Goal: Task Accomplishment & Management: Manage account settings

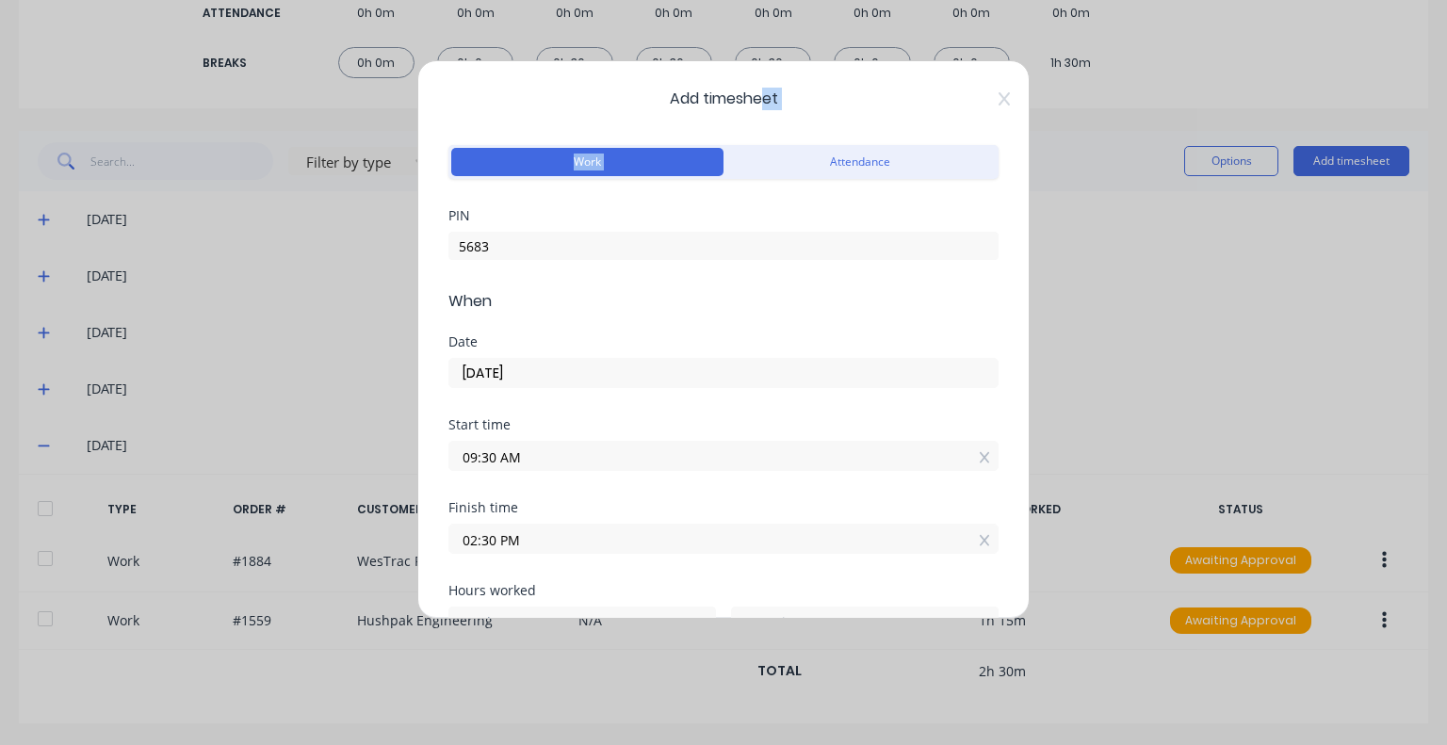
drag, startPoint x: 759, startPoint y: 77, endPoint x: 741, endPoint y: 206, distance: 130.3
click at [741, 206] on div "Add timesheet Work Attendance PIN 5683 When Date [DATE] Start time 09:30 AM Fin…" at bounding box center [723, 339] width 612 height 559
click at [756, 359] on input "[DATE]" at bounding box center [723, 373] width 548 height 28
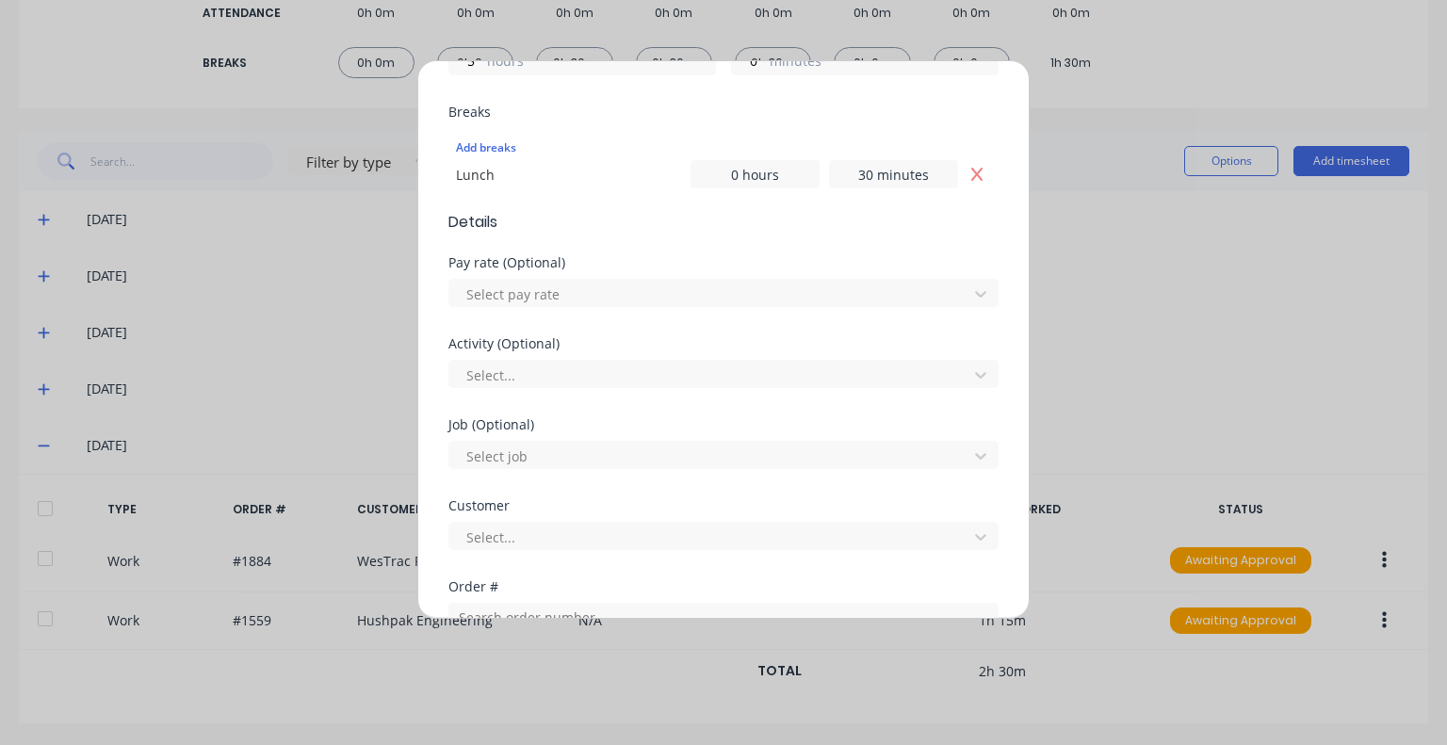
scroll to position [565, 0]
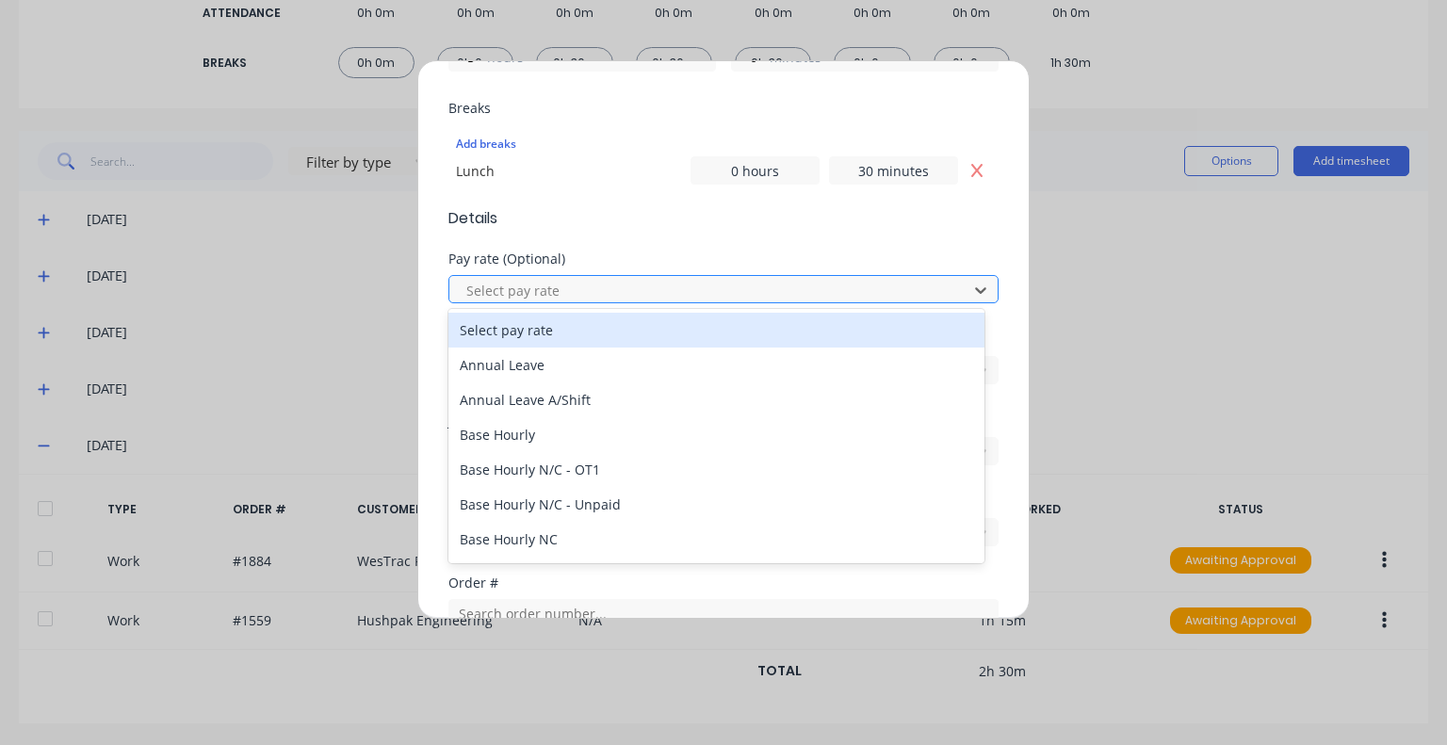
click at [642, 296] on div at bounding box center [711, 291] width 494 height 24
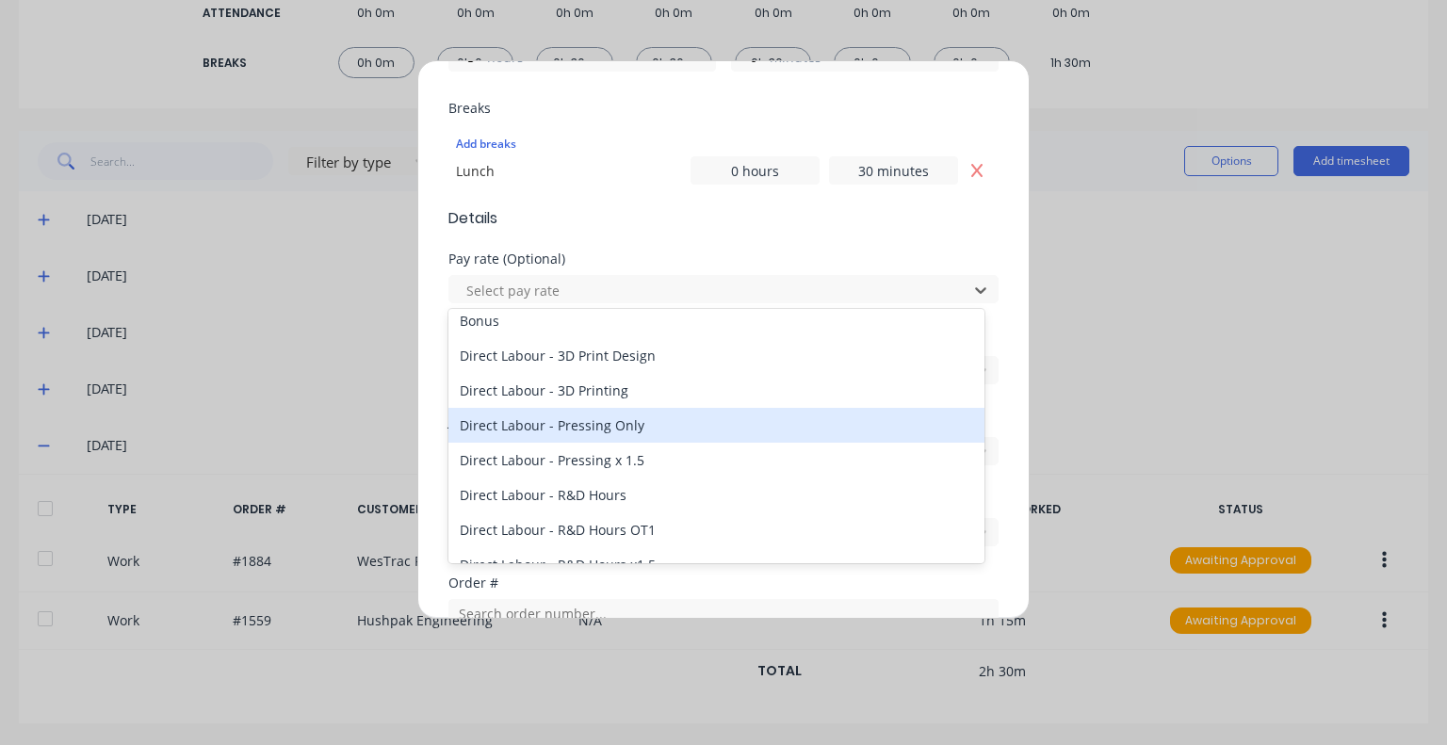
scroll to position [557, 0]
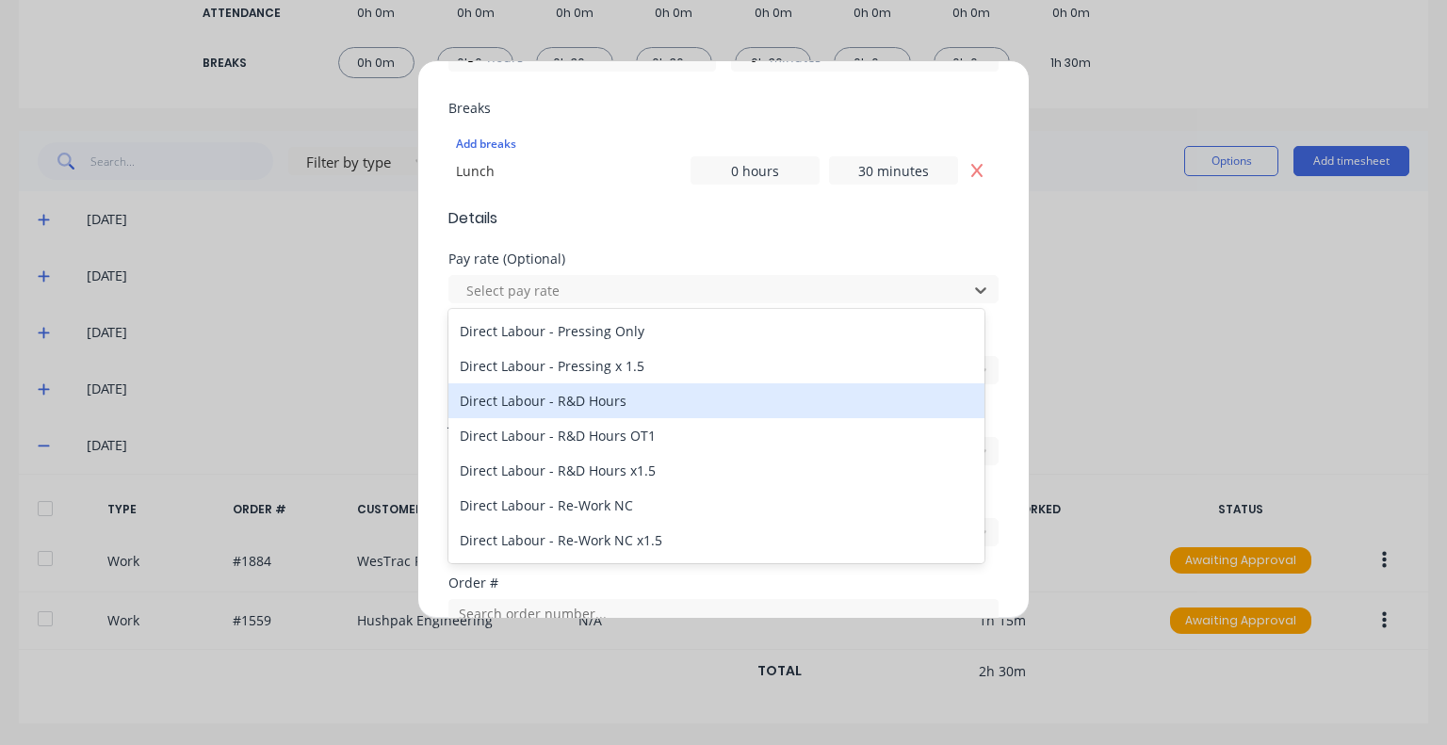
click at [614, 404] on div "Direct Labour - R&D Hours" at bounding box center [716, 400] width 536 height 35
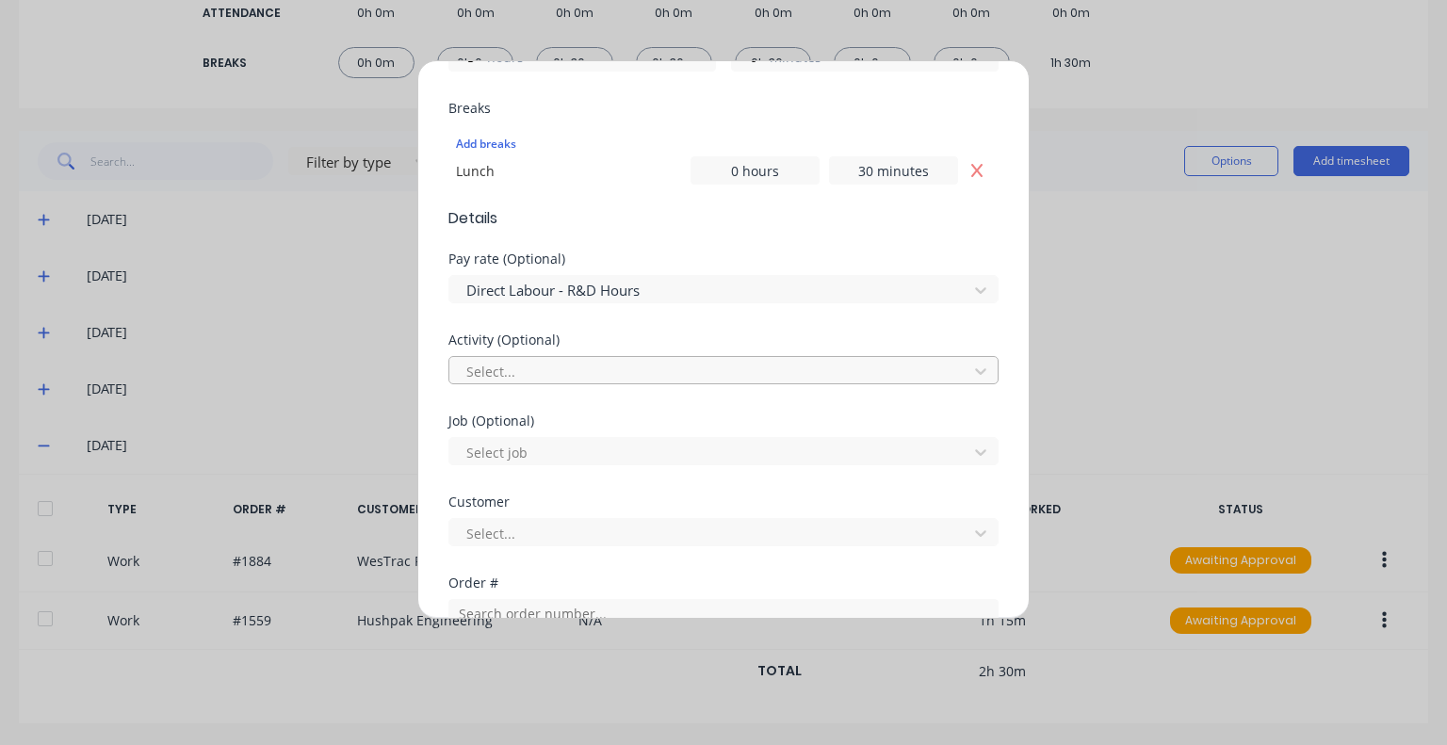
click at [611, 368] on div at bounding box center [711, 372] width 494 height 24
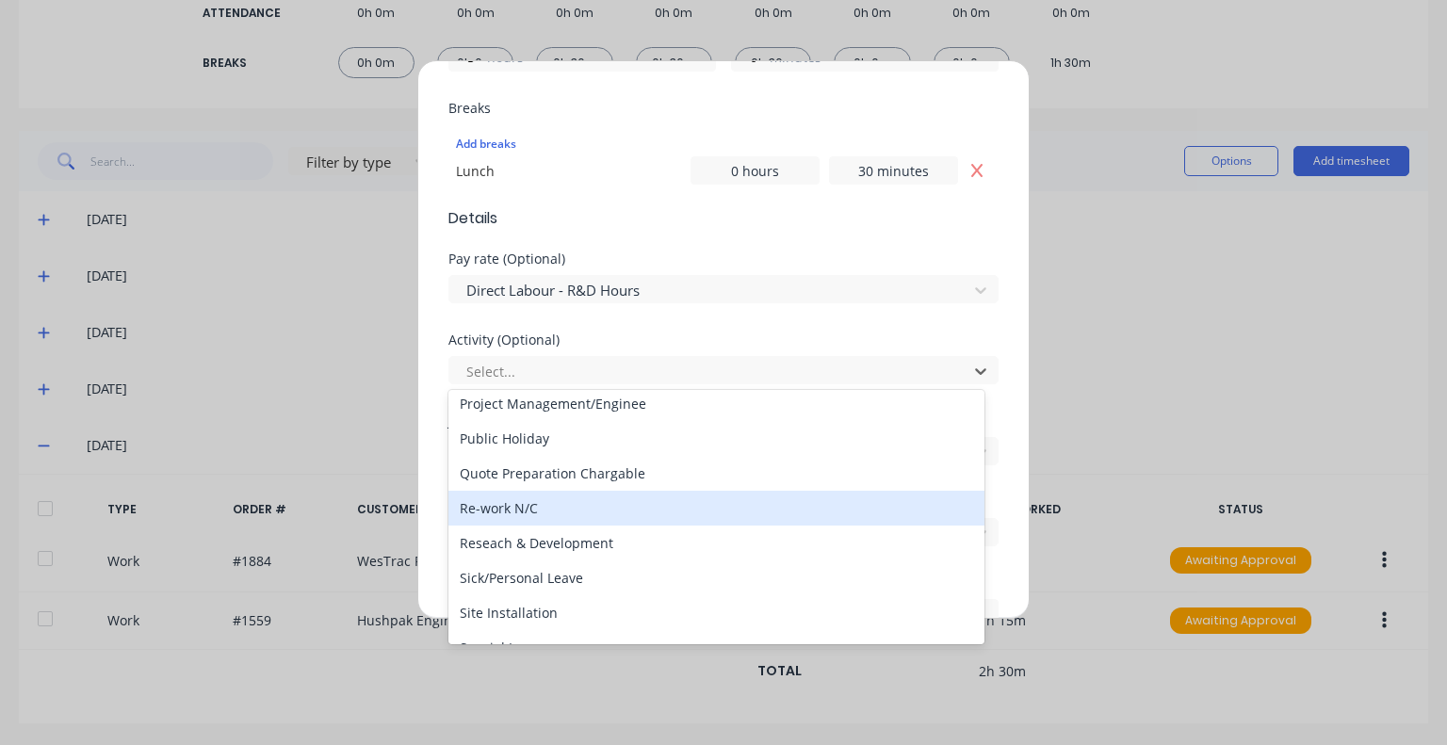
scroll to position [659, 0]
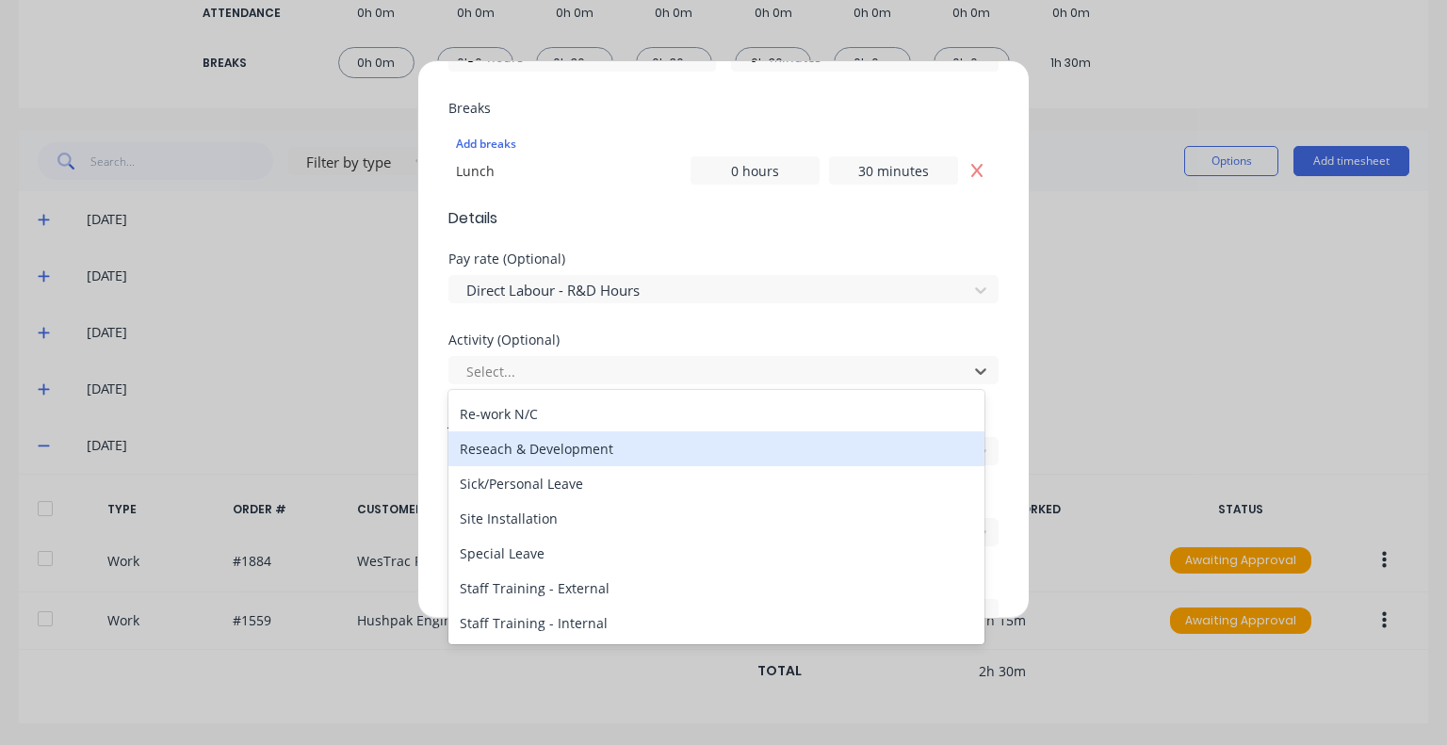
click at [577, 462] on div "Reseach & Development" at bounding box center [716, 448] width 536 height 35
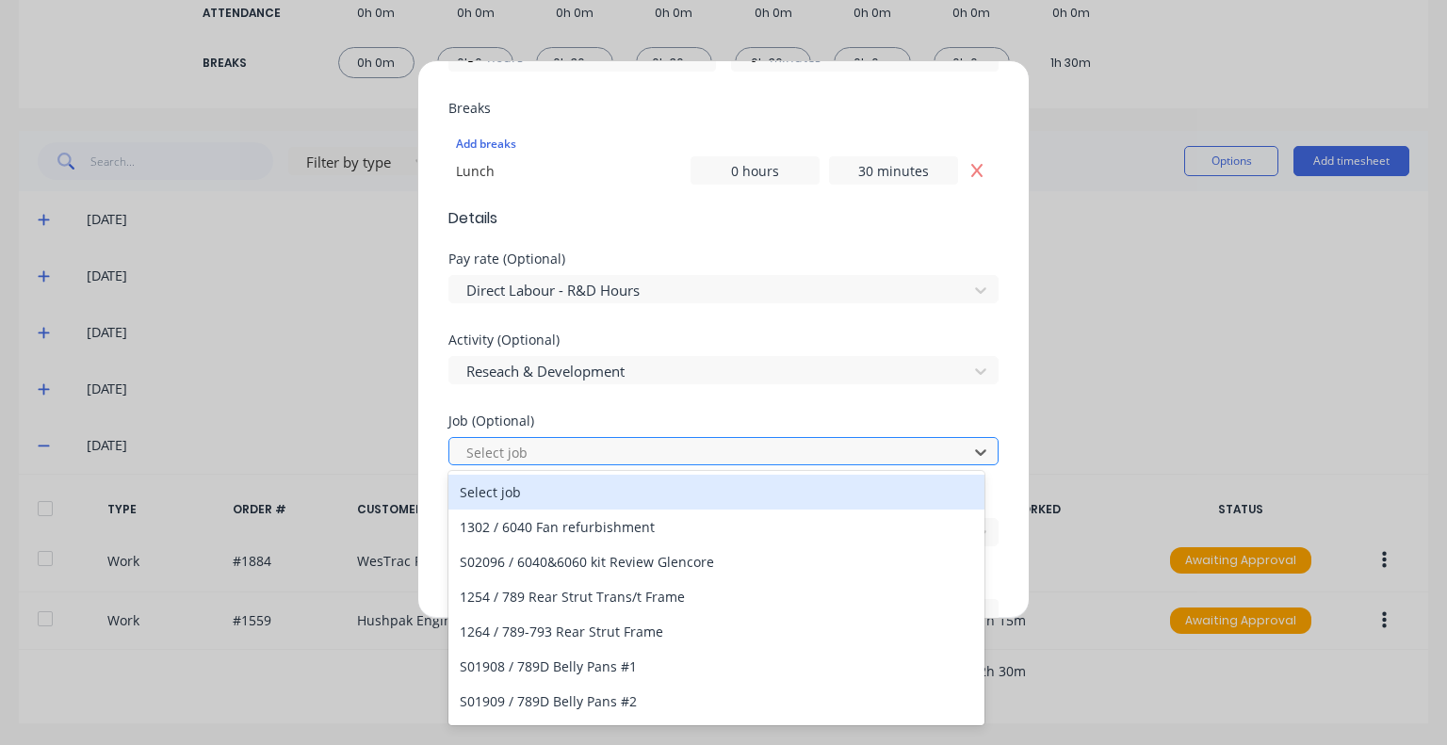
click at [578, 453] on div at bounding box center [711, 453] width 494 height 24
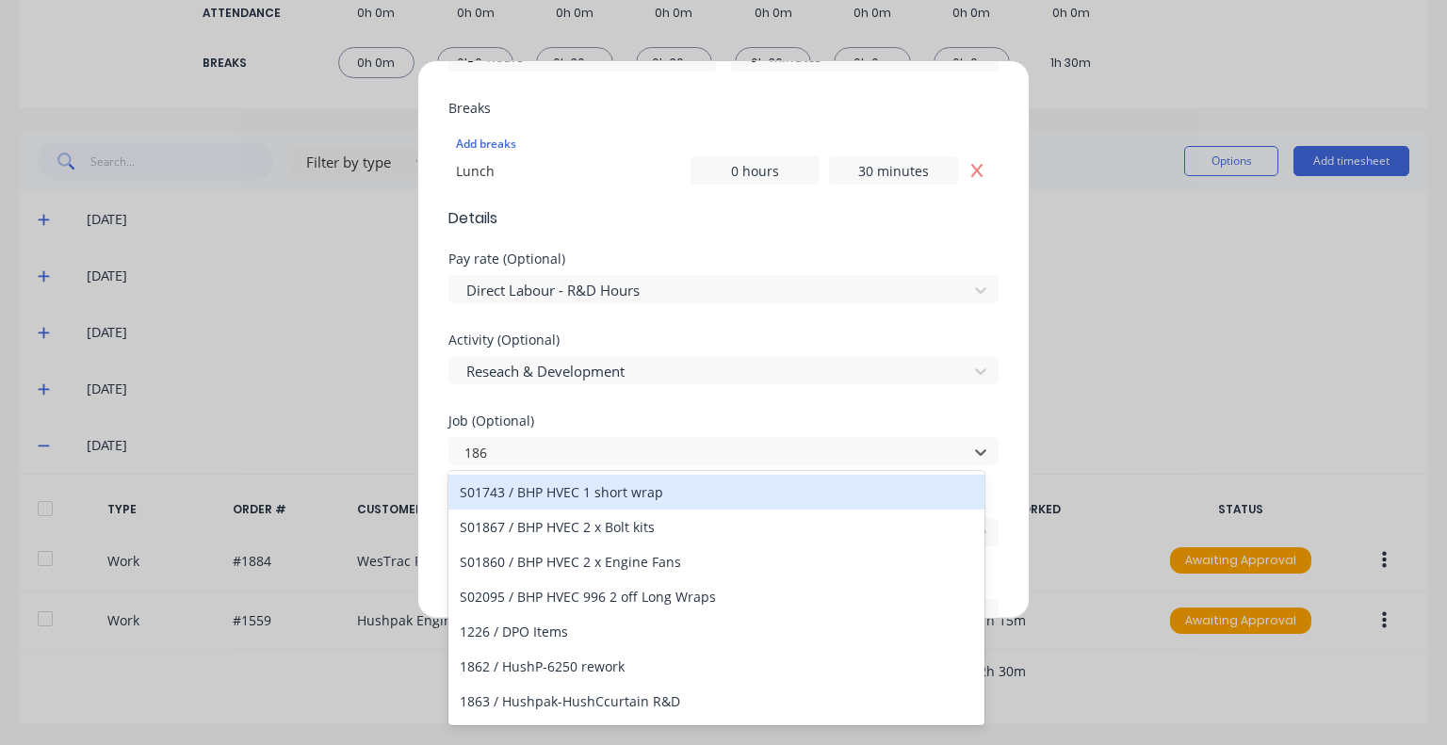
type input "1863"
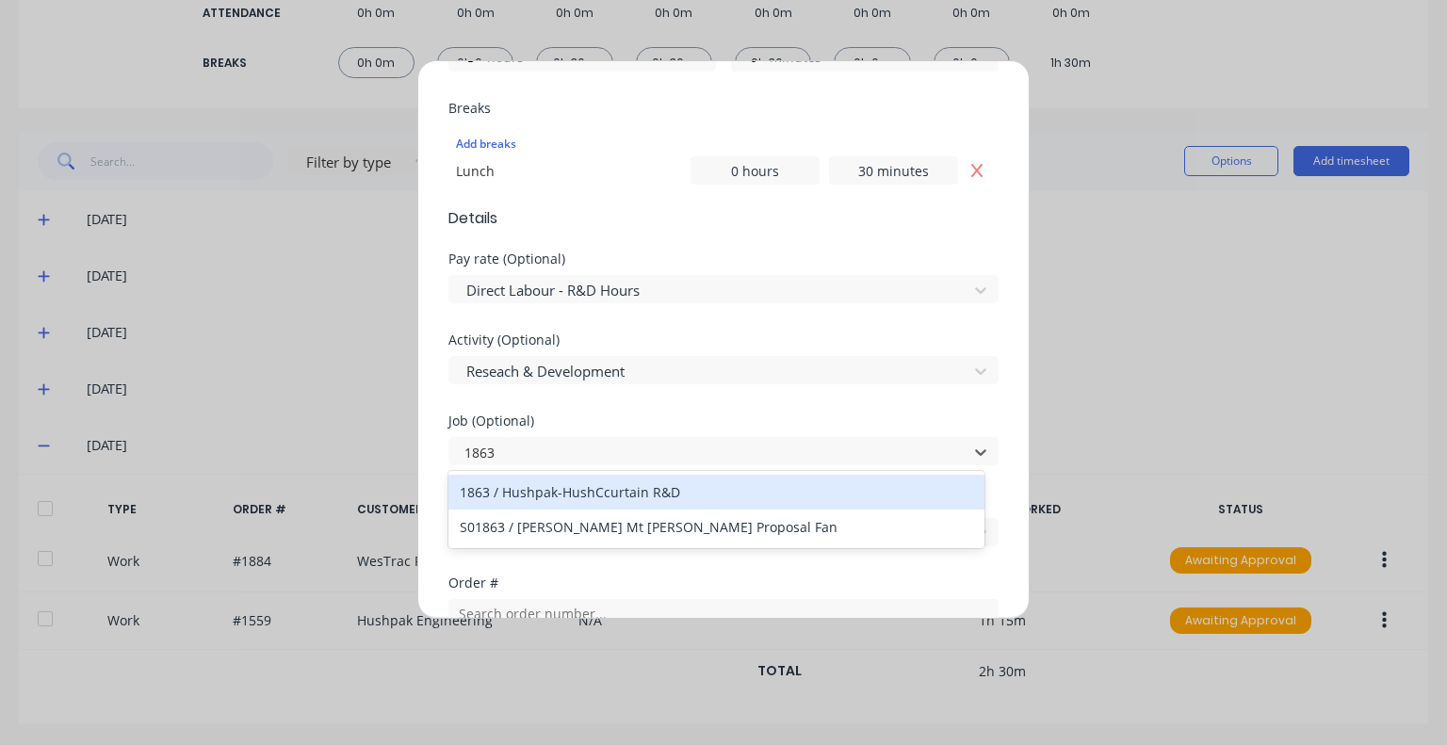
click at [655, 500] on div "1863 / Hushpak-HushCcurtain R&D" at bounding box center [716, 492] width 536 height 35
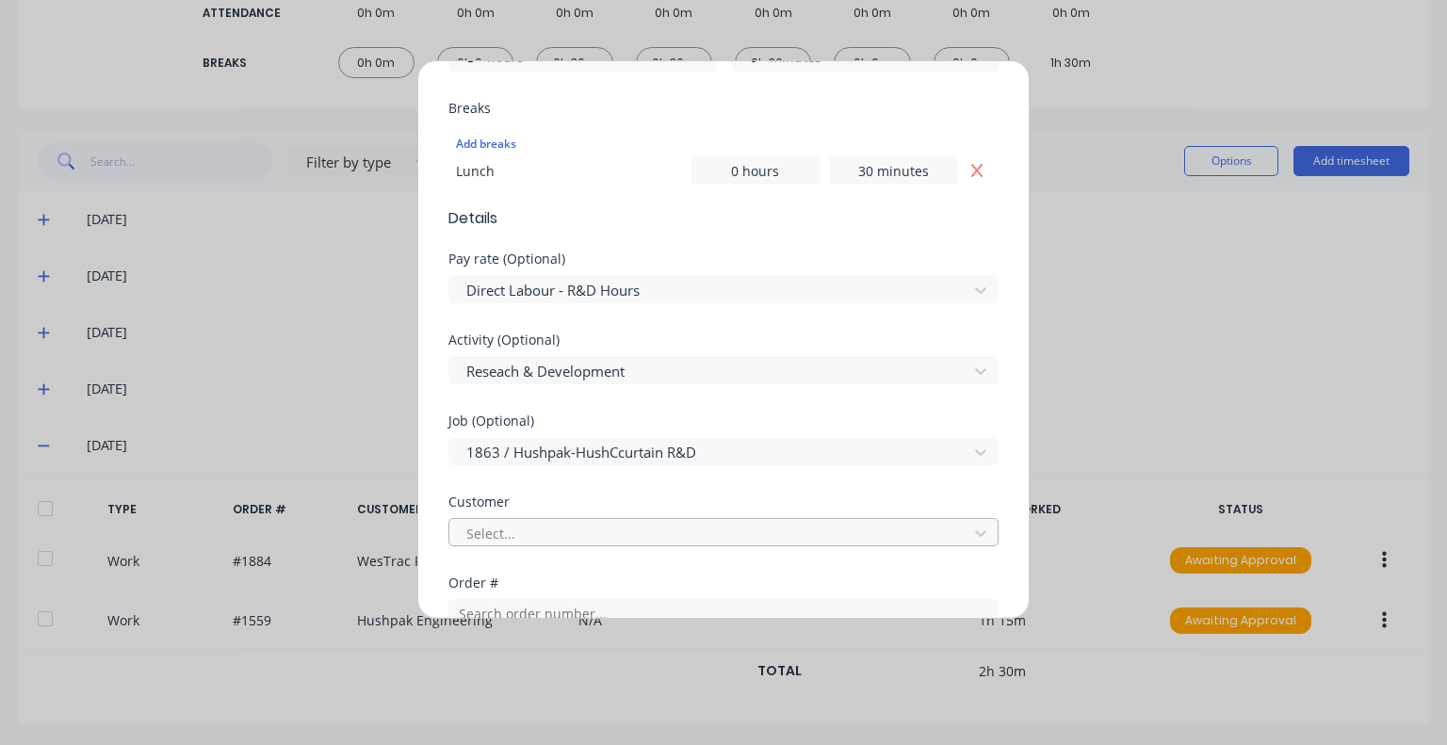
click at [614, 528] on div at bounding box center [711, 534] width 494 height 24
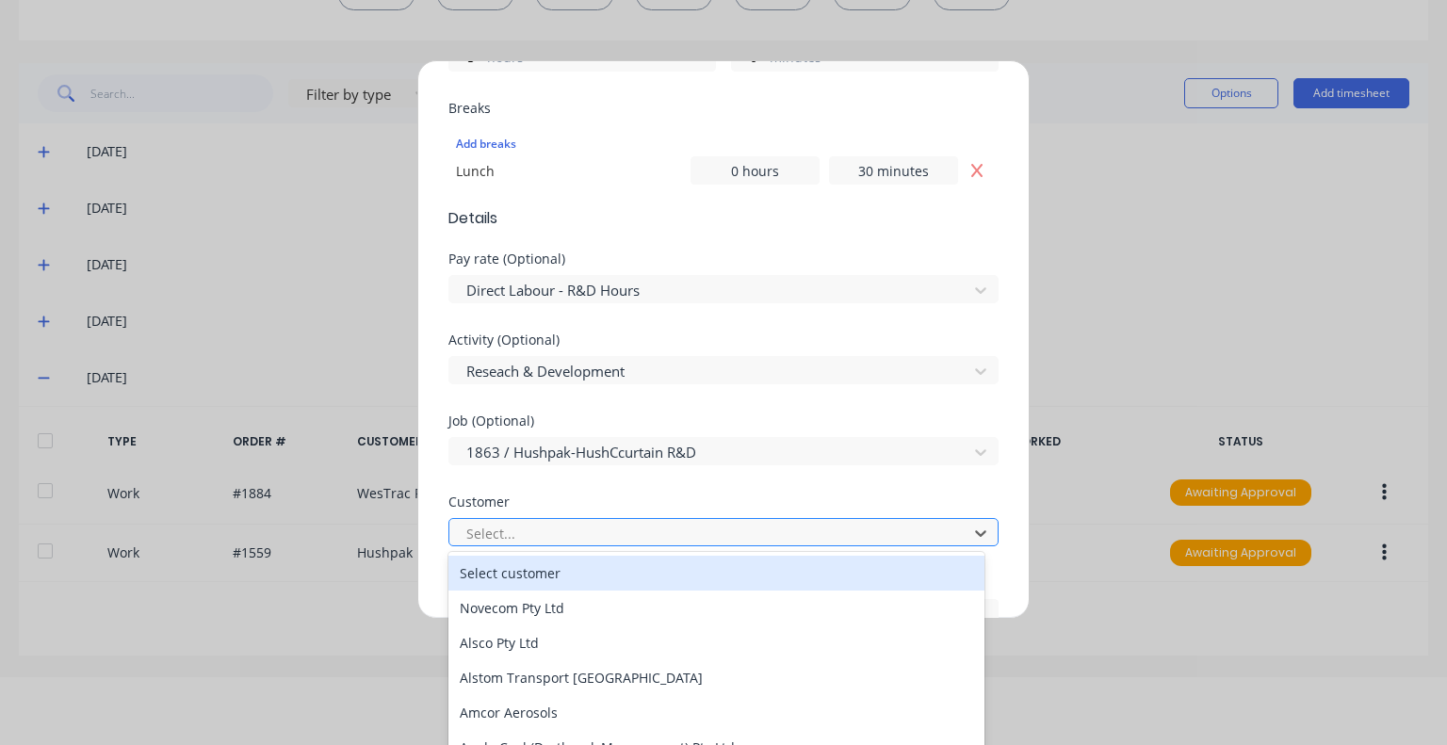
scroll to position [69, 0]
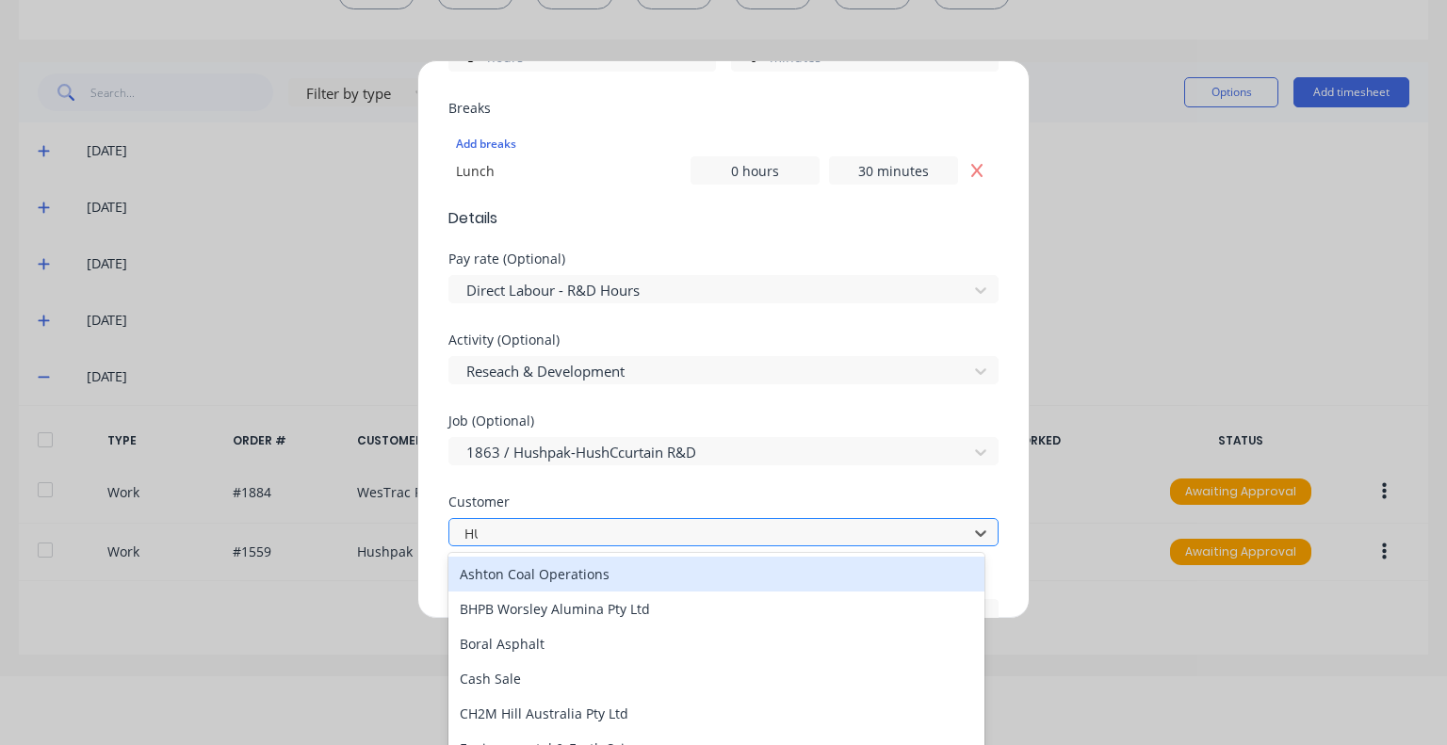
type input "HUSH"
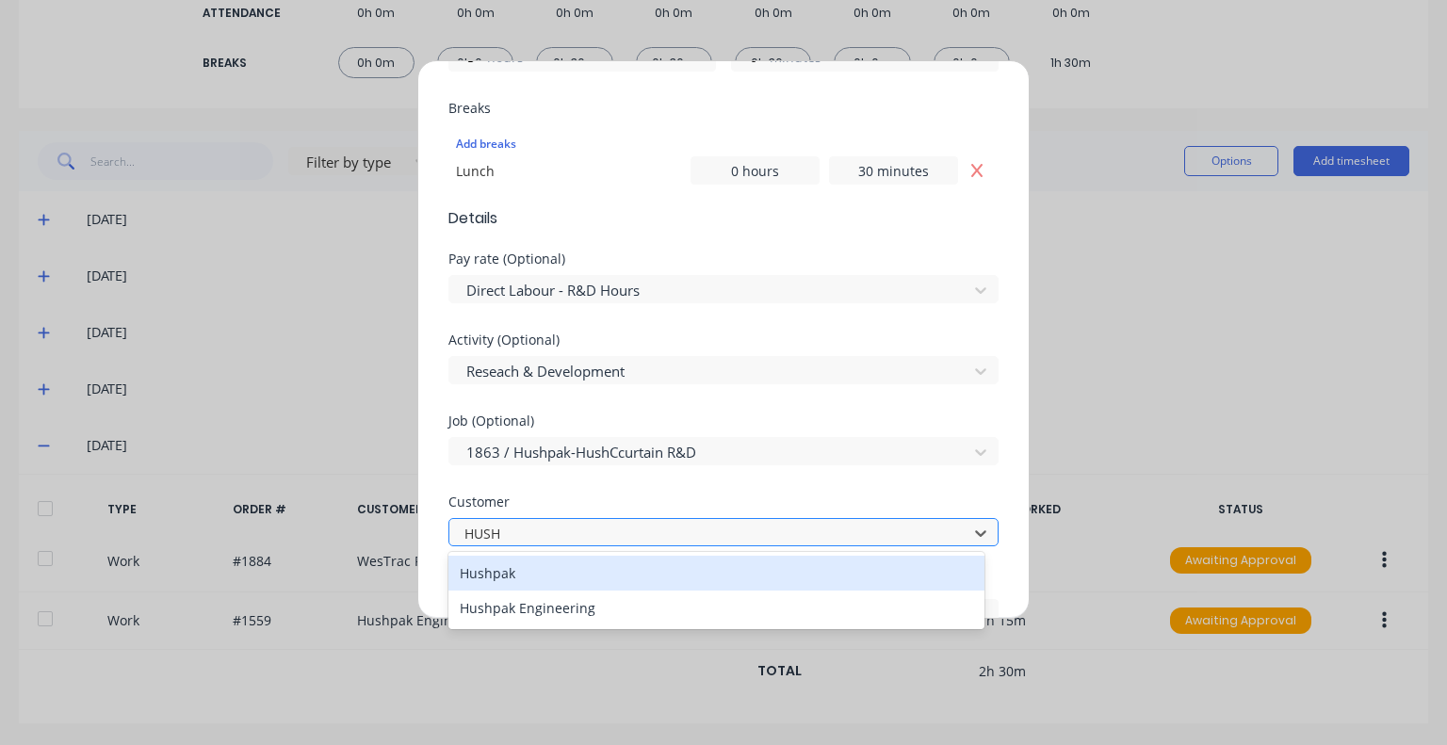
scroll to position [0, 0]
click at [590, 572] on div "Hushpak" at bounding box center [716, 573] width 536 height 35
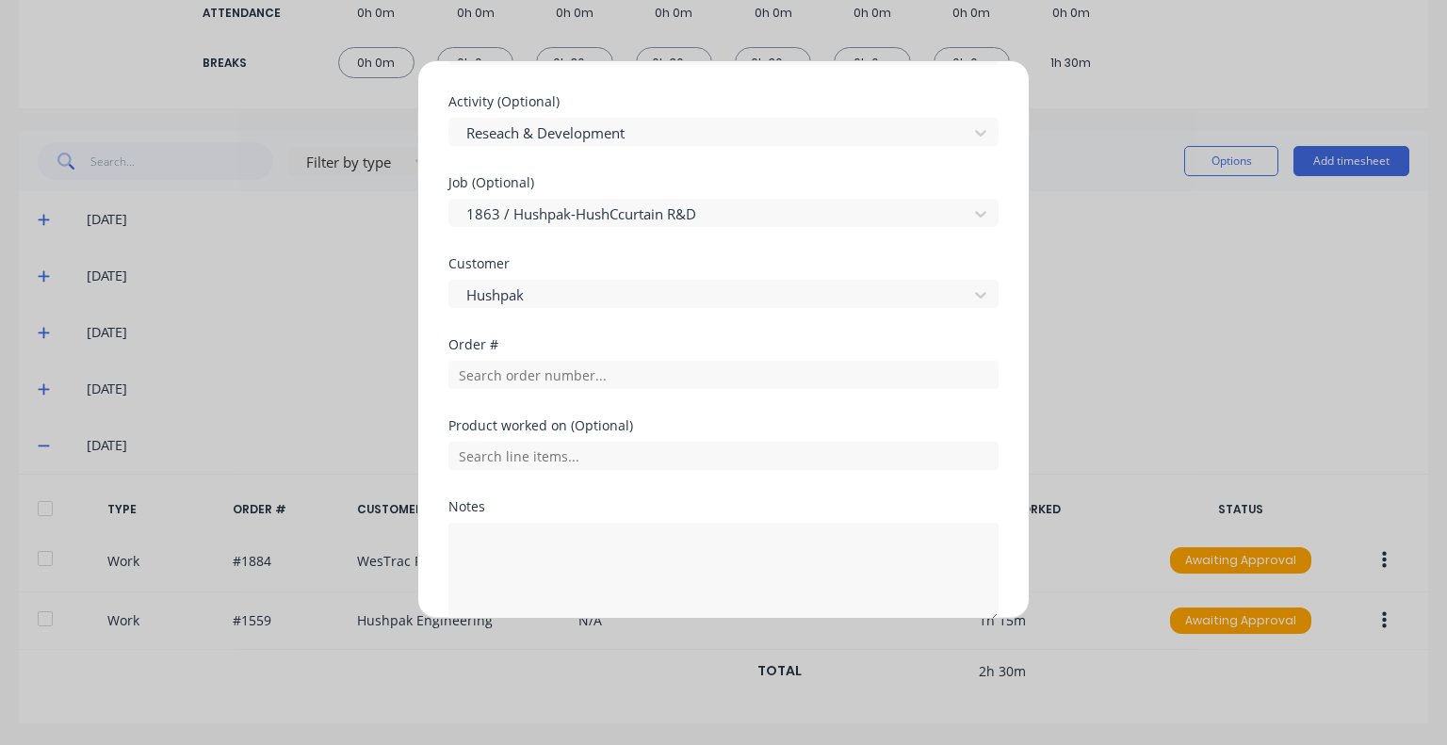
scroll to position [848, 0]
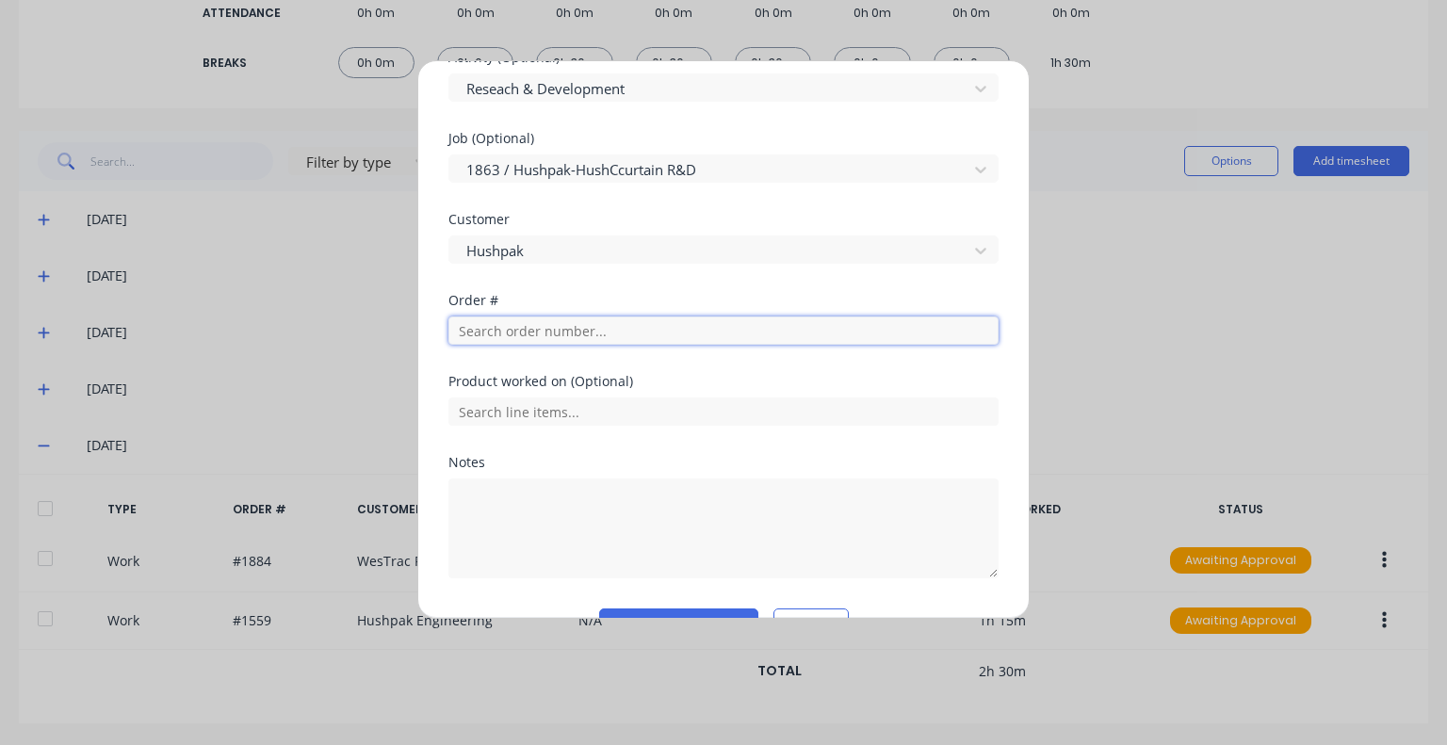
click at [610, 330] on input "text" at bounding box center [723, 330] width 550 height 28
type input "1863"
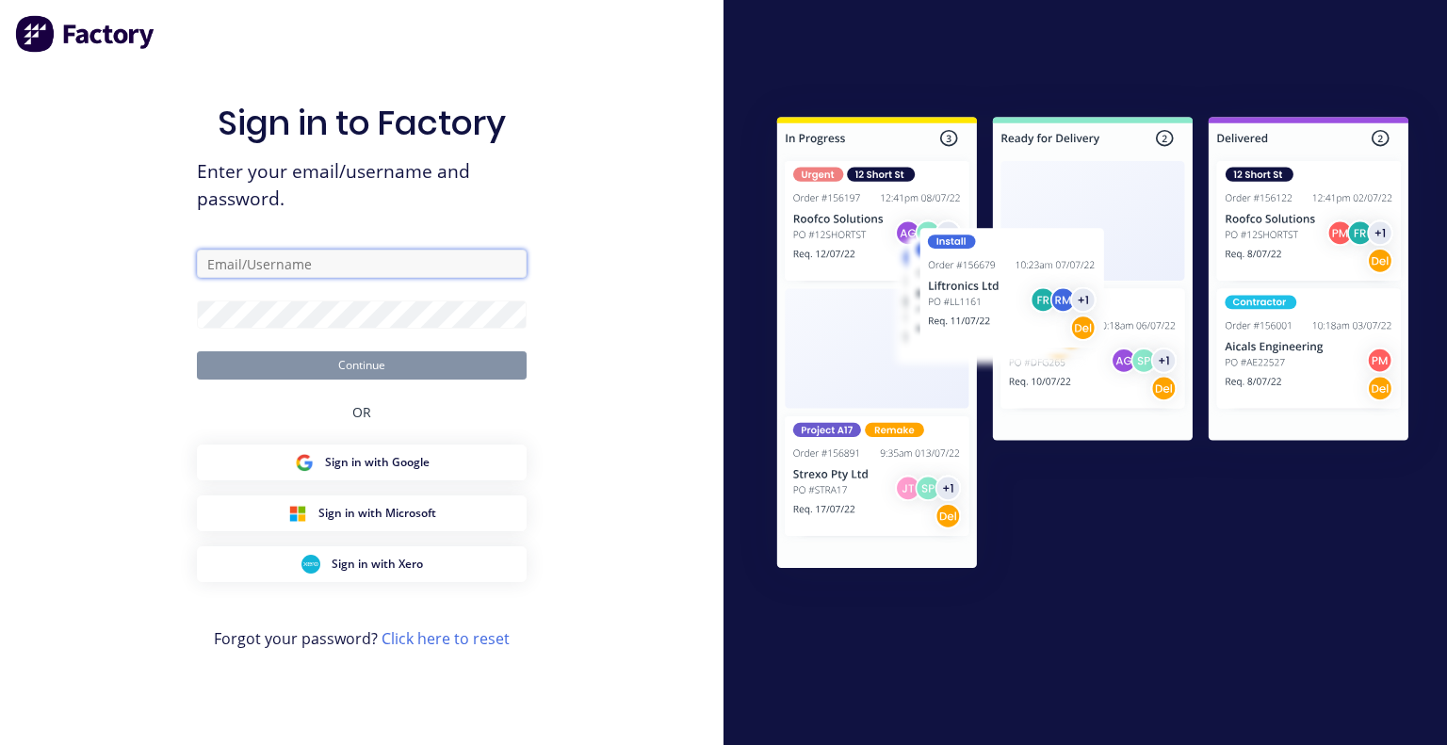
type input "[PERSON_NAME][EMAIL_ADDRESS][DOMAIN_NAME]"
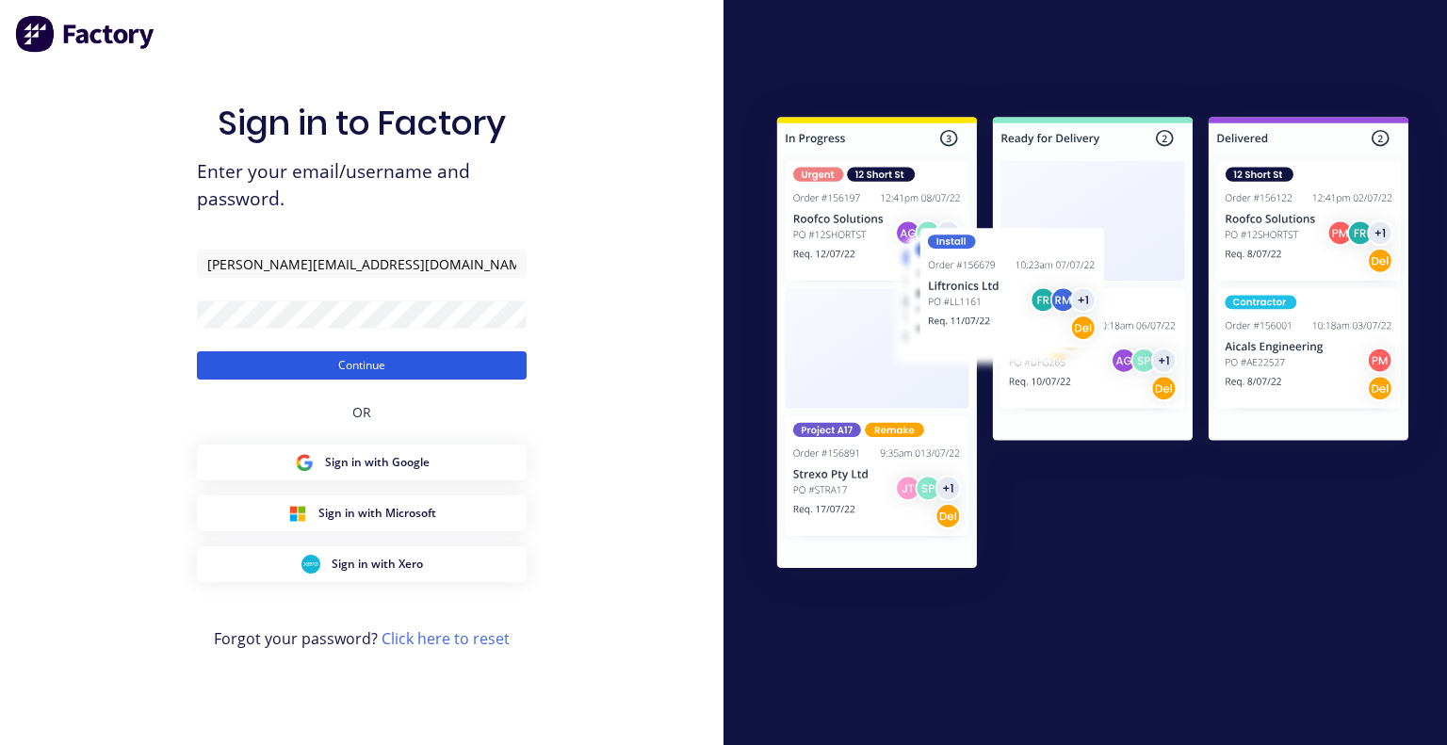
click at [373, 373] on button "Continue" at bounding box center [362, 365] width 330 height 28
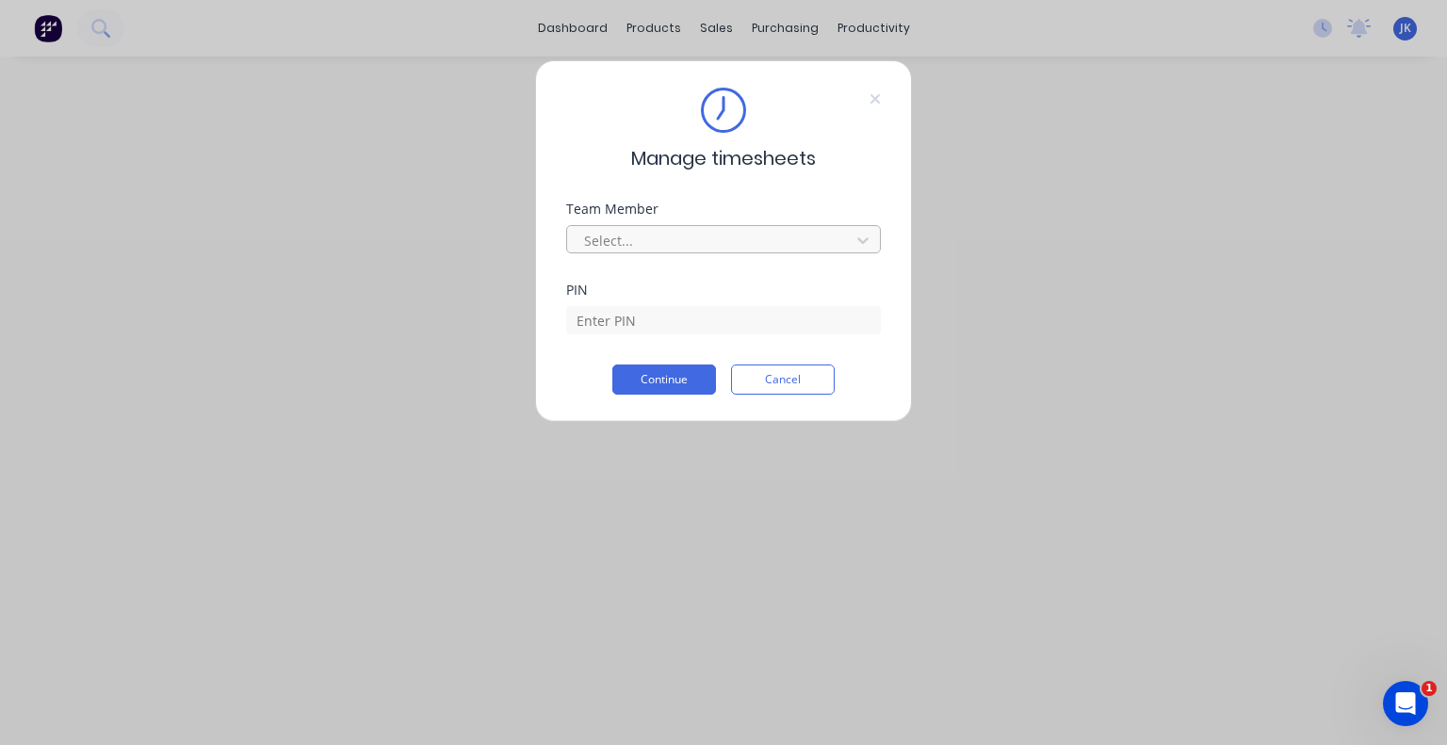
click at [720, 250] on div at bounding box center [711, 241] width 258 height 24
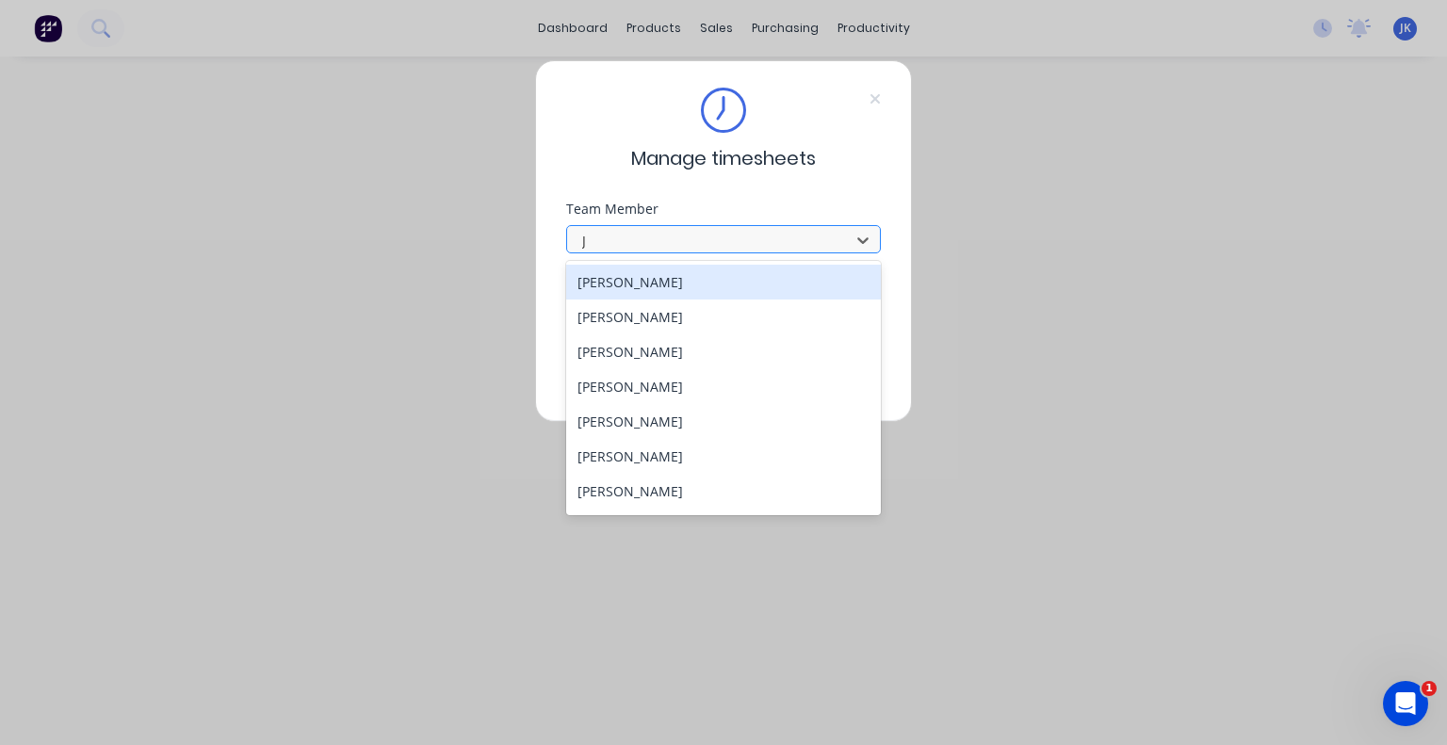
type input "JU"
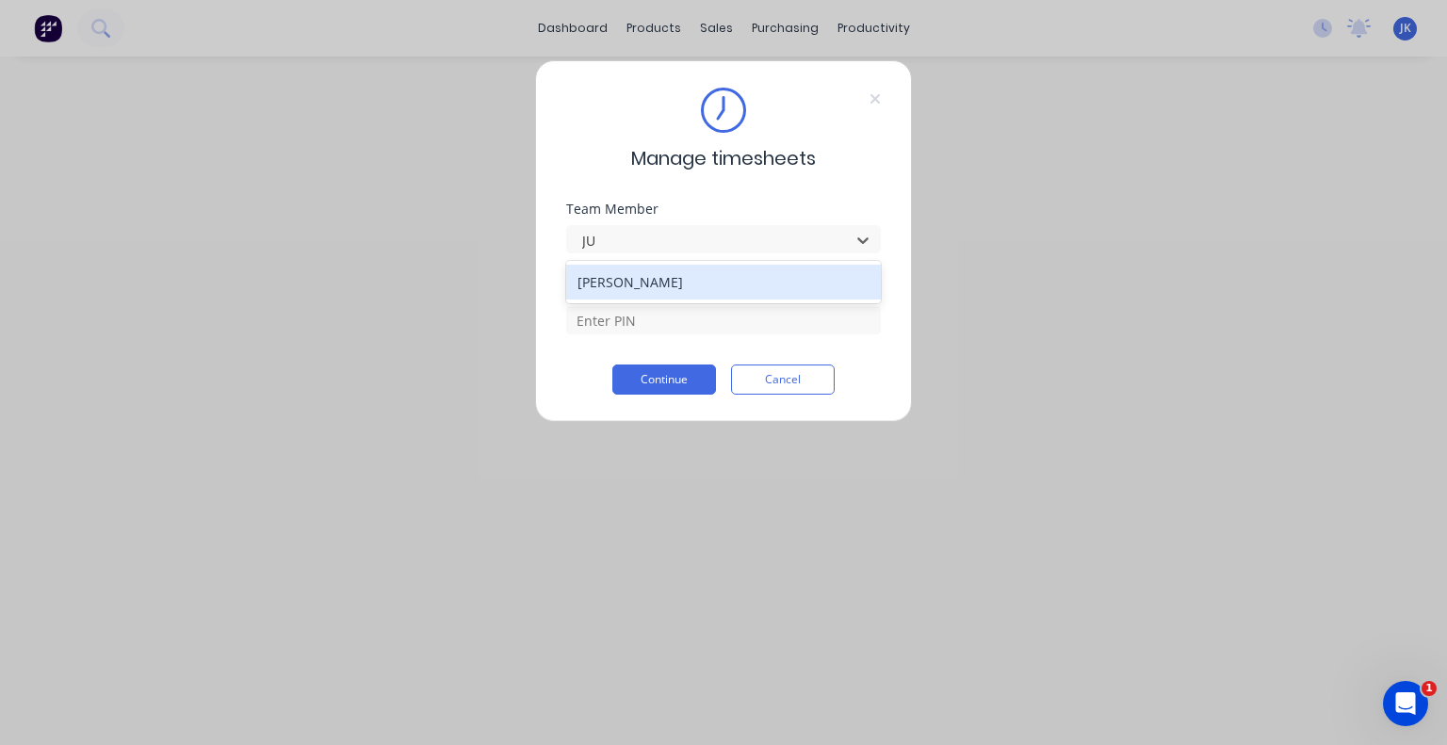
click at [679, 283] on div "[PERSON_NAME]" at bounding box center [723, 282] width 315 height 35
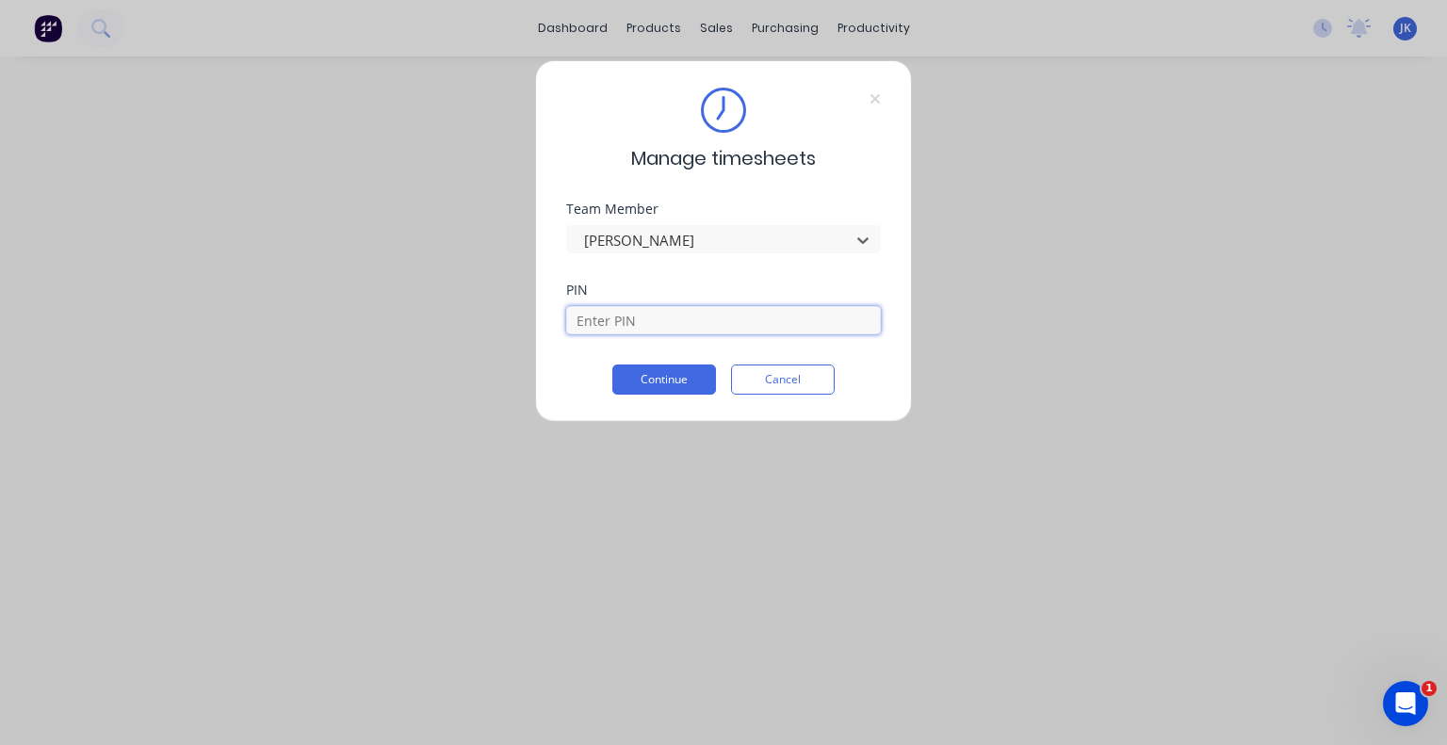
click at [660, 319] on input at bounding box center [723, 320] width 315 height 28
type input "5683"
click at [671, 387] on button "Continue" at bounding box center [664, 380] width 104 height 30
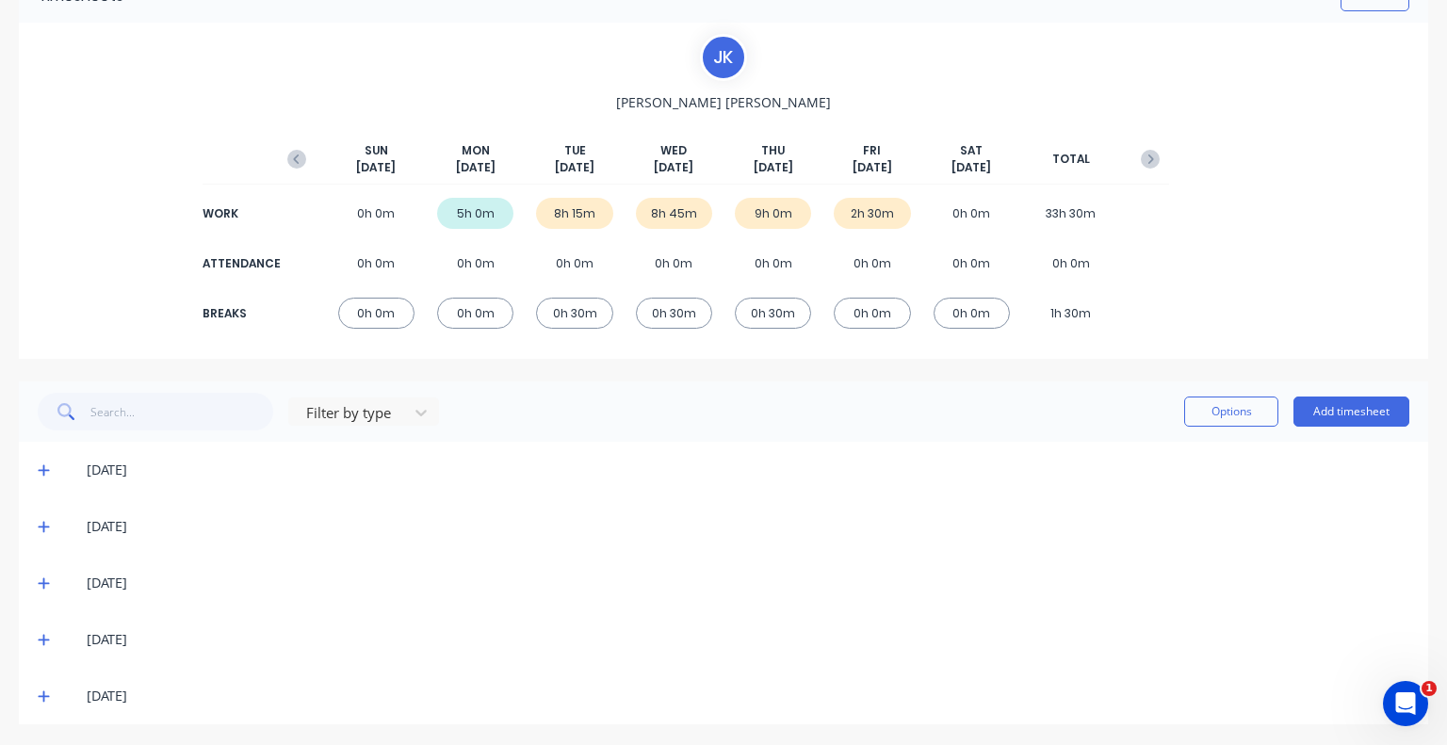
scroll to position [112, 0]
click at [44, 693] on icon at bounding box center [43, 694] width 11 height 11
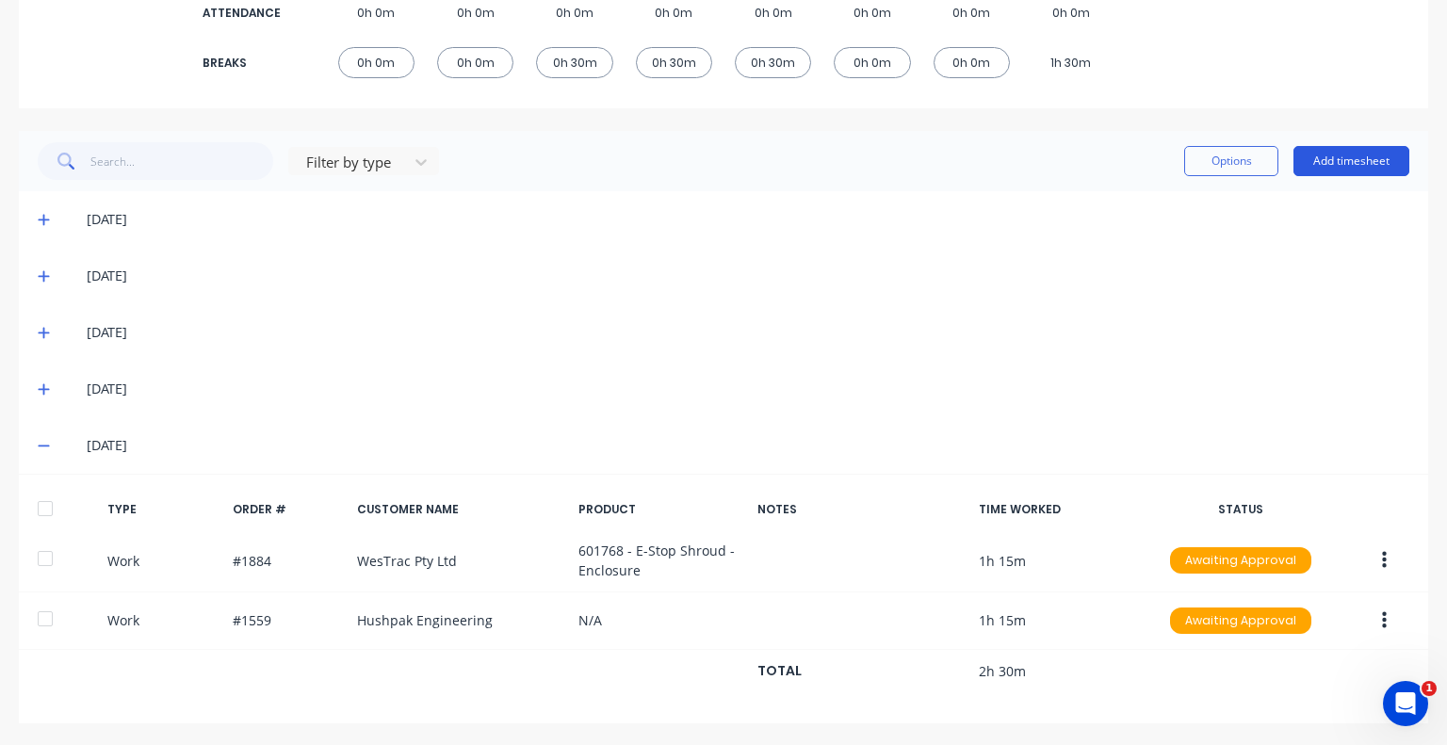
click at [1338, 167] on button "Add timesheet" at bounding box center [1351, 161] width 116 height 30
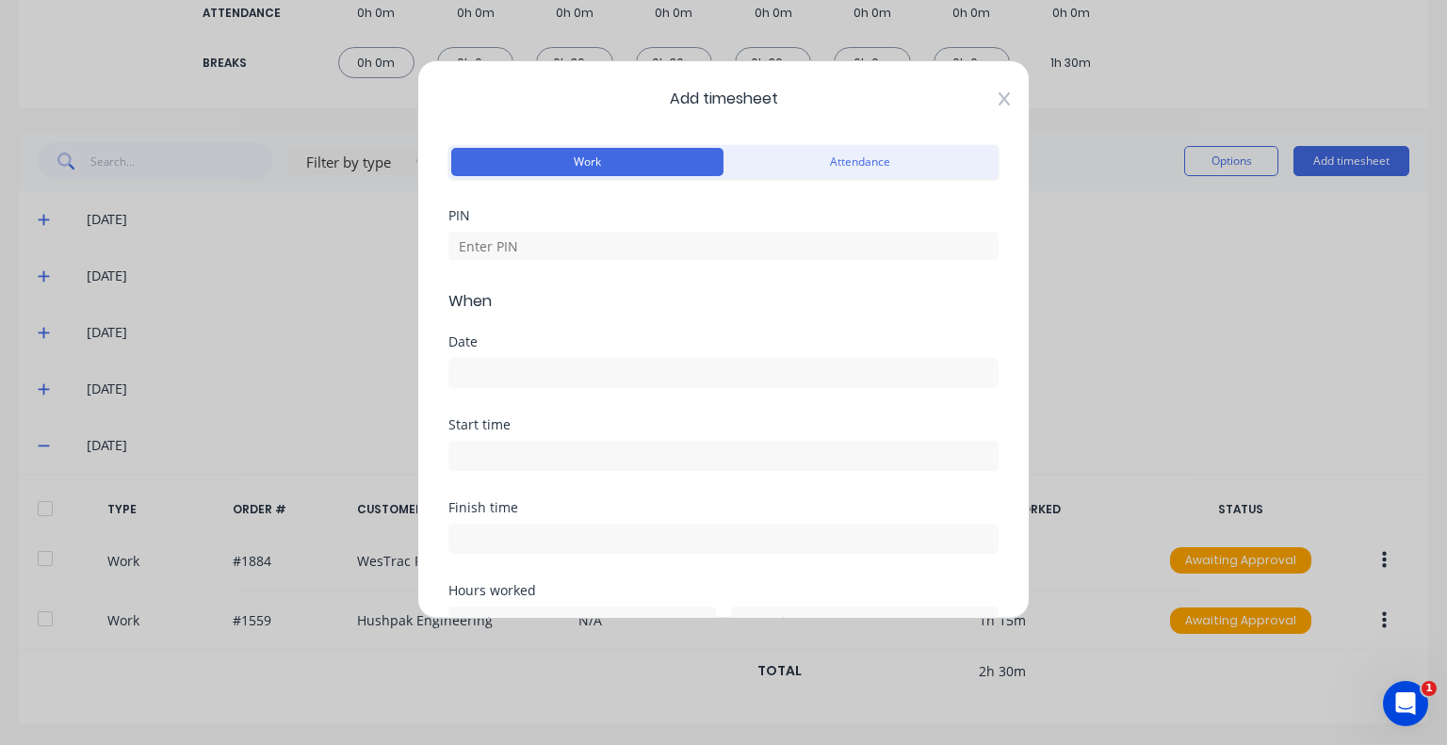
click at [998, 93] on icon at bounding box center [1003, 98] width 11 height 15
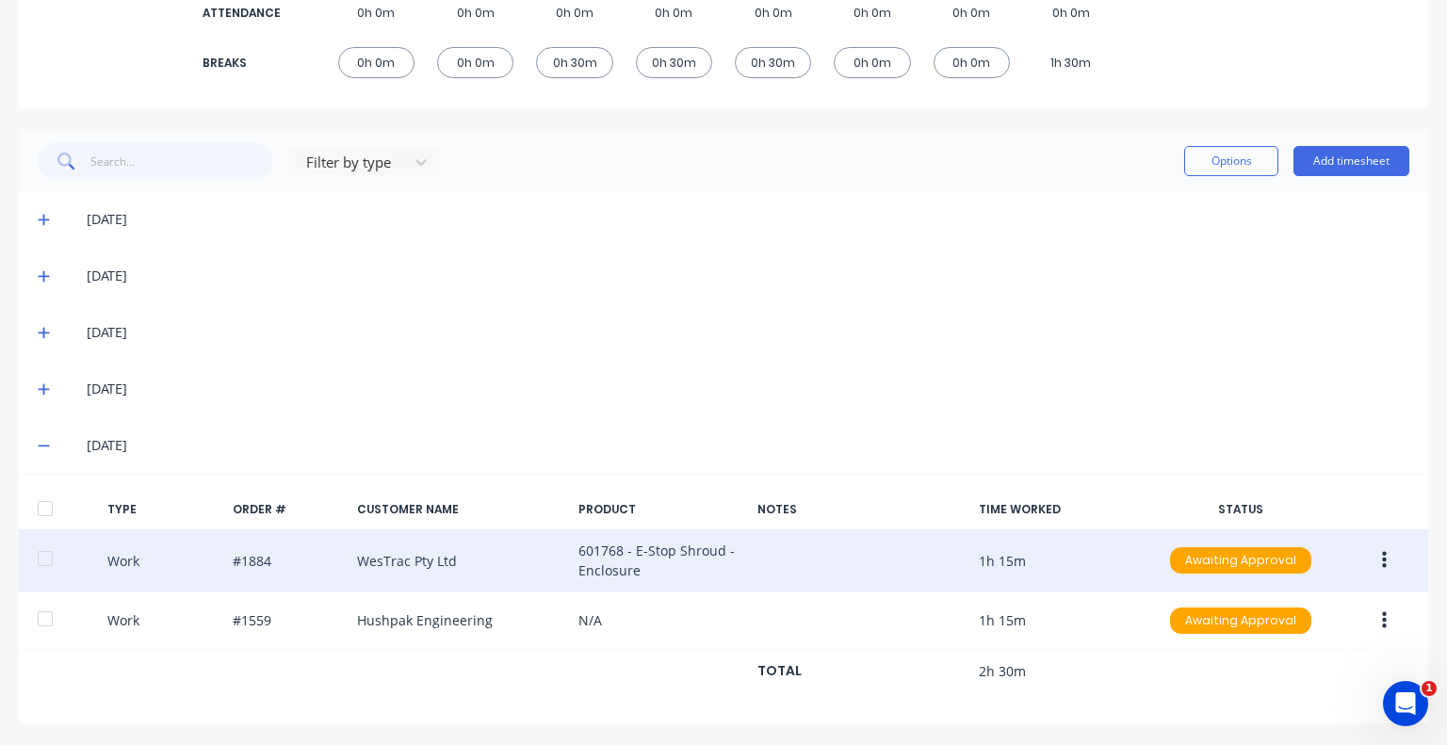
click at [1382, 557] on icon "button" at bounding box center [1384, 560] width 5 height 21
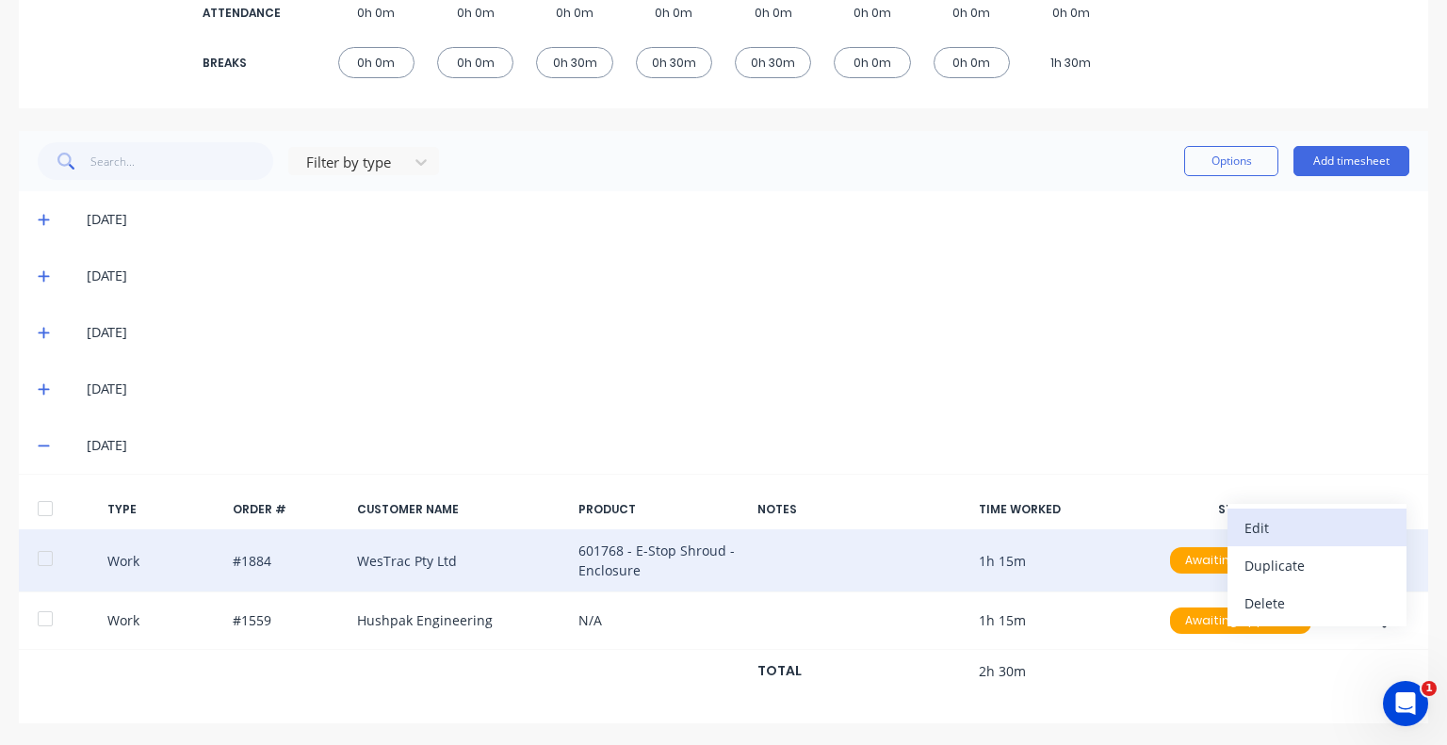
click at [1295, 533] on div "Edit" at bounding box center [1316, 527] width 145 height 27
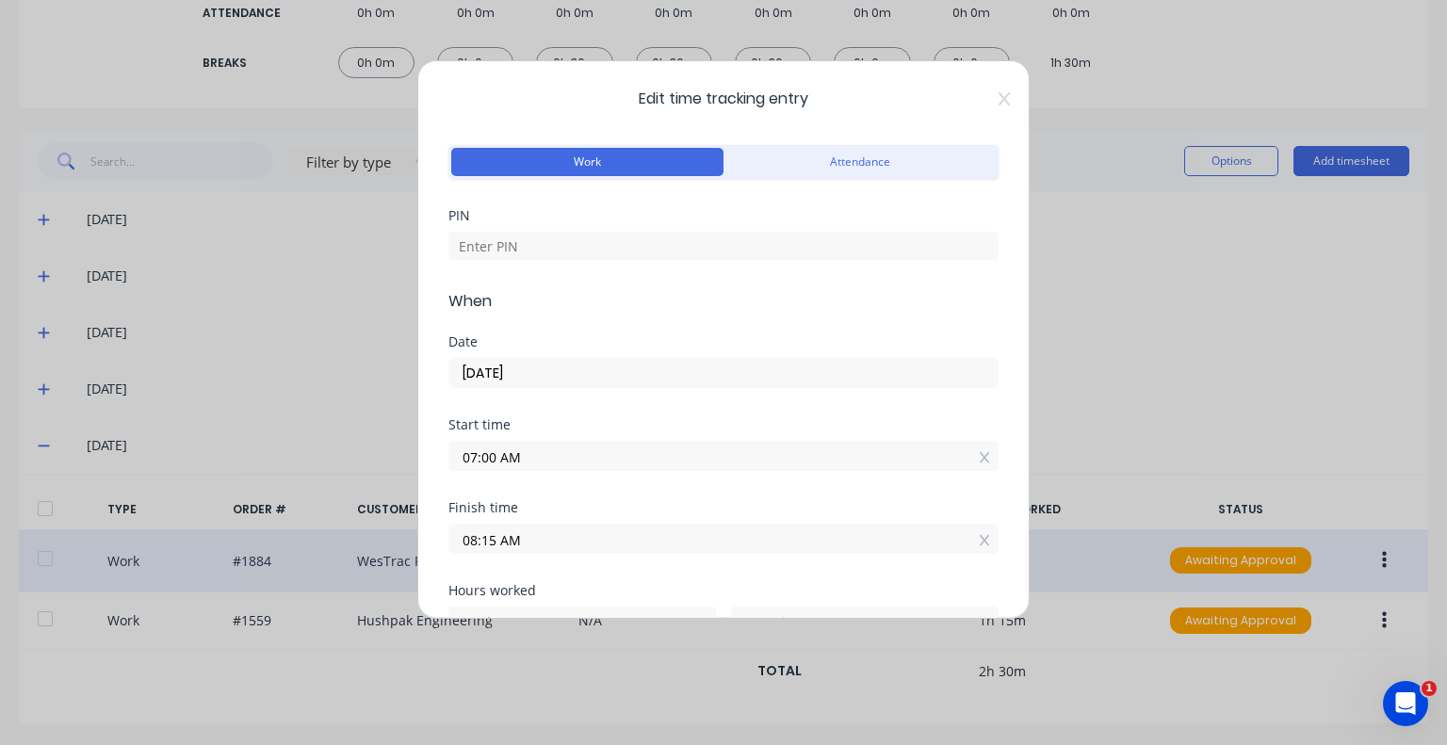
scroll to position [94, 0]
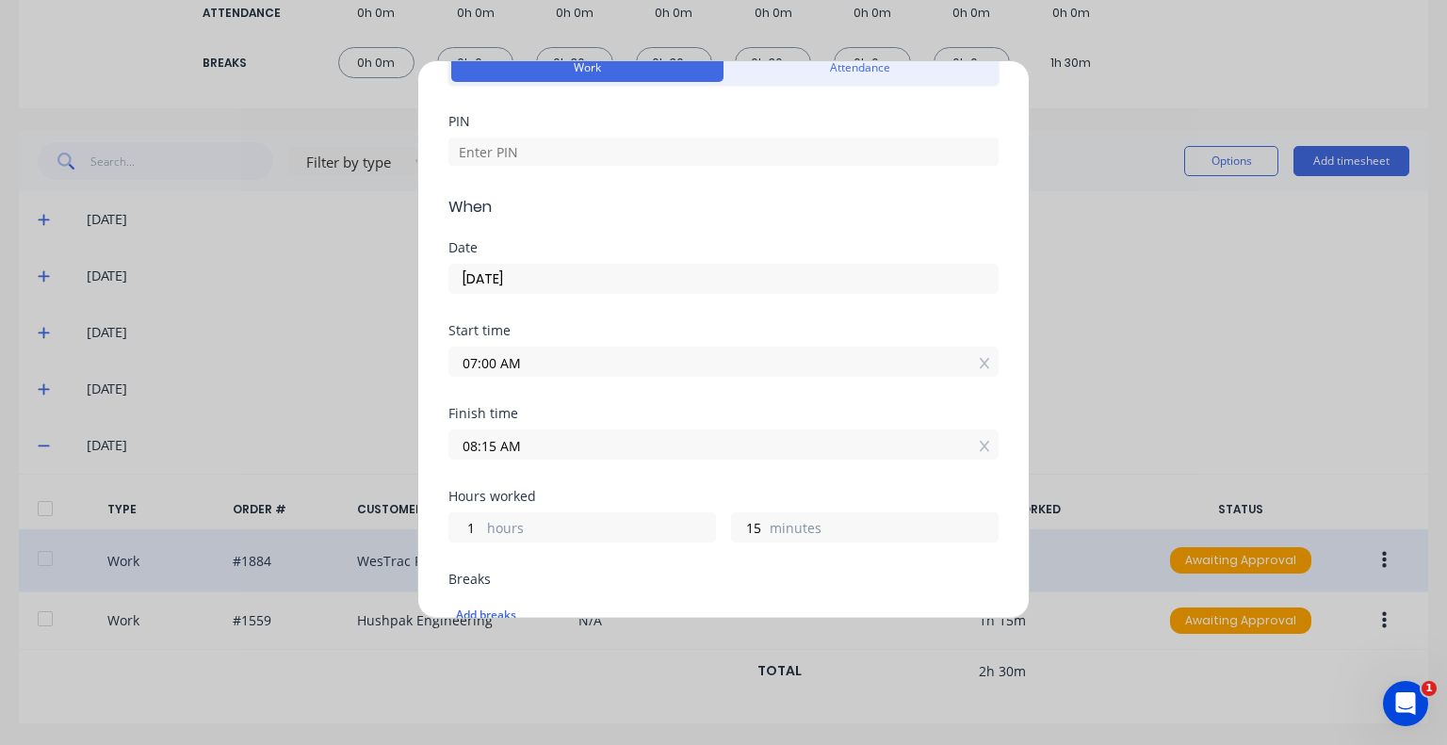
click at [475, 448] on input "08:15 AM" at bounding box center [723, 444] width 548 height 28
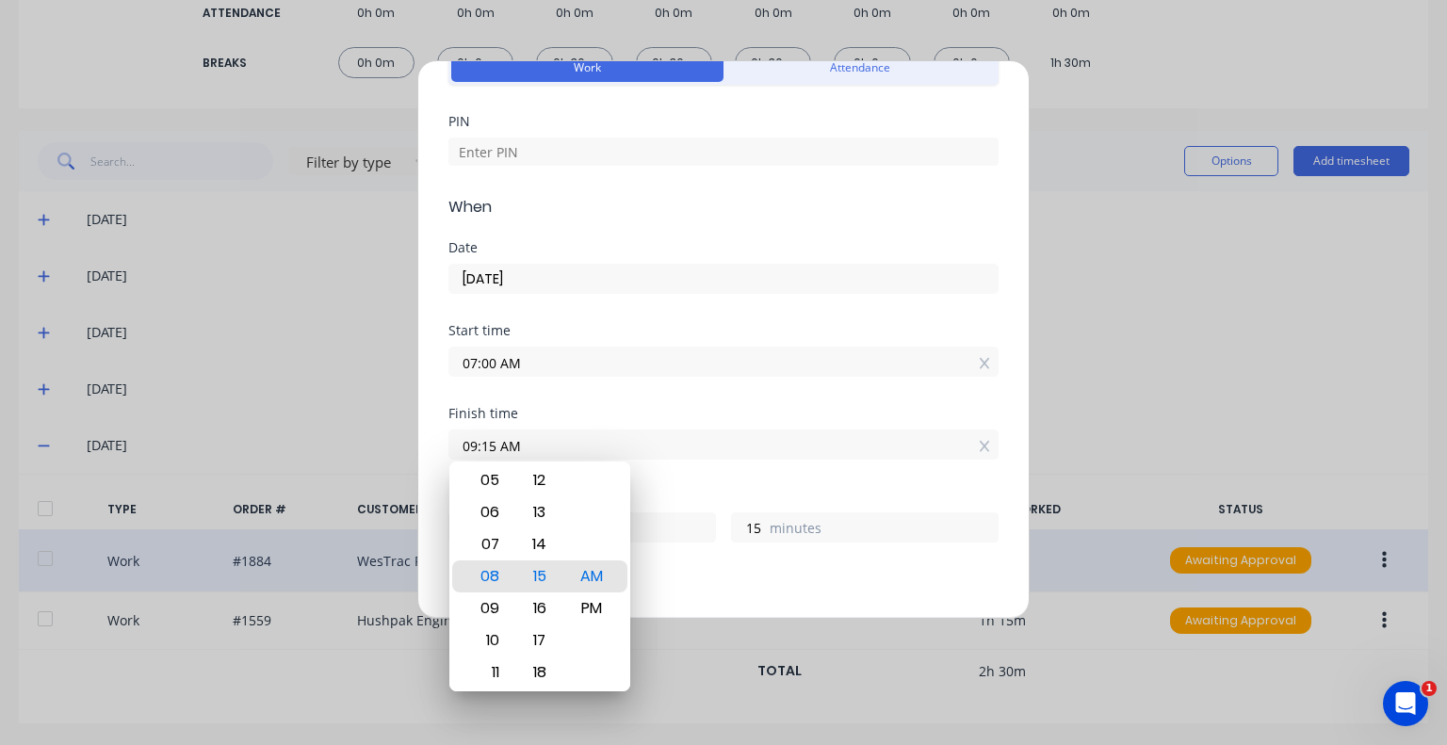
type input "09:15 AM"
type input "2"
click at [703, 475] on div "Finish time 09:15 AM" at bounding box center [723, 448] width 550 height 83
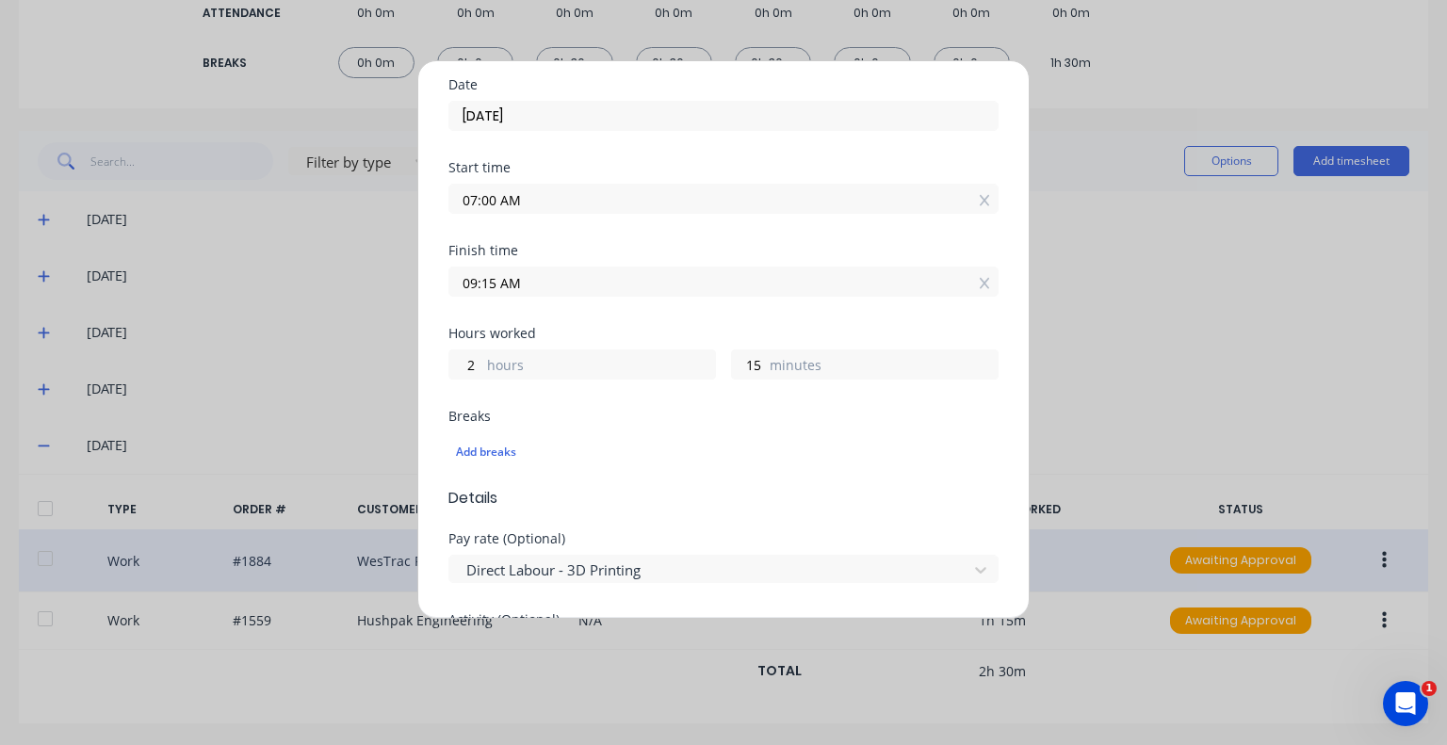
scroll to position [0, 0]
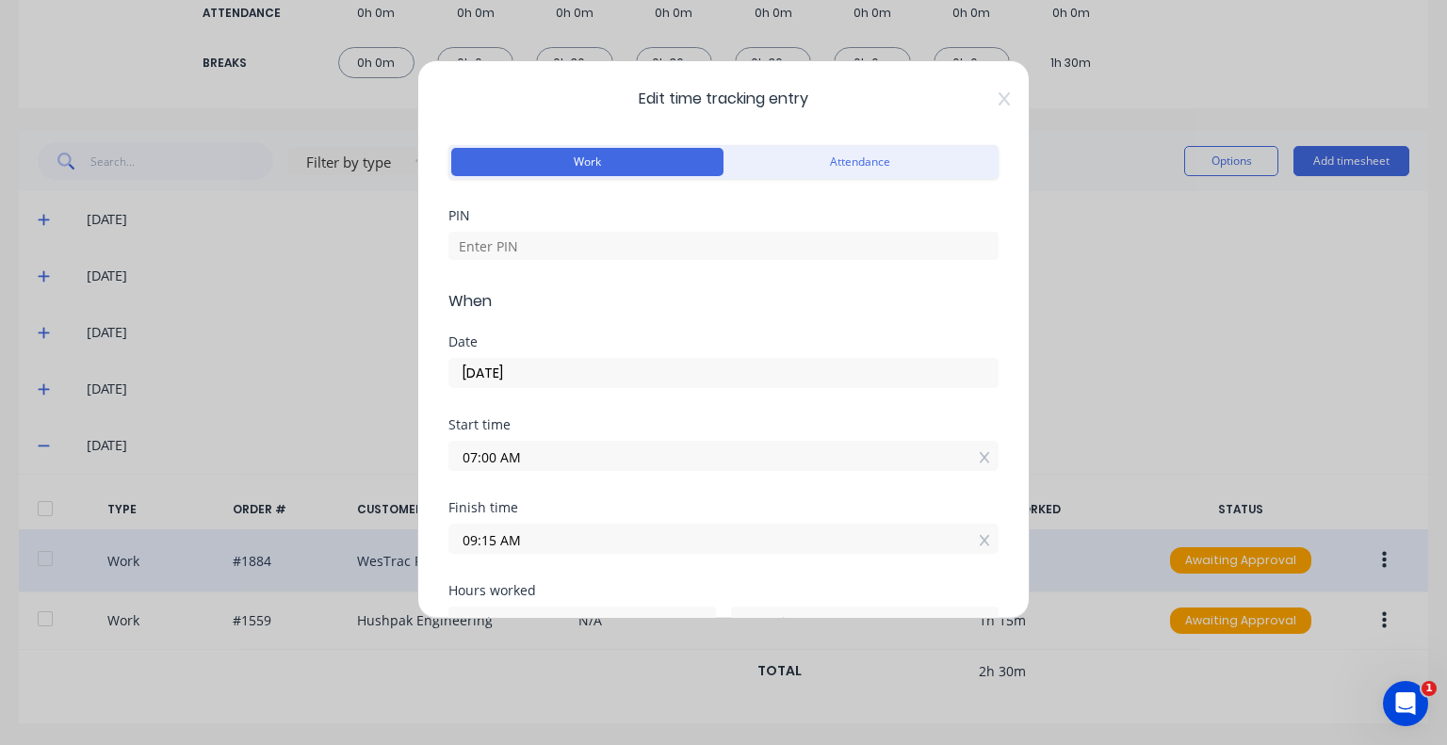
click at [558, 227] on div at bounding box center [723, 243] width 550 height 33
drag, startPoint x: 549, startPoint y: 244, endPoint x: 547, endPoint y: 253, distance: 9.6
click at [549, 244] on input at bounding box center [723, 246] width 550 height 28
type input "5683"
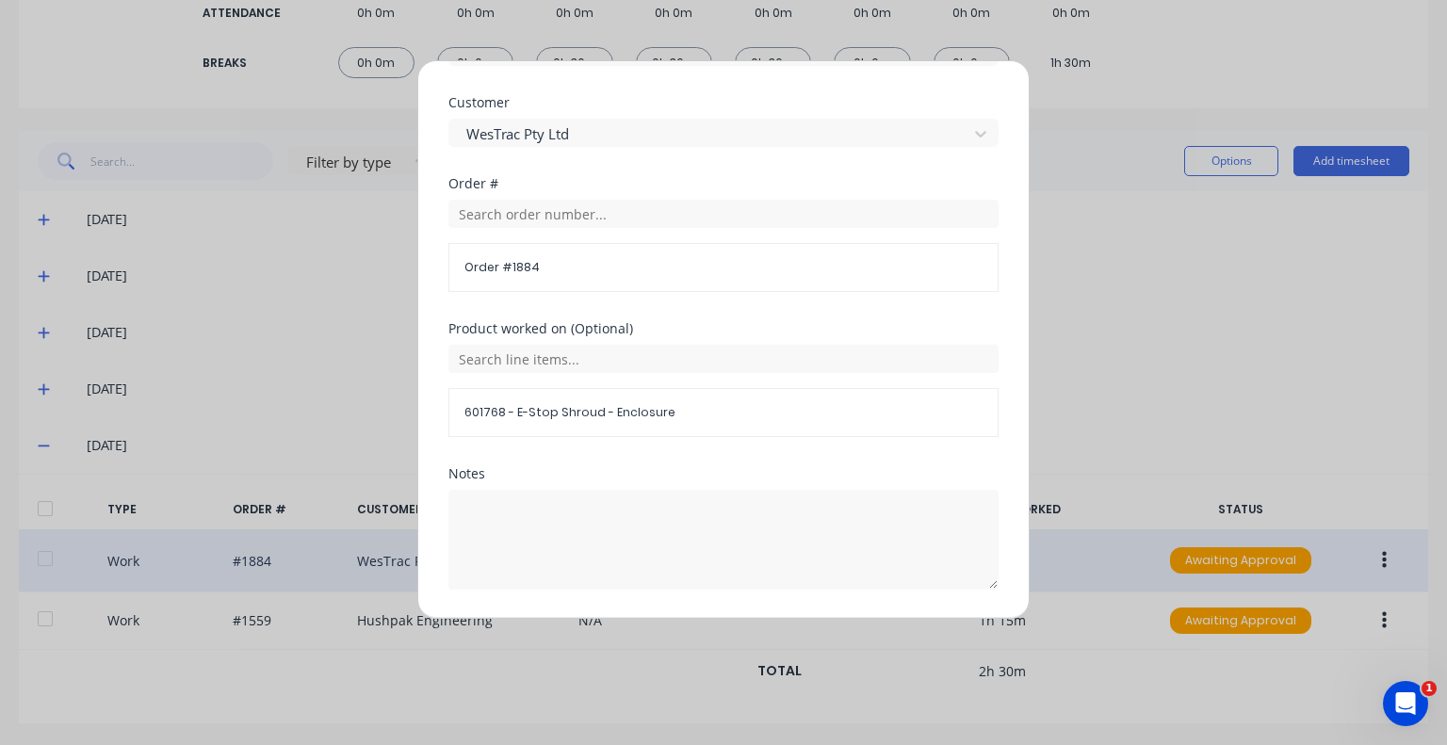
scroll to position [991, 0]
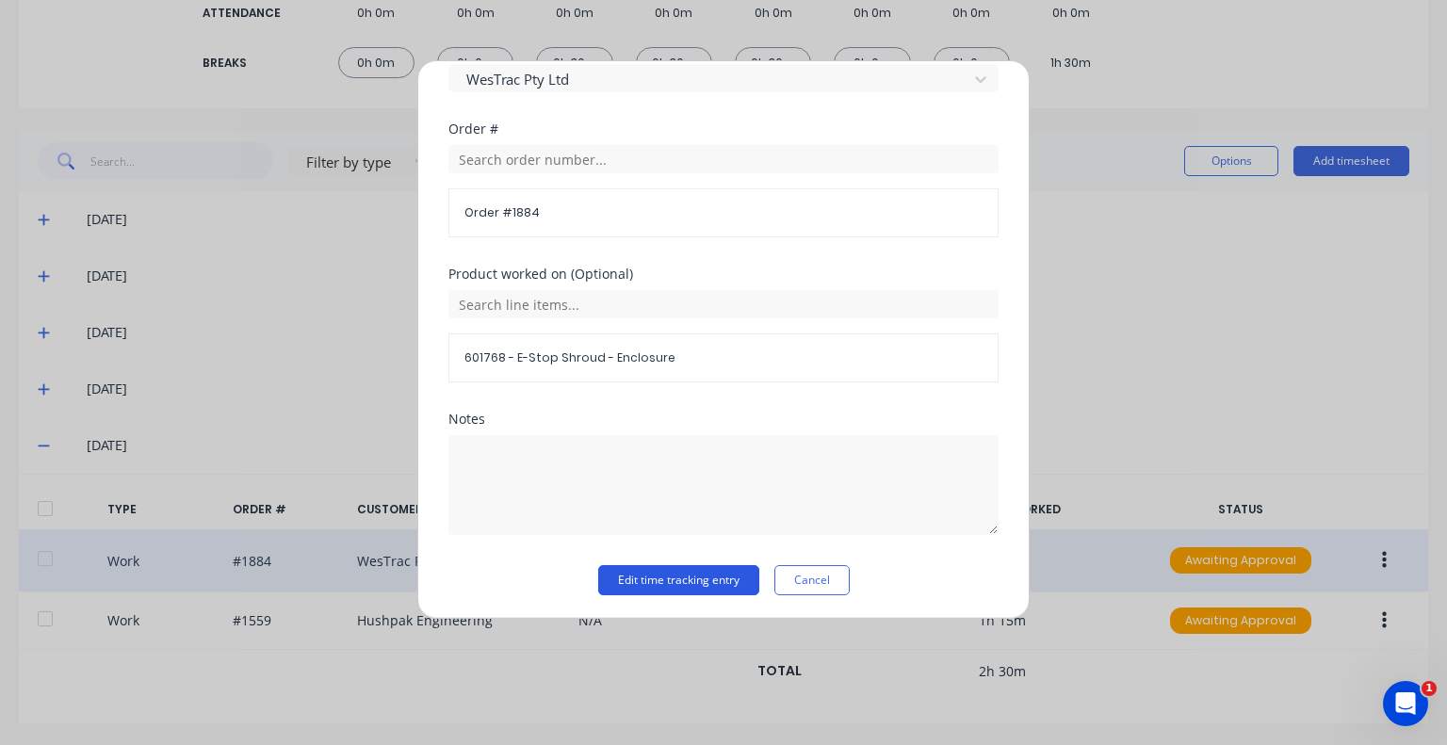
click at [689, 577] on button "Edit time tracking entry" at bounding box center [678, 580] width 161 height 30
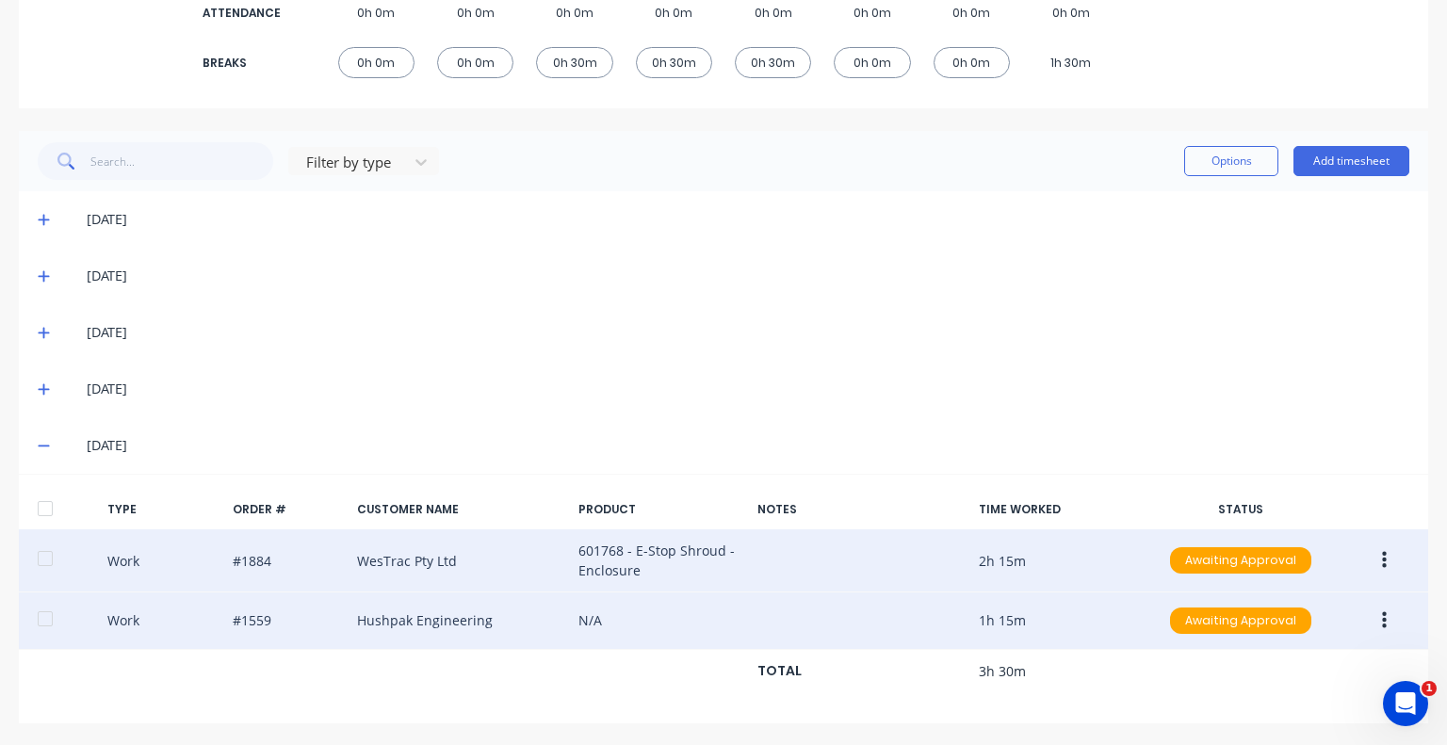
click at [1375, 620] on button "button" at bounding box center [1384, 621] width 44 height 34
click at [1325, 591] on div "Edit" at bounding box center [1316, 587] width 145 height 27
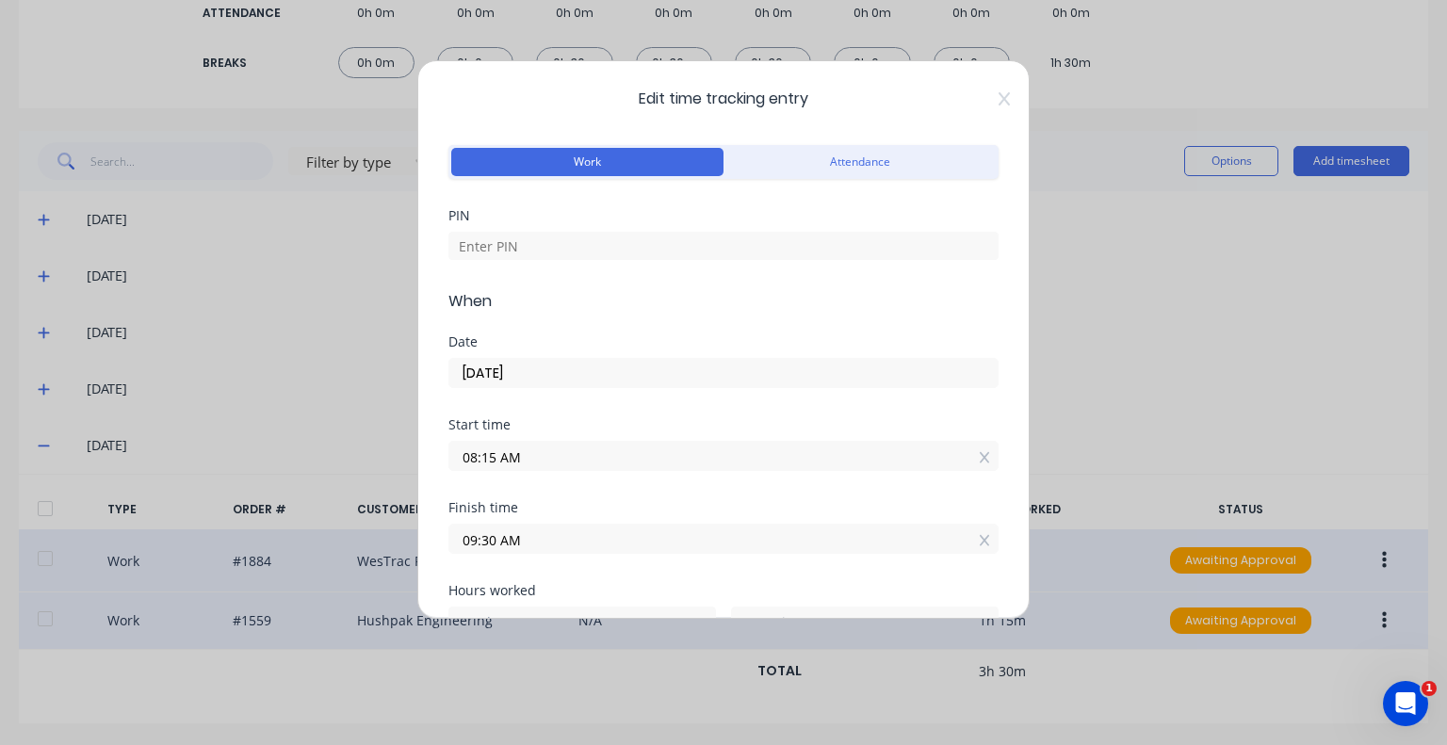
click at [475, 539] on input "09:30 AM" at bounding box center [723, 539] width 548 height 28
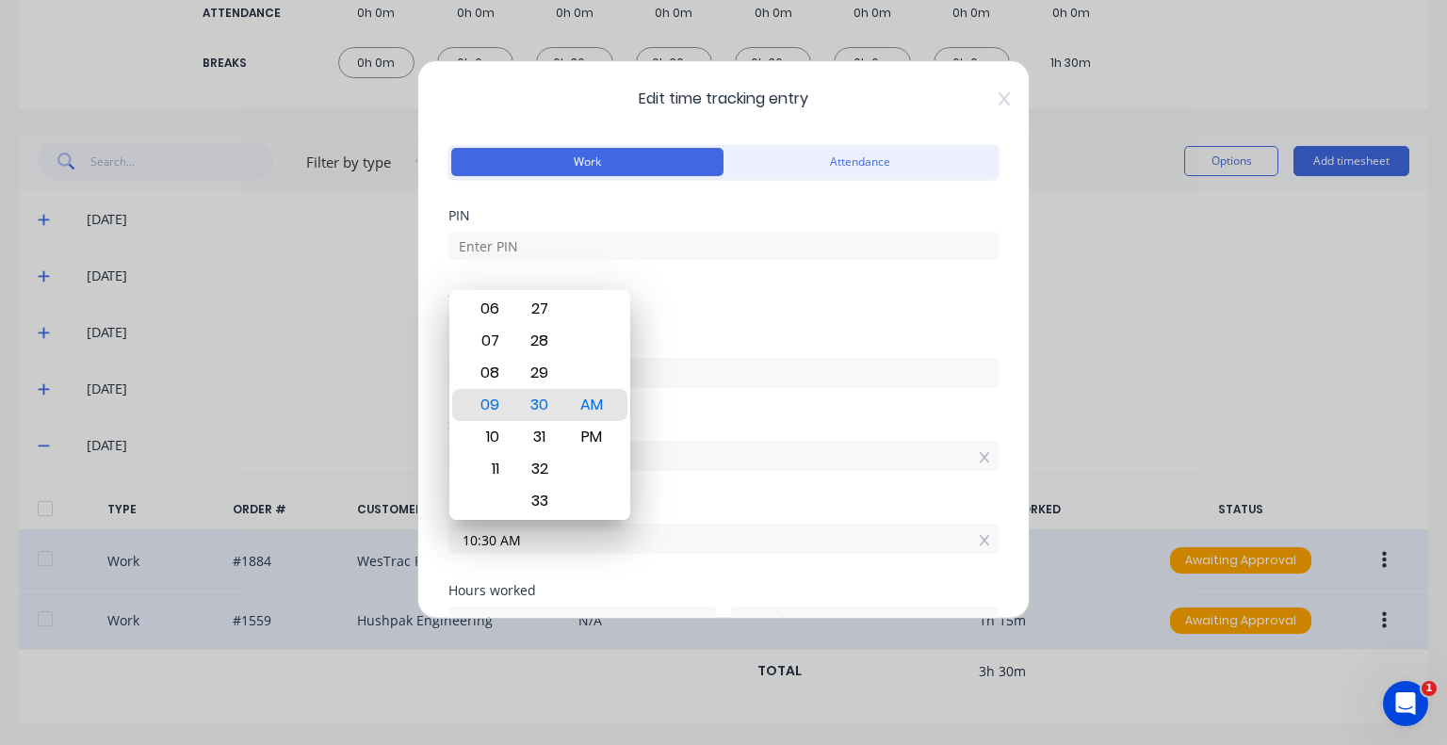
type input "10:30 AM"
type input "2"
click at [705, 399] on div "Date [DATE]" at bounding box center [723, 376] width 550 height 83
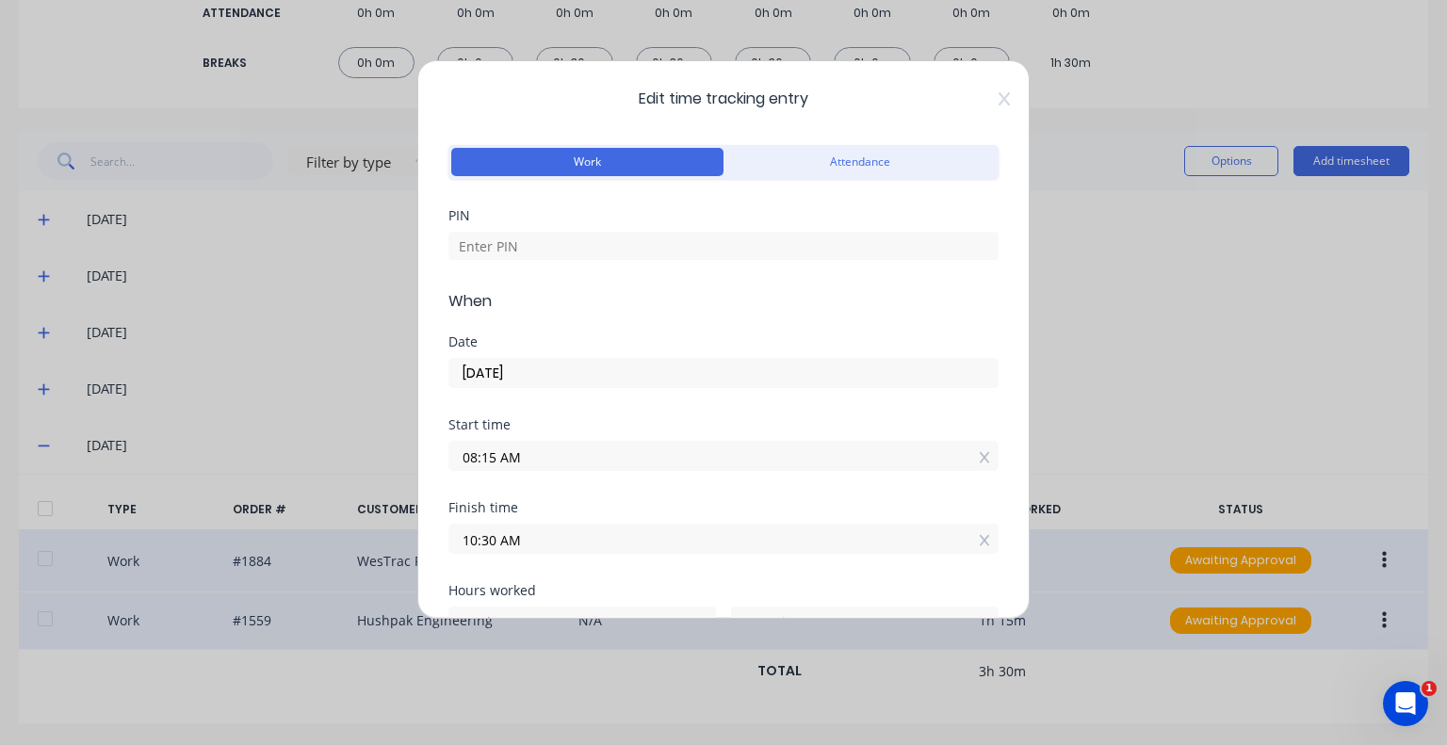
click at [477, 456] on input "08:15 AM" at bounding box center [723, 456] width 548 height 28
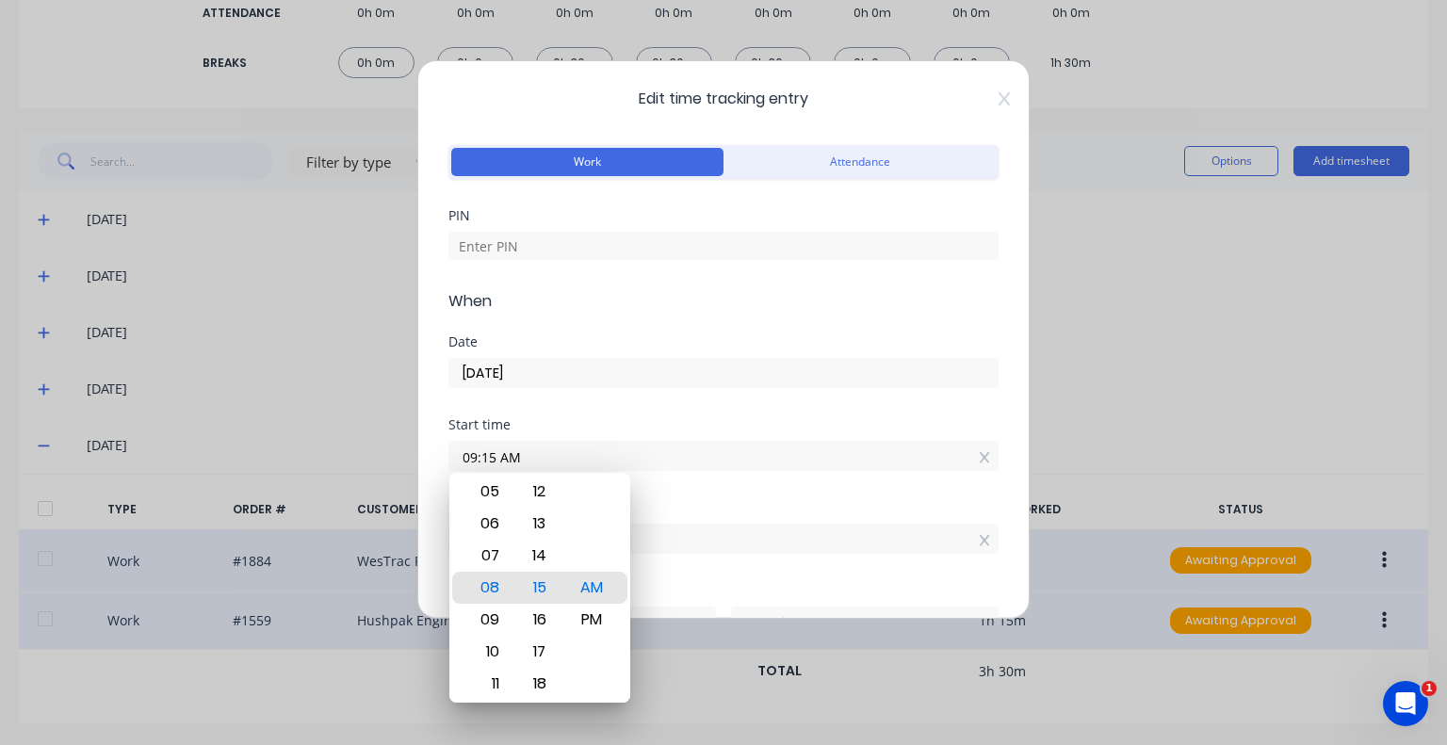
type input "09:15 AM"
type input "1"
click at [702, 510] on div "Finish time" at bounding box center [723, 507] width 550 height 13
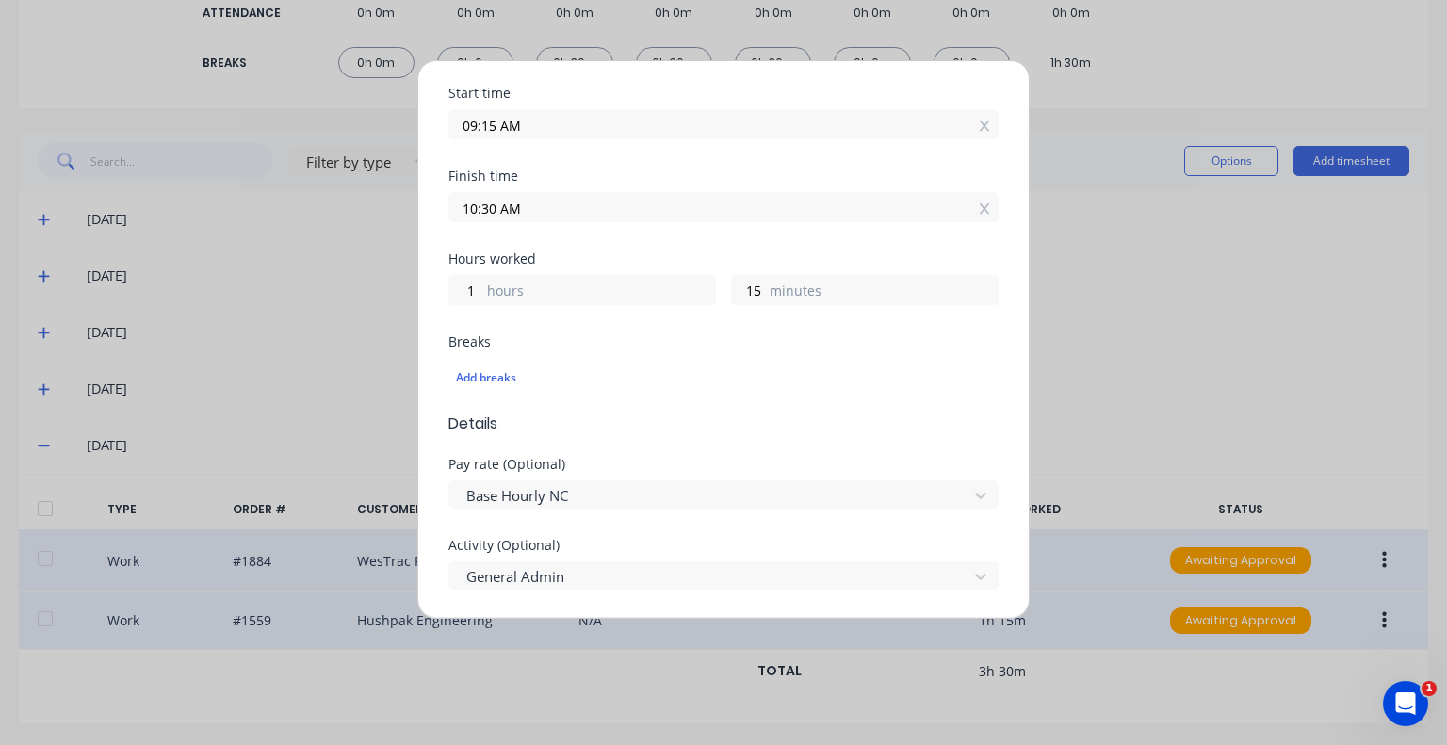
scroll to position [0, 0]
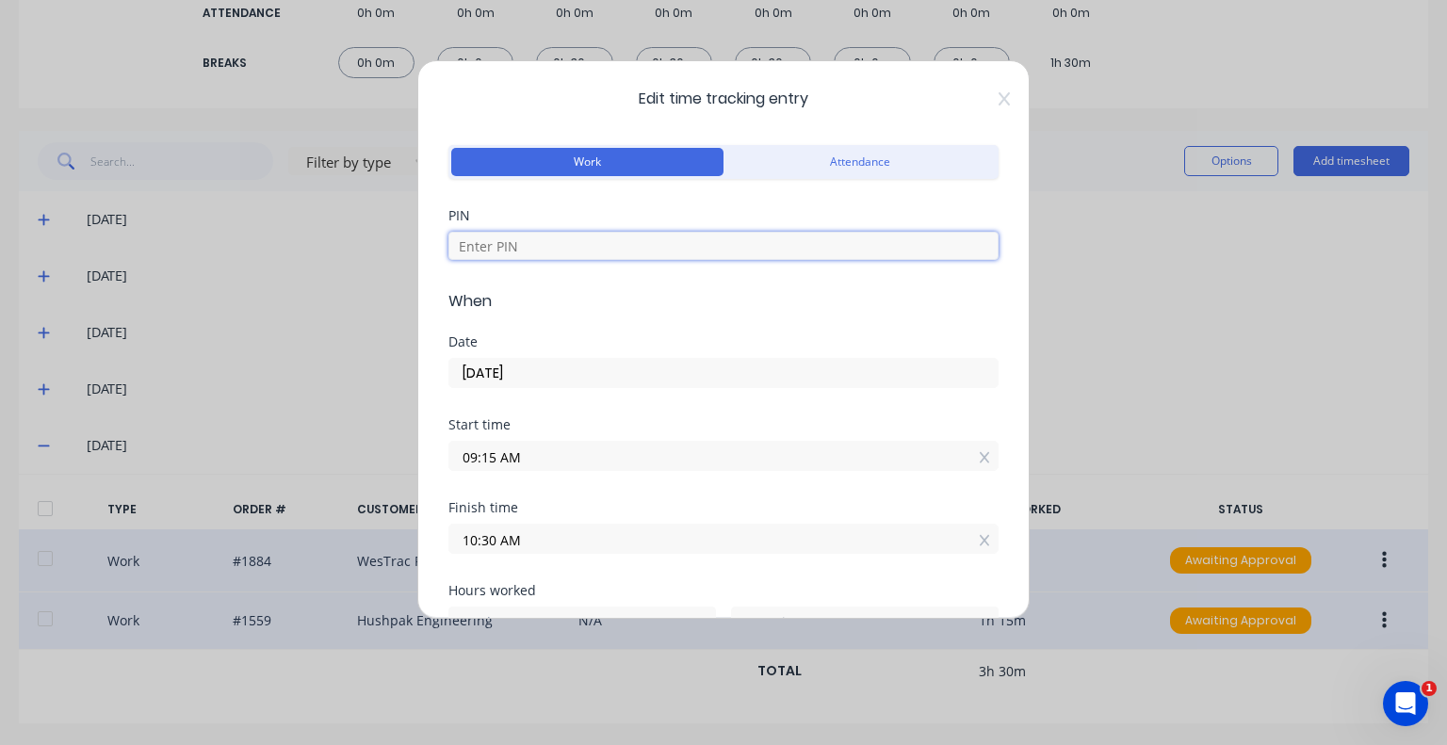
click at [557, 248] on input at bounding box center [723, 246] width 550 height 28
type input "5683"
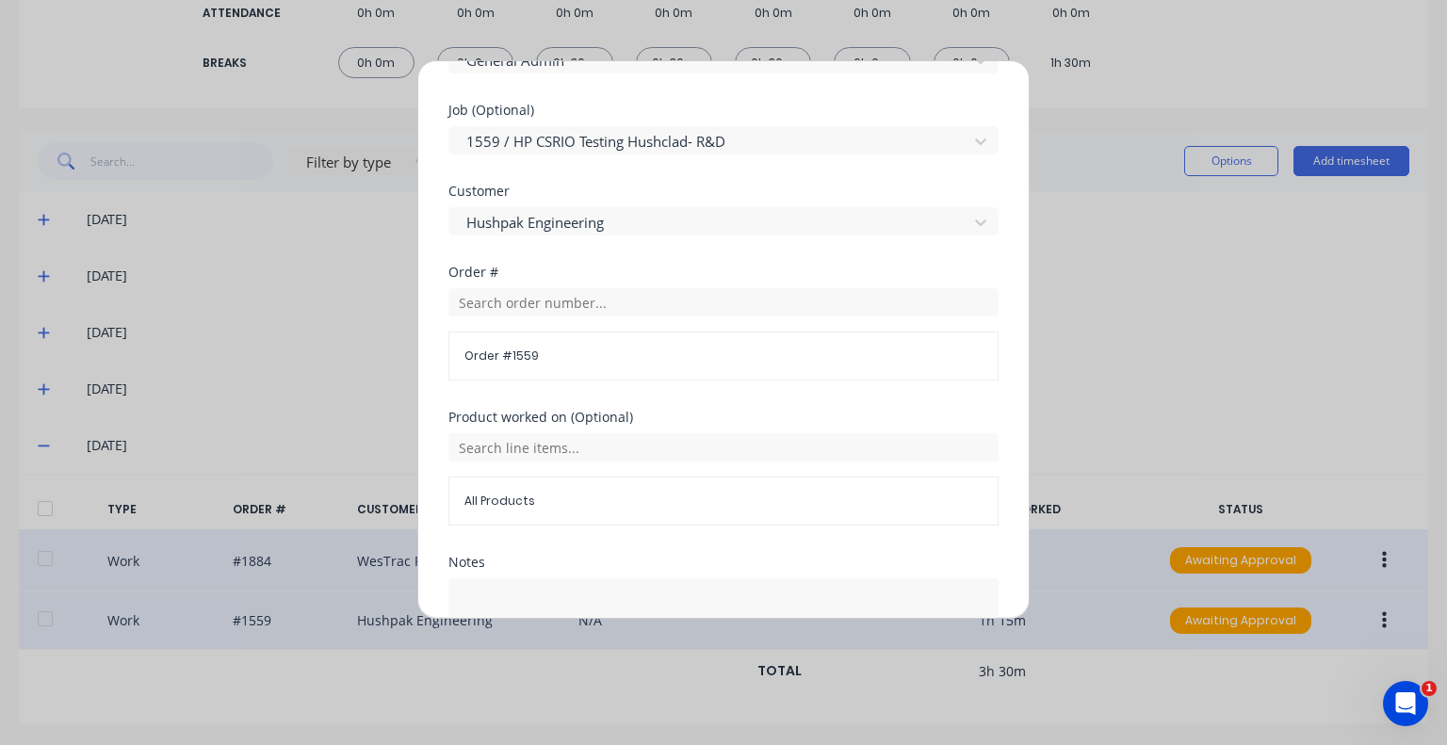
scroll to position [991, 0]
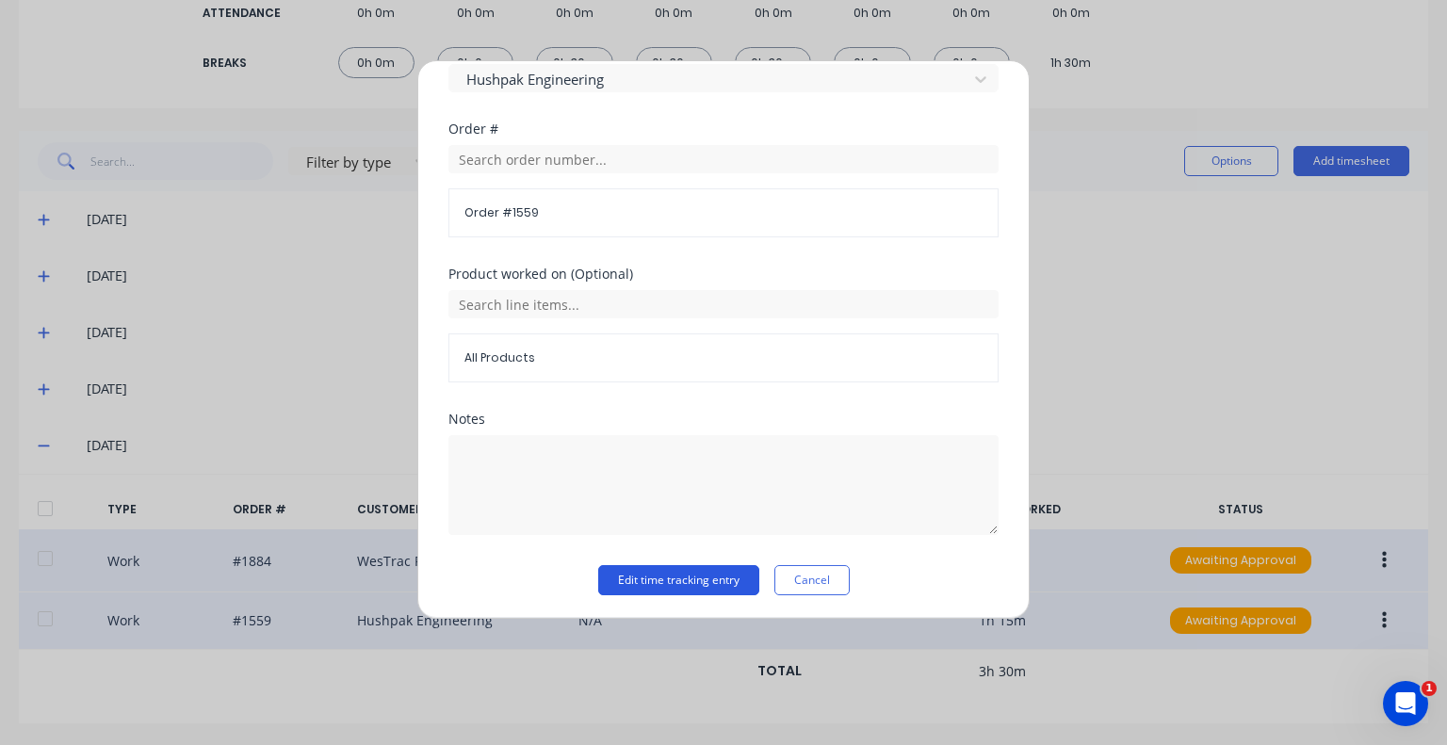
click at [653, 576] on button "Edit time tracking entry" at bounding box center [678, 580] width 161 height 30
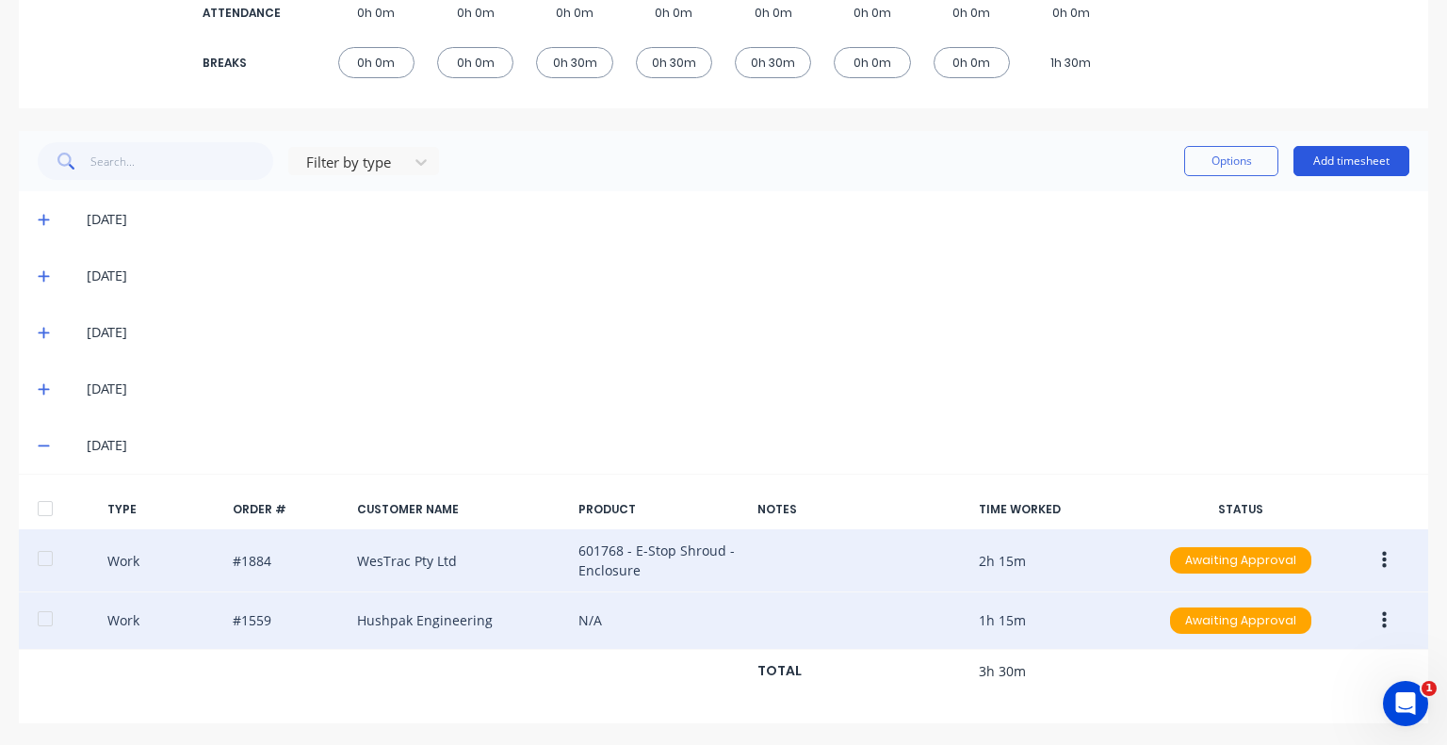
click at [1345, 165] on button "Add timesheet" at bounding box center [1351, 161] width 116 height 30
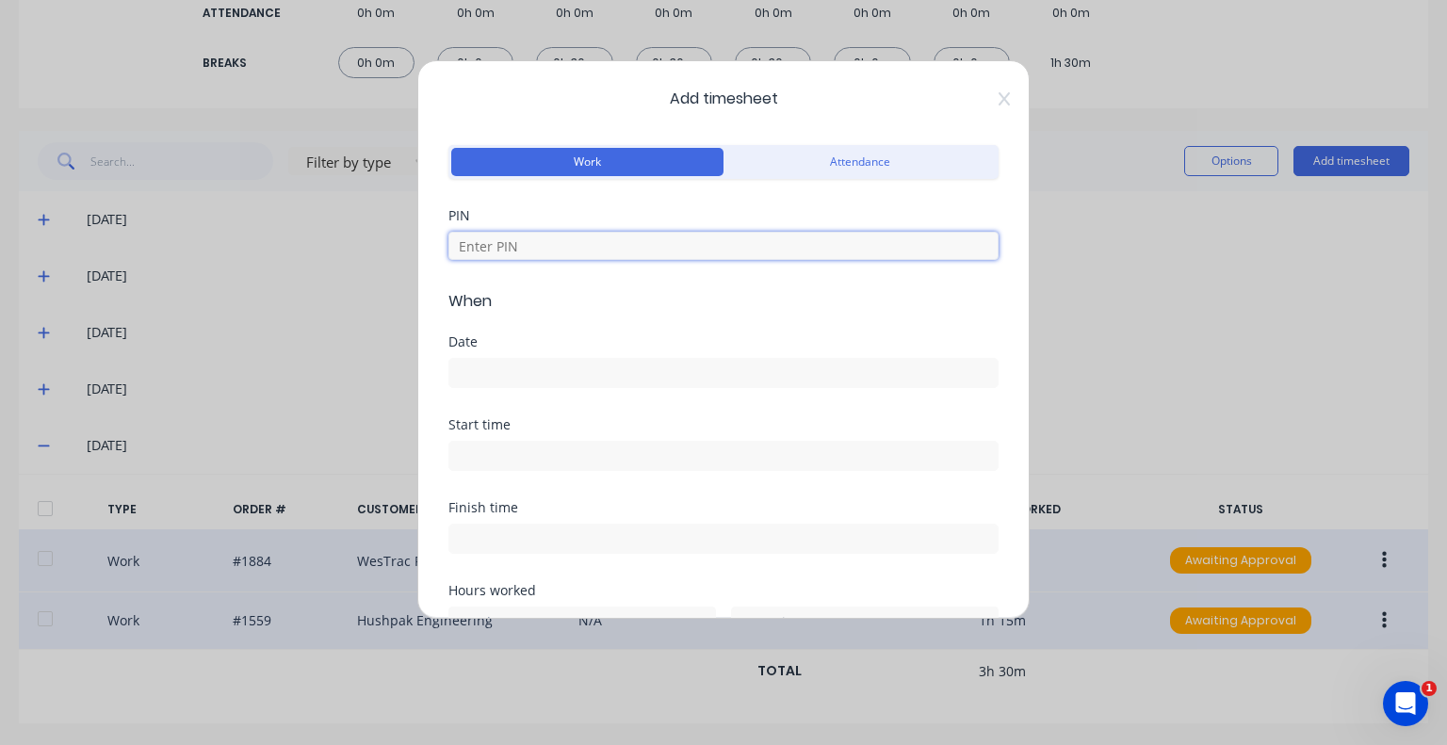
click at [530, 246] on input at bounding box center [723, 246] width 550 height 28
type input "5683"
click at [534, 372] on input at bounding box center [723, 373] width 548 height 28
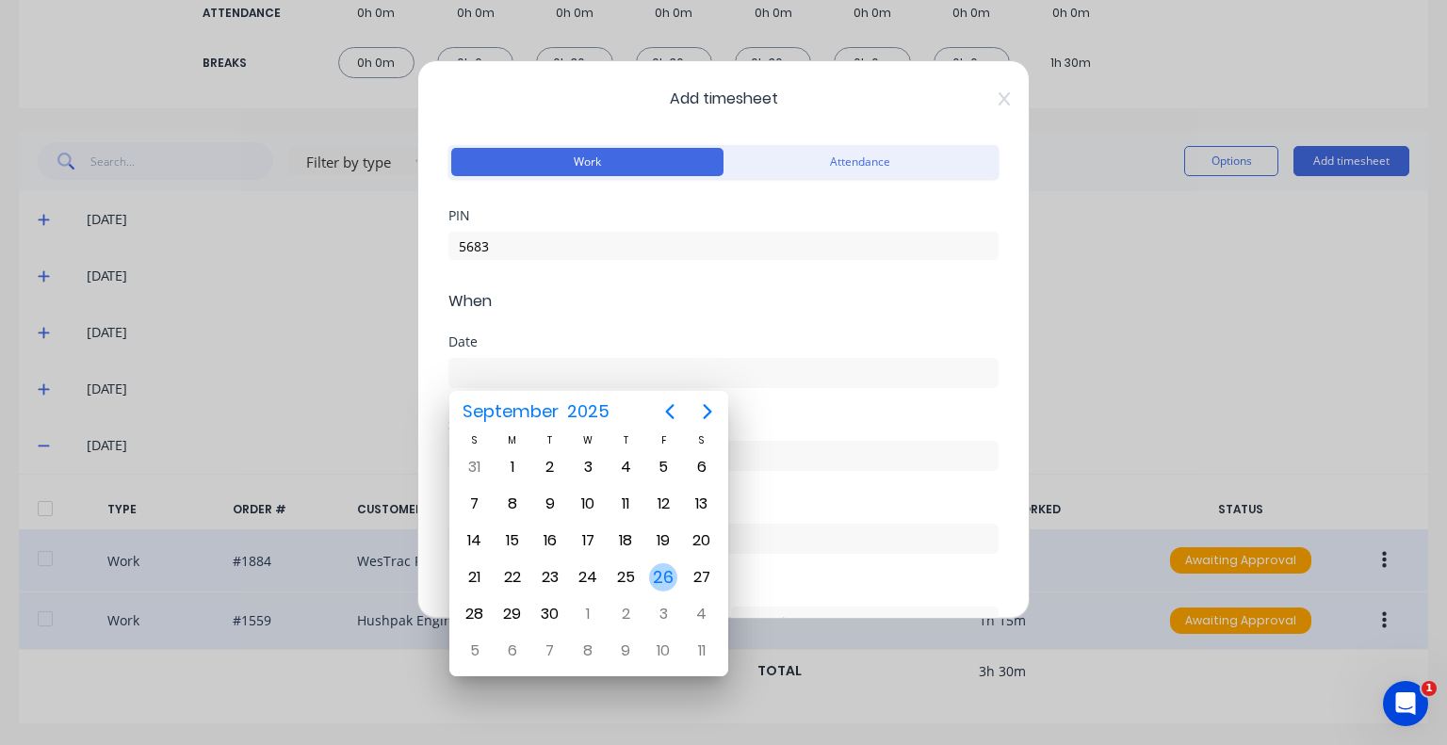
click at [654, 574] on div "26" at bounding box center [663, 577] width 28 height 28
type input "[DATE]"
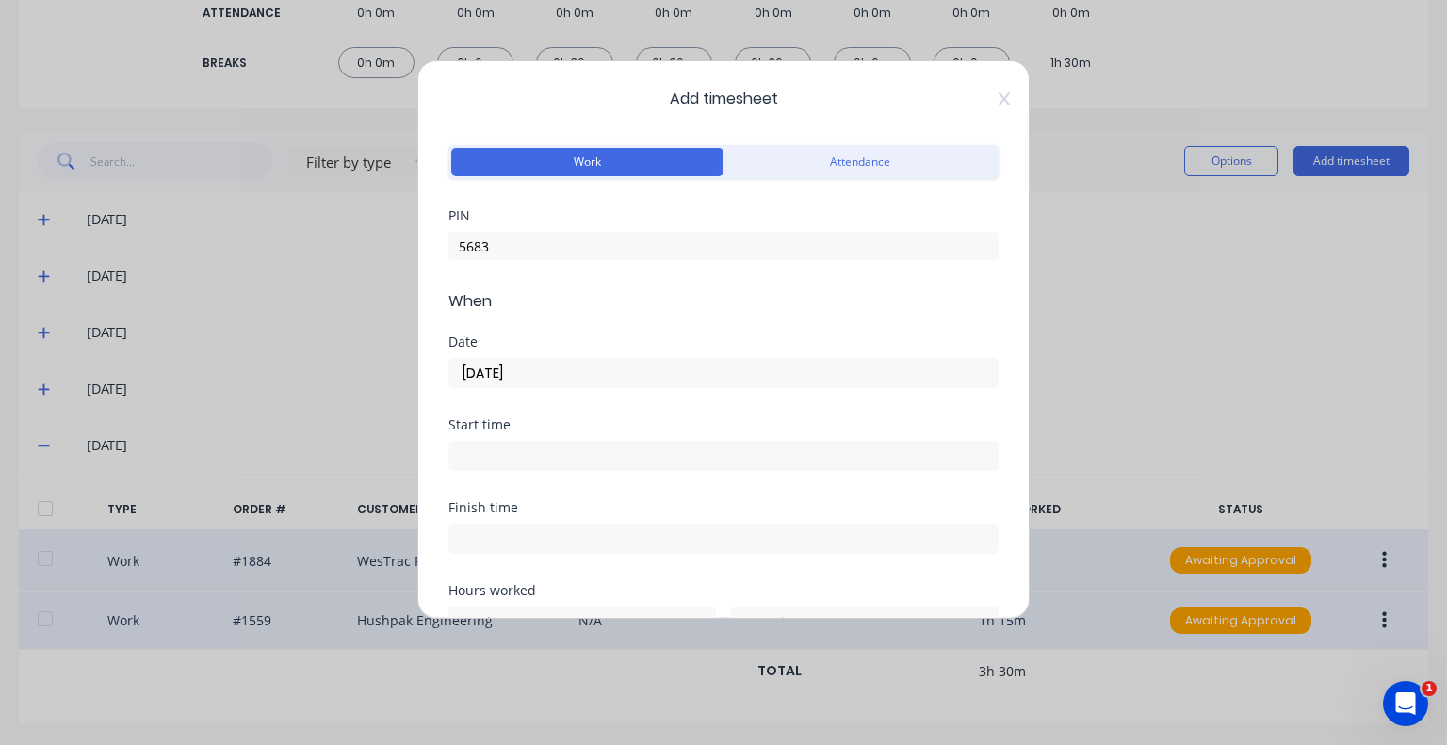
click at [578, 445] on input at bounding box center [723, 456] width 548 height 28
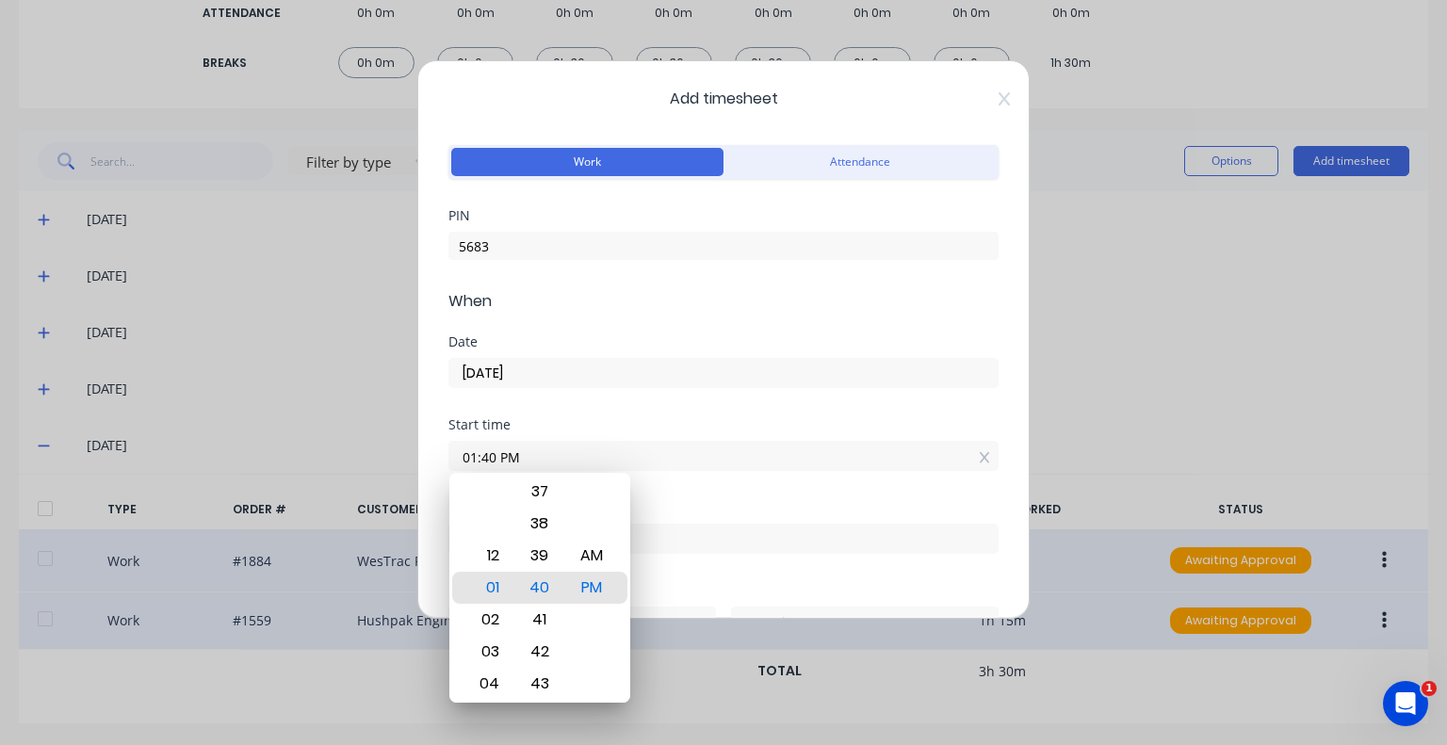
drag, startPoint x: 536, startPoint y: 459, endPoint x: 453, endPoint y: 465, distance: 83.2
click at [453, 465] on input "01:40 PM" at bounding box center [723, 456] width 548 height 28
type input "10:30 AM"
click at [592, 563] on div "AM" at bounding box center [591, 556] width 46 height 32
click at [718, 490] on div "Start time 10:30 AM" at bounding box center [723, 459] width 550 height 83
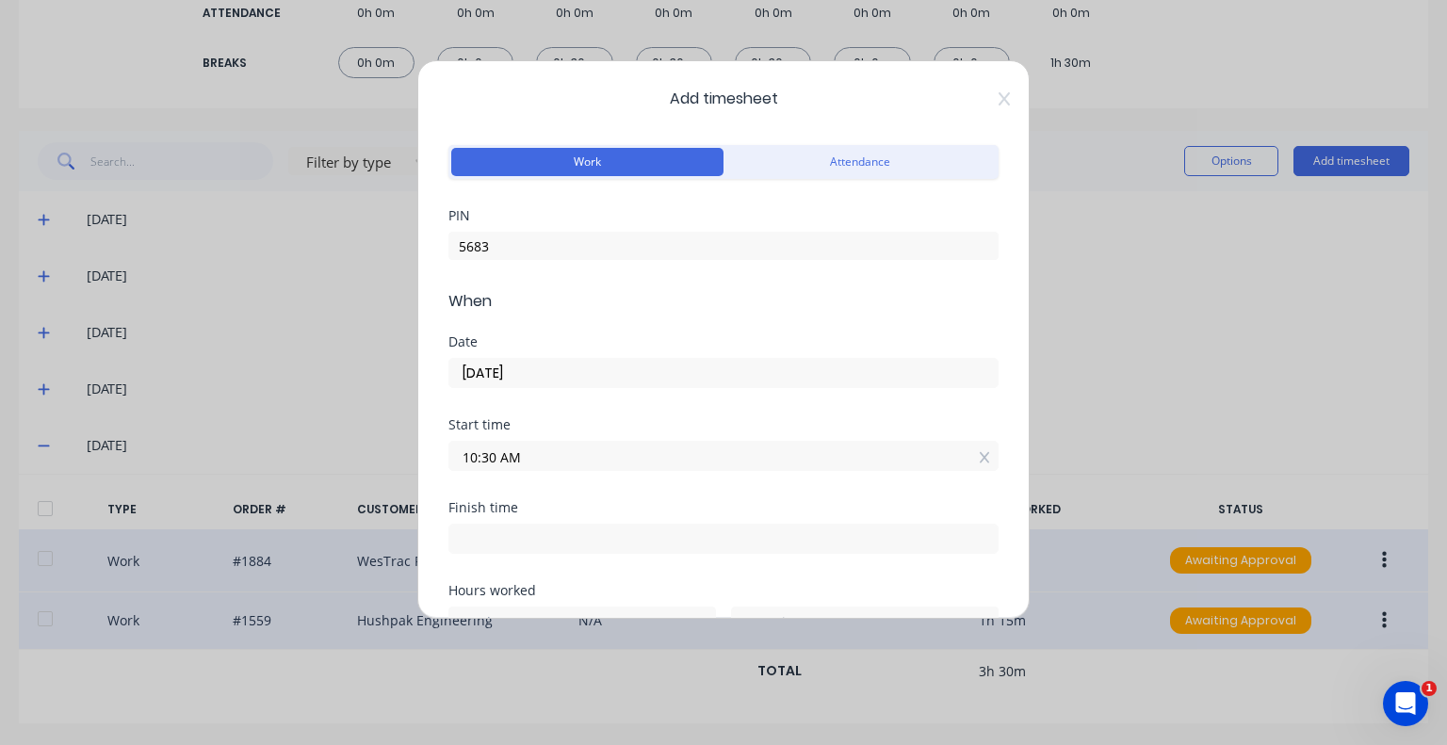
click at [602, 536] on input at bounding box center [723, 539] width 548 height 28
type input "01:41 PM"
type input "3"
type input "11"
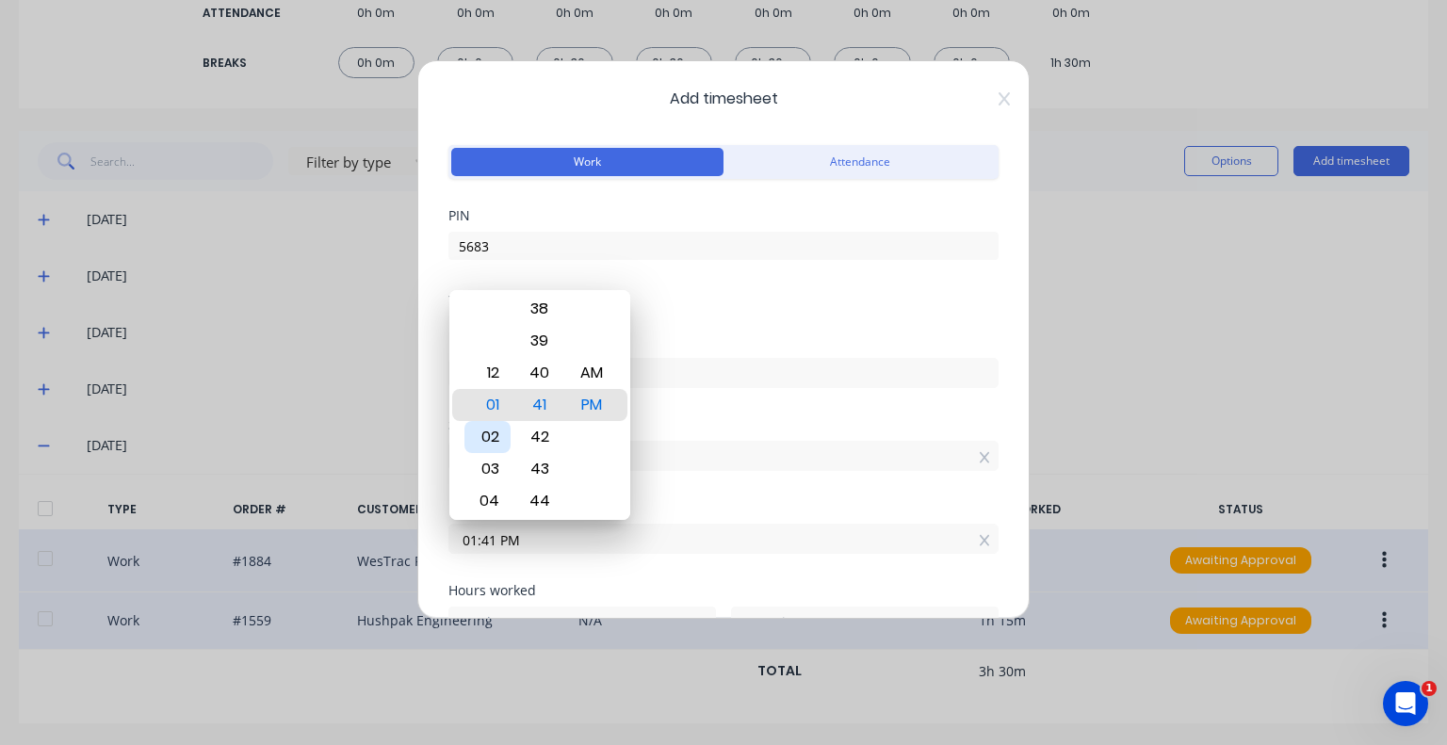
click at [496, 439] on div "02" at bounding box center [487, 437] width 46 height 32
type input "02:41 PM"
type input "4"
type input "02:33 PM"
type input "3"
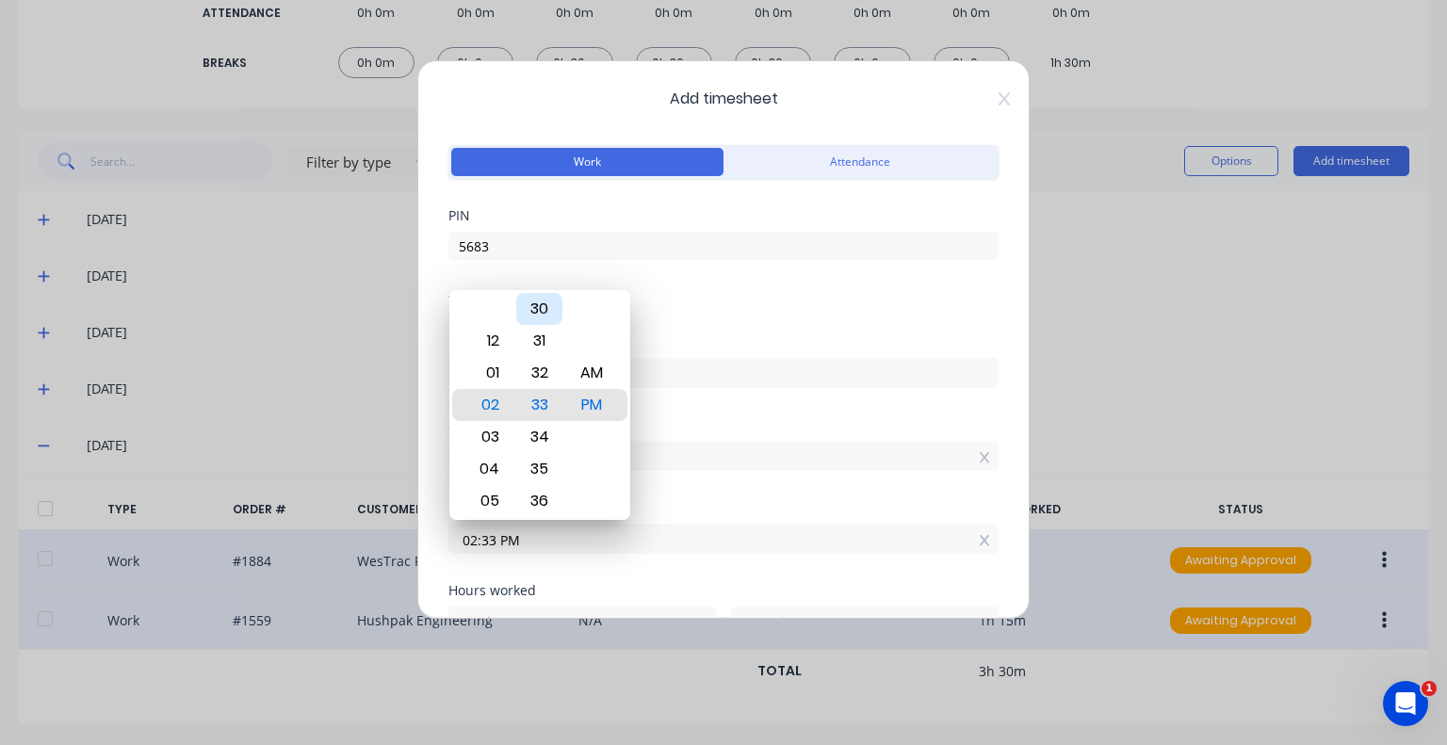
click at [539, 316] on div "30" at bounding box center [539, 309] width 46 height 32
type input "02:30 PM"
type input "0"
click at [667, 410] on div "Date [DATE]" at bounding box center [723, 376] width 550 height 83
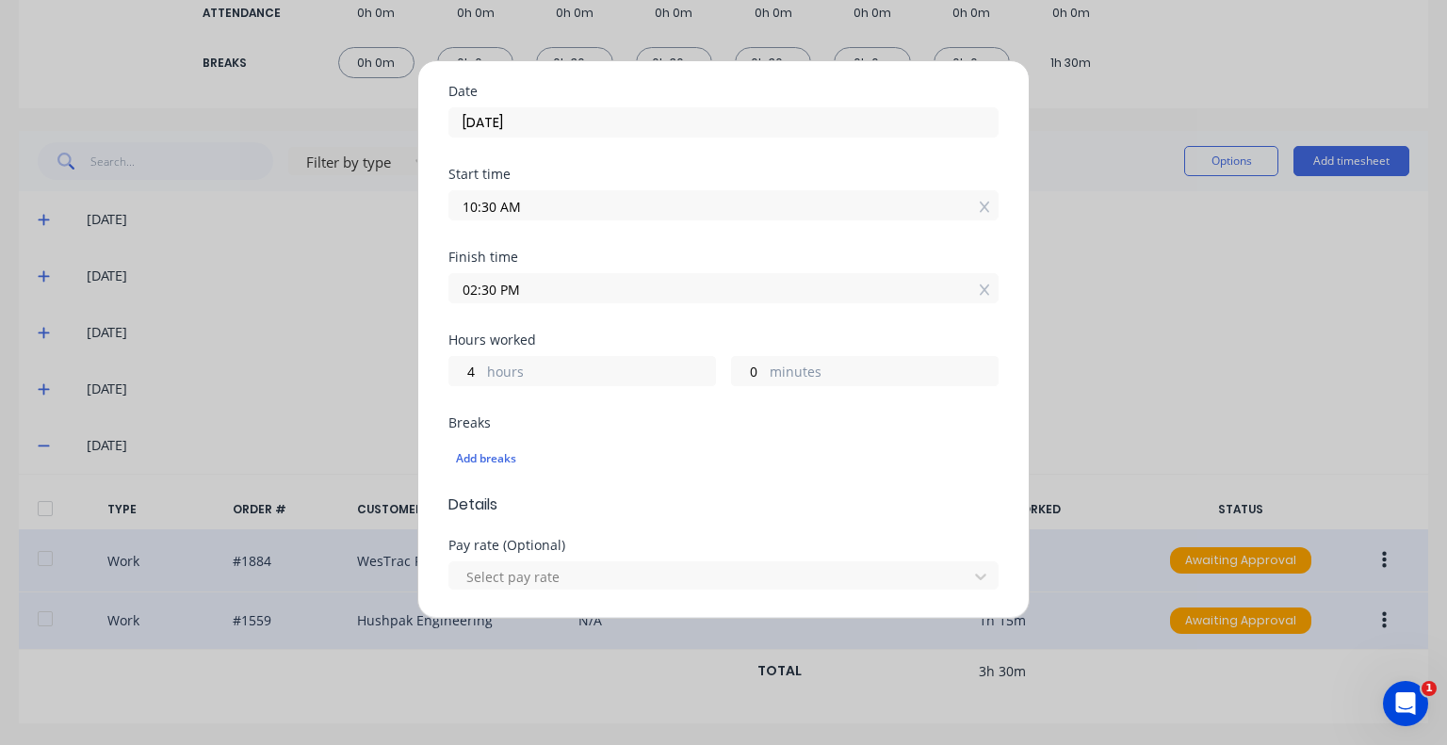
scroll to position [283, 0]
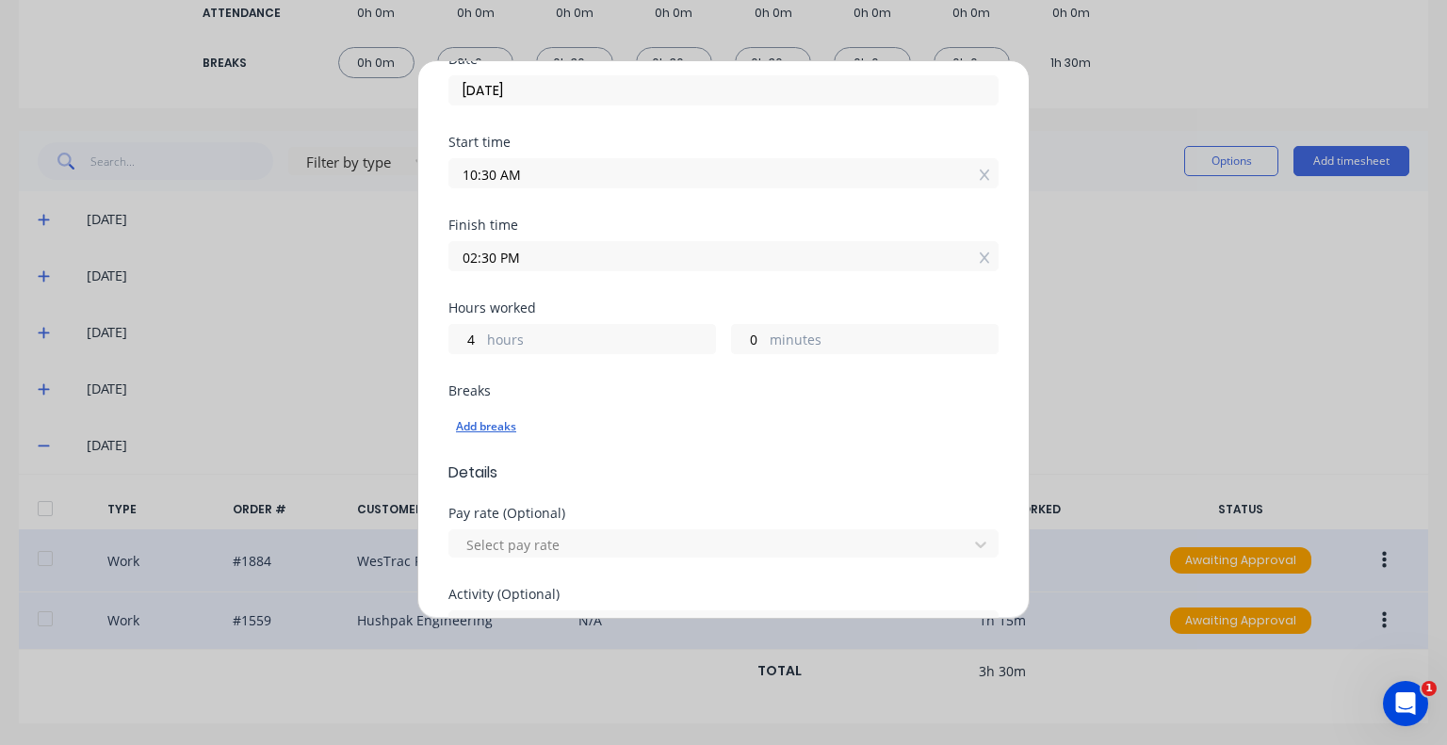
click at [503, 426] on div "Add breaks" at bounding box center [723, 426] width 535 height 24
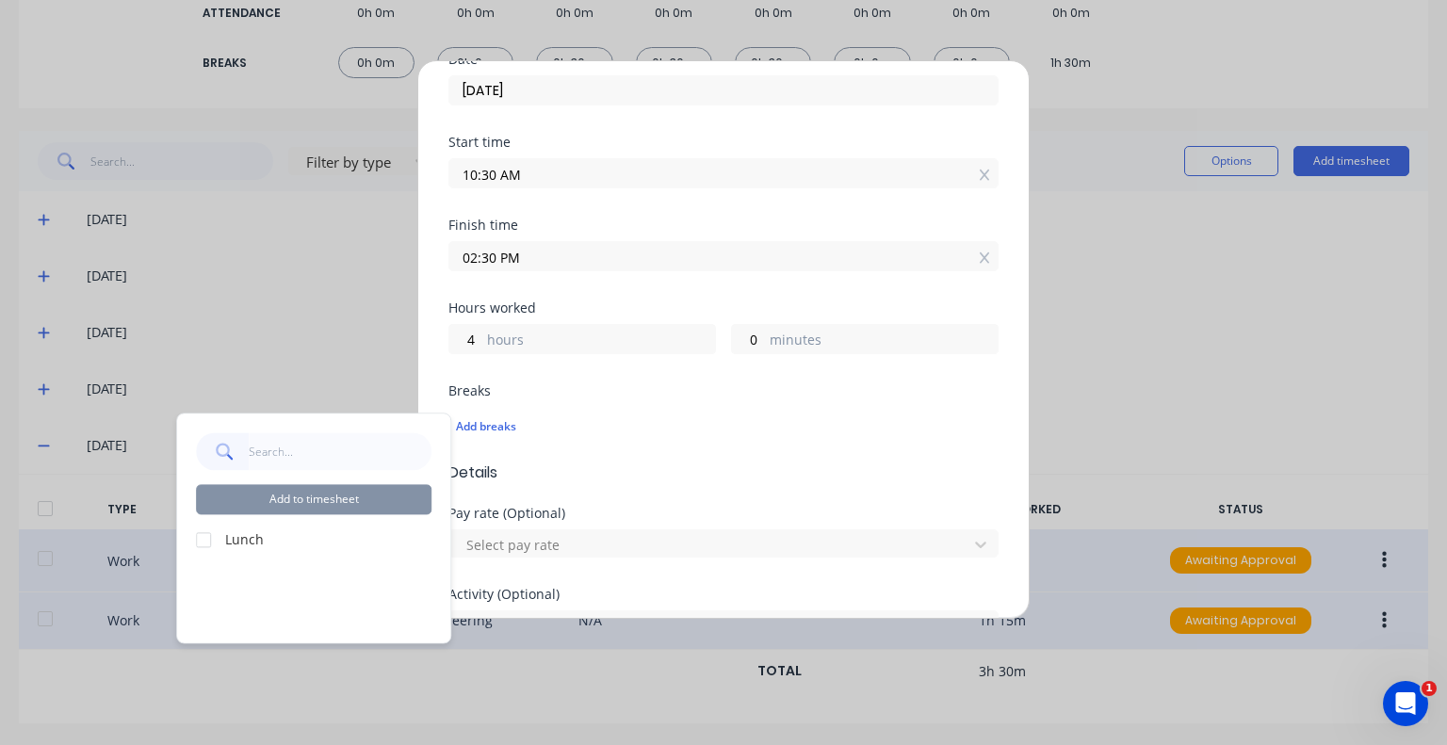
click at [202, 541] on div at bounding box center [204, 540] width 38 height 38
click at [283, 508] on button "Add to timesheet" at bounding box center [313, 499] width 235 height 30
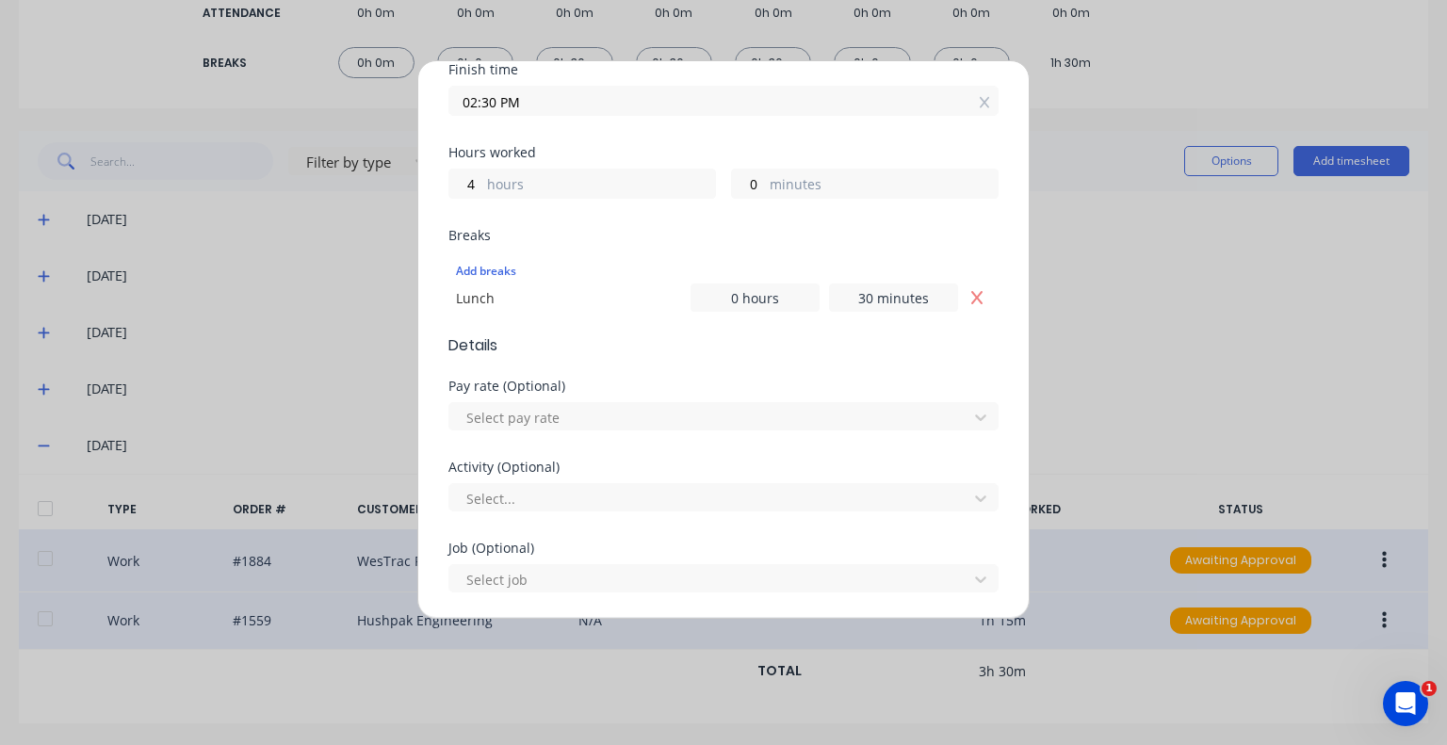
scroll to position [471, 0]
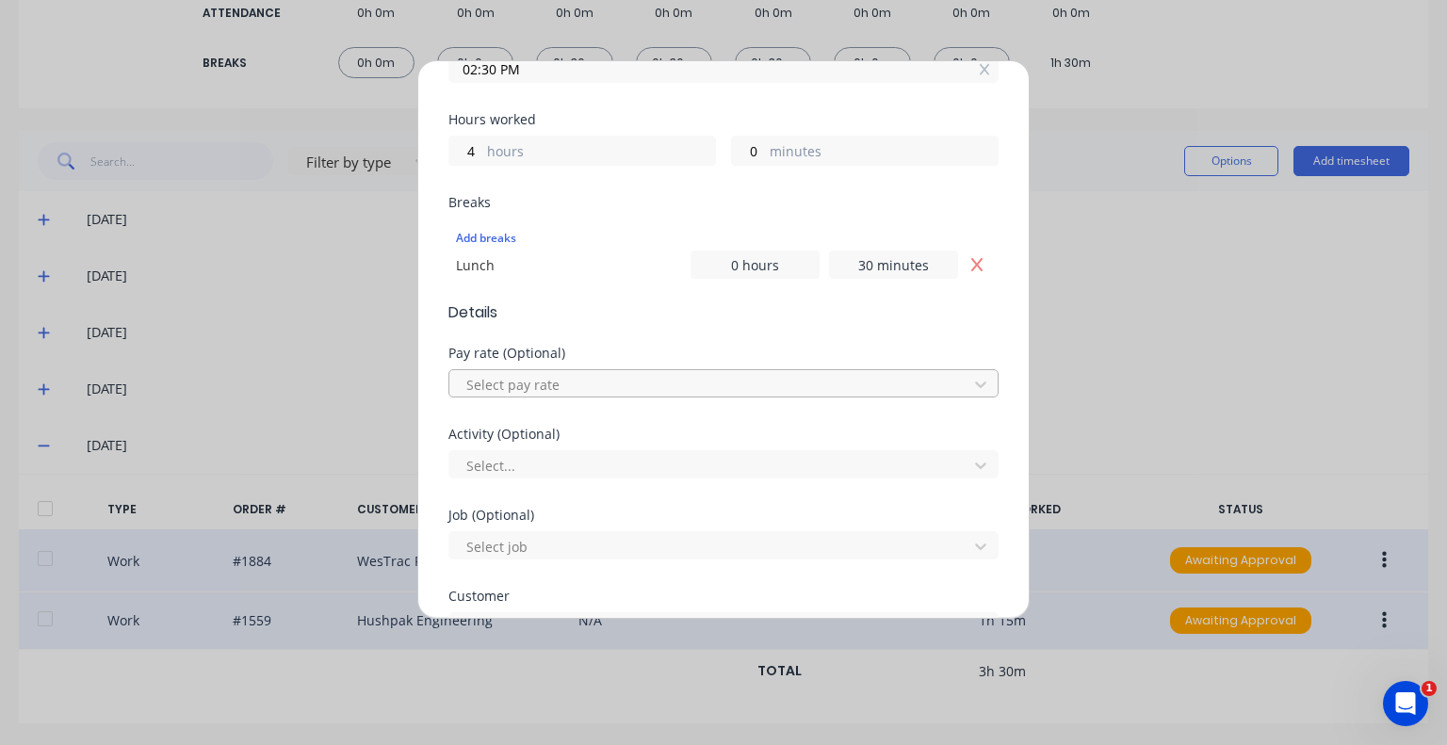
click at [682, 394] on div at bounding box center [711, 385] width 494 height 24
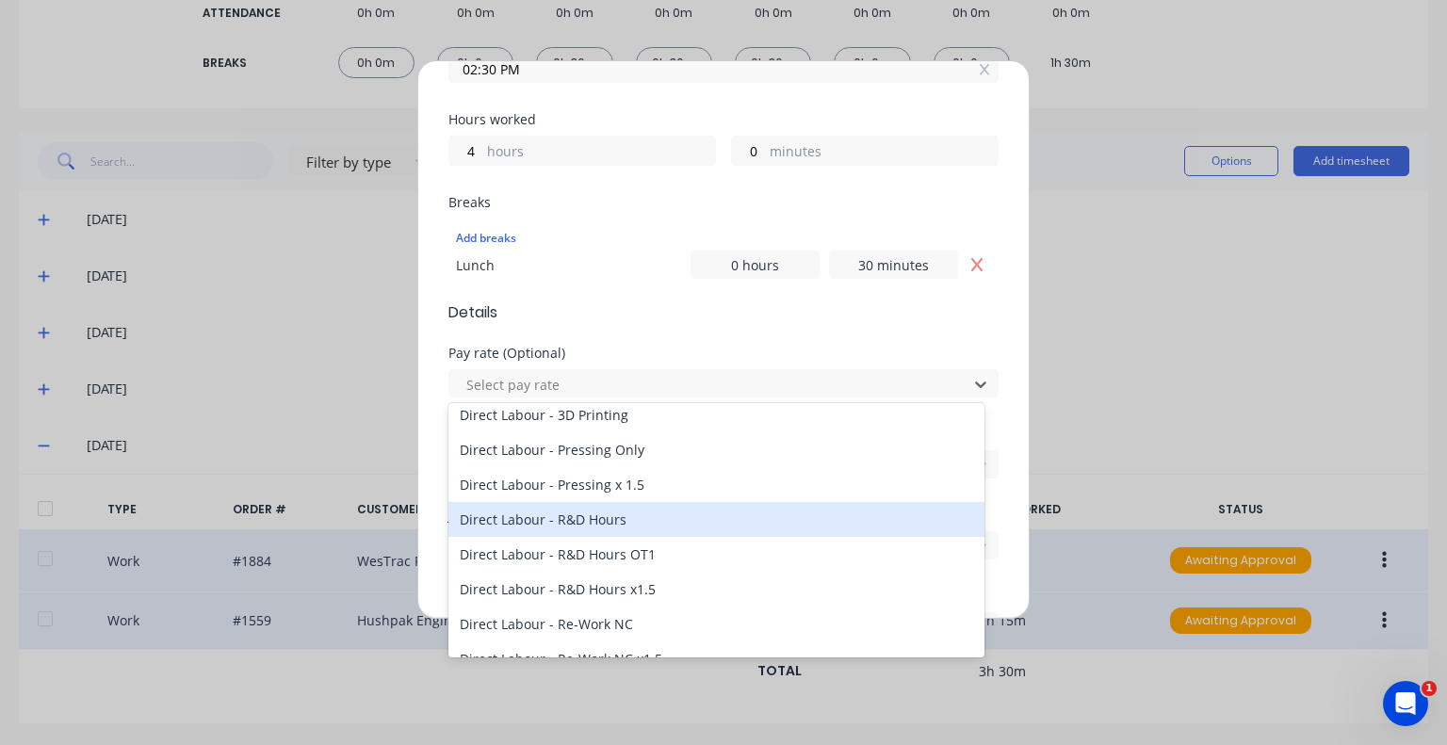
scroll to position [565, 0]
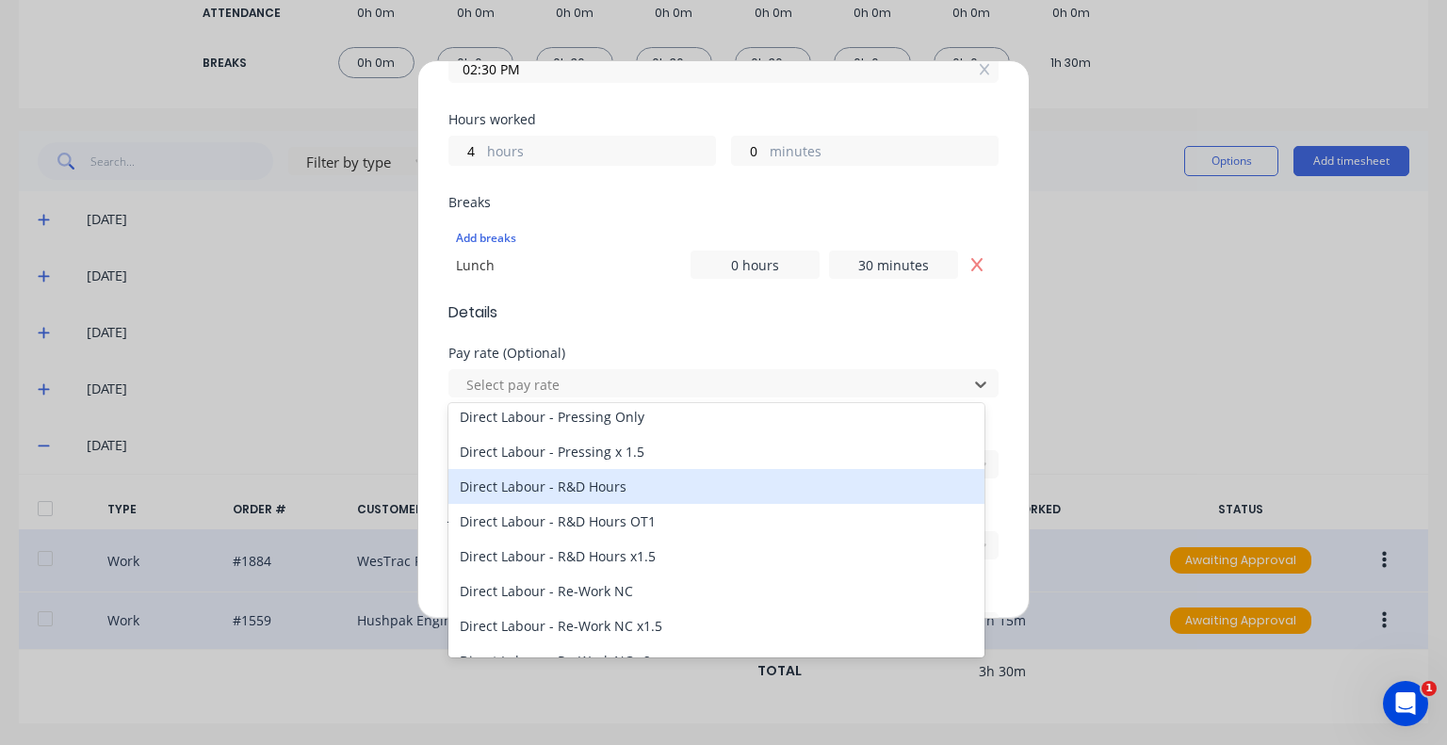
click at [603, 494] on div "Direct Labour - R&D Hours" at bounding box center [716, 486] width 536 height 35
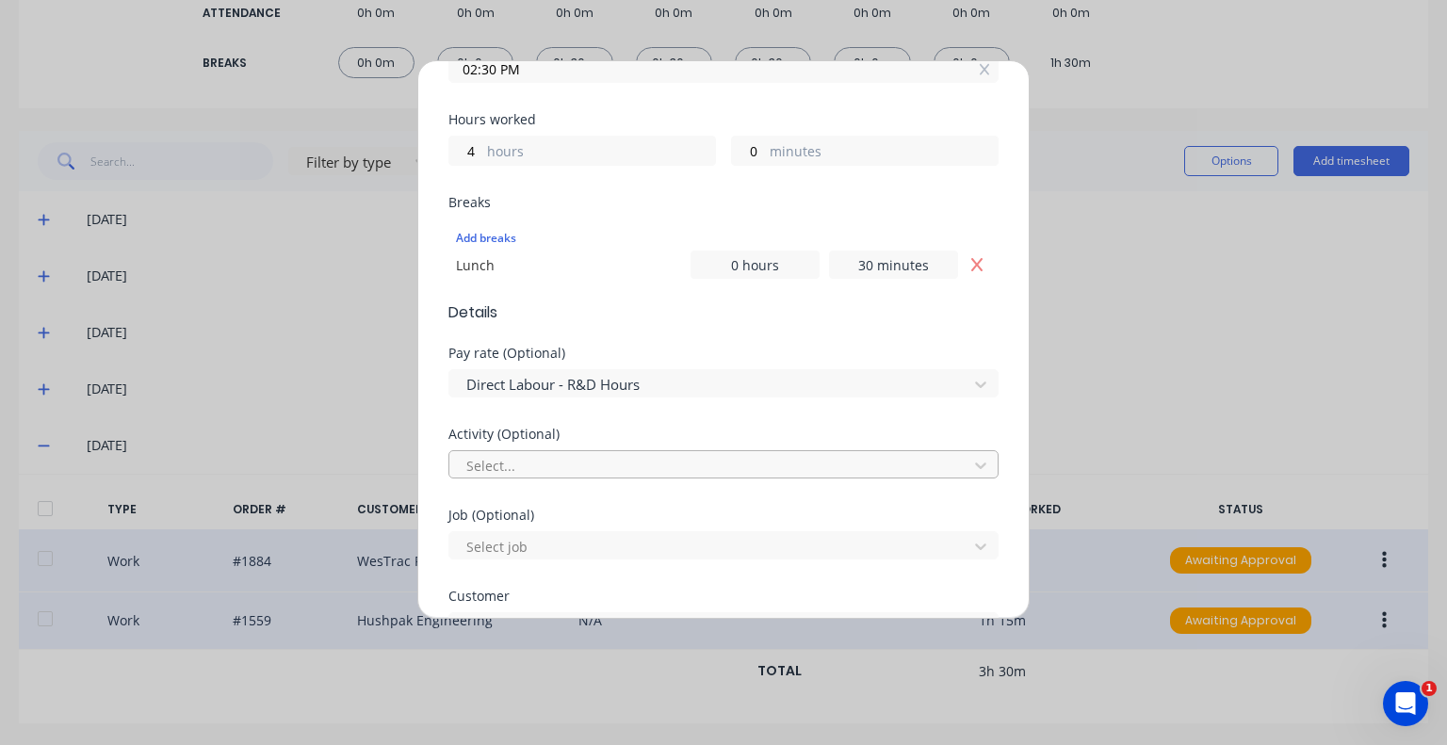
click at [571, 472] on div at bounding box center [711, 466] width 494 height 24
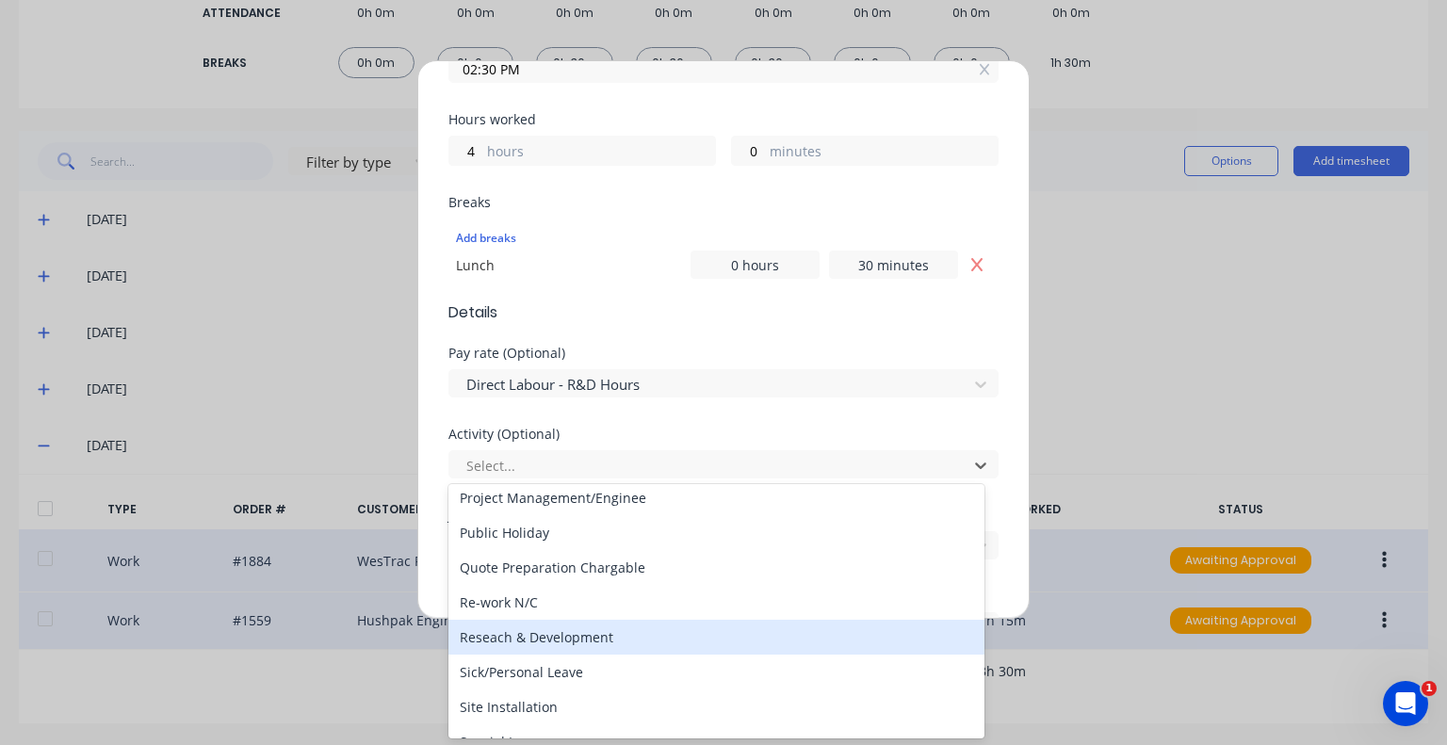
click at [559, 640] on div "Reseach & Development" at bounding box center [716, 637] width 536 height 35
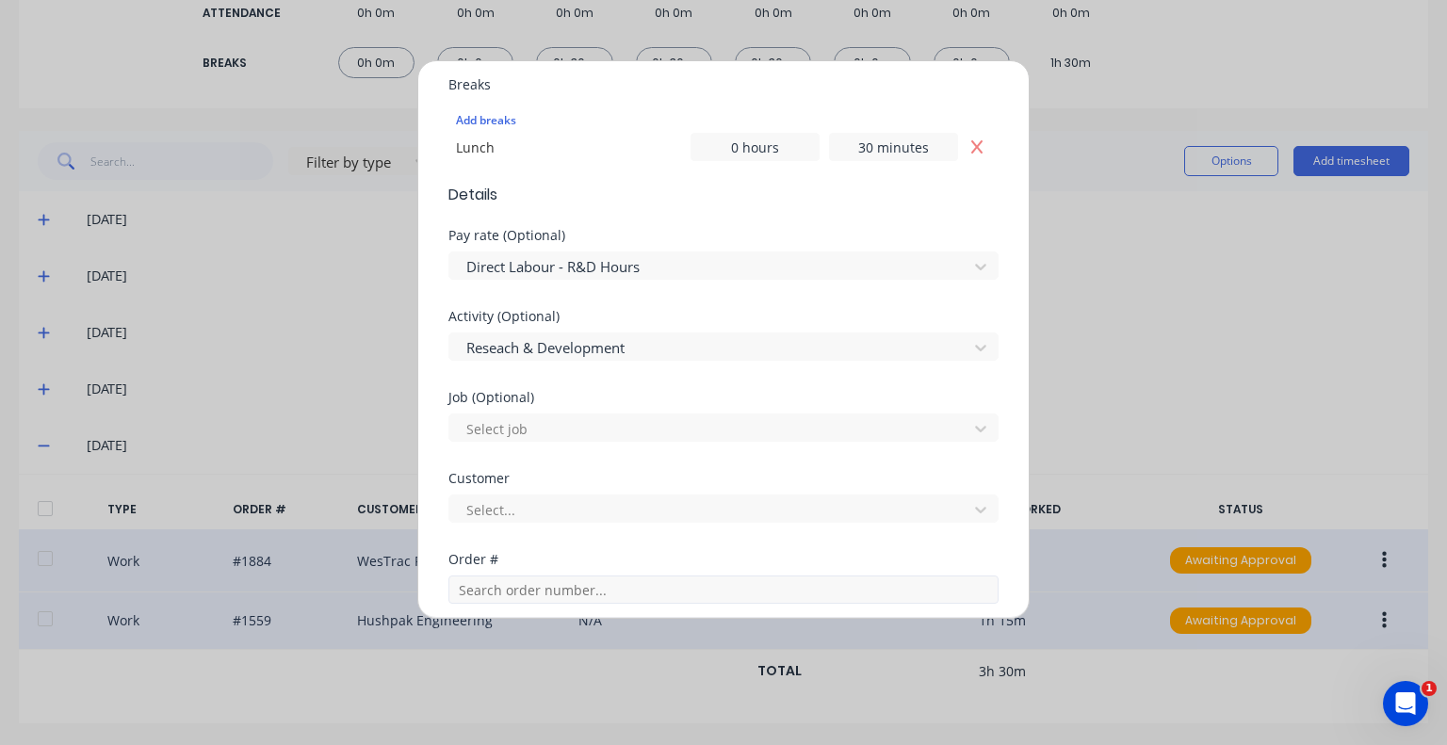
scroll to position [659, 0]
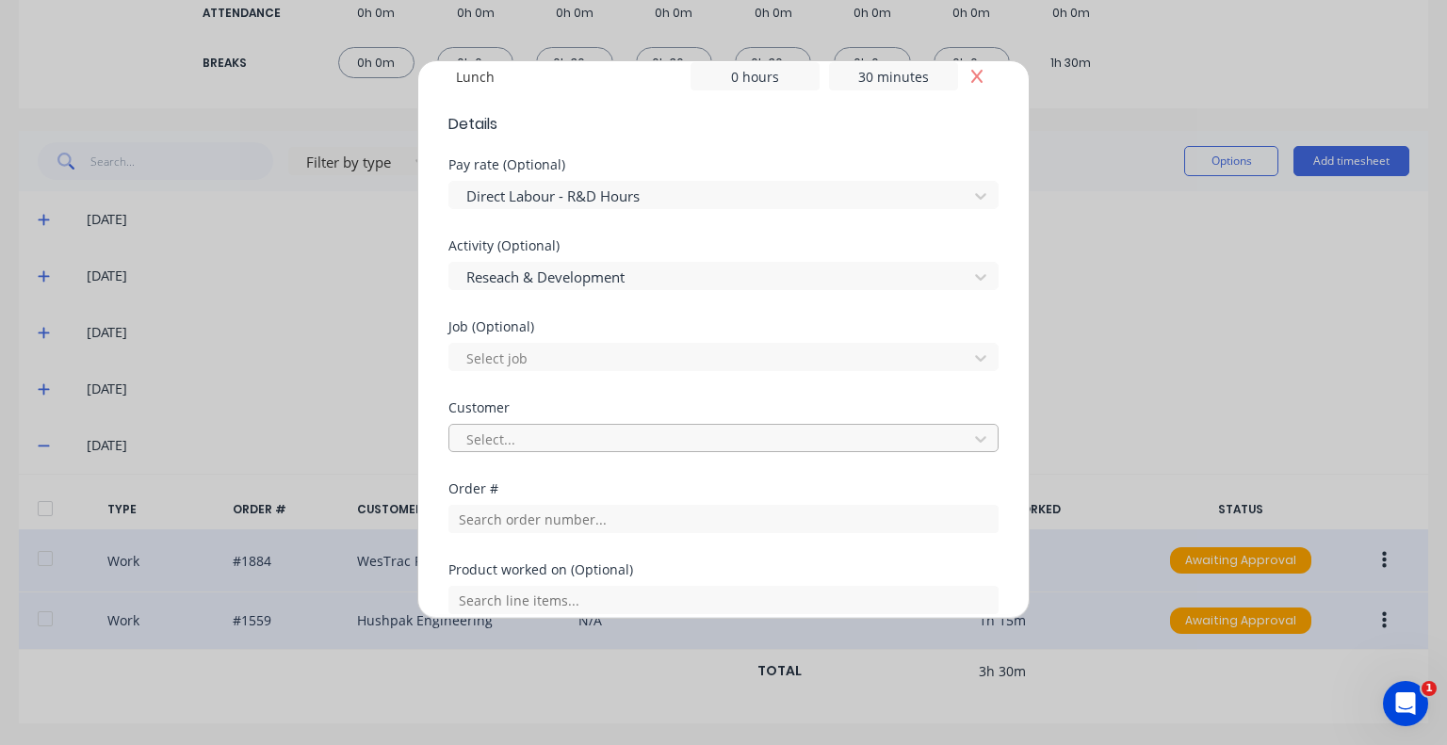
click at [547, 442] on div at bounding box center [711, 440] width 494 height 24
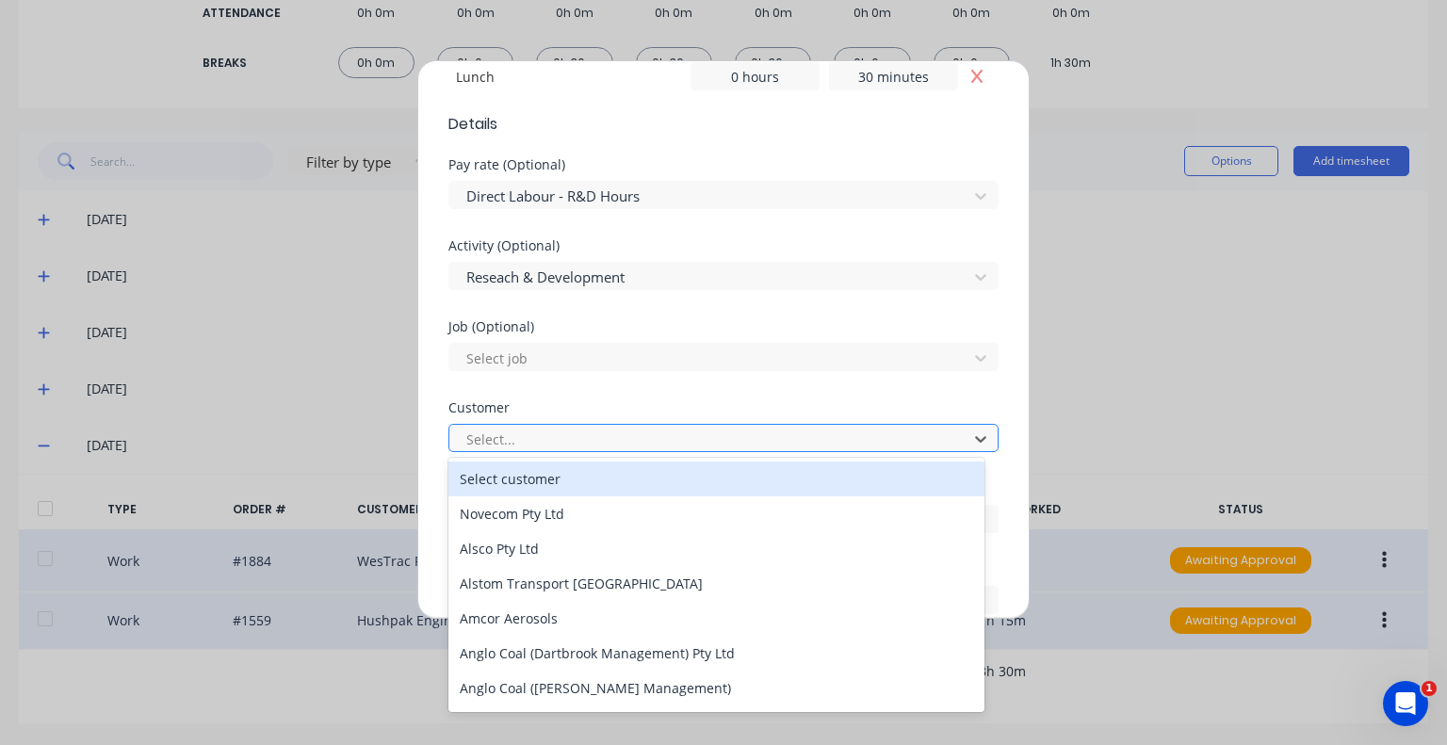
type input "U"
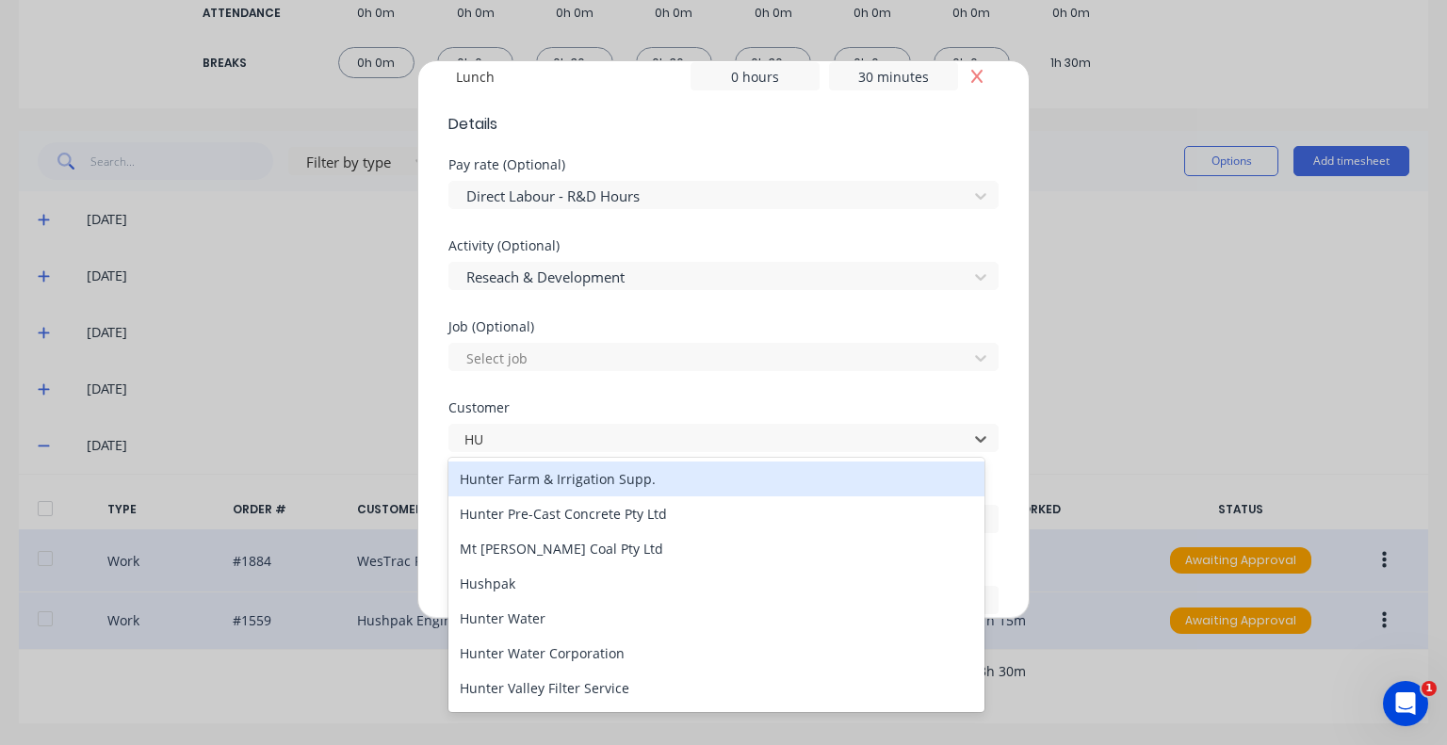
type input "HUS"
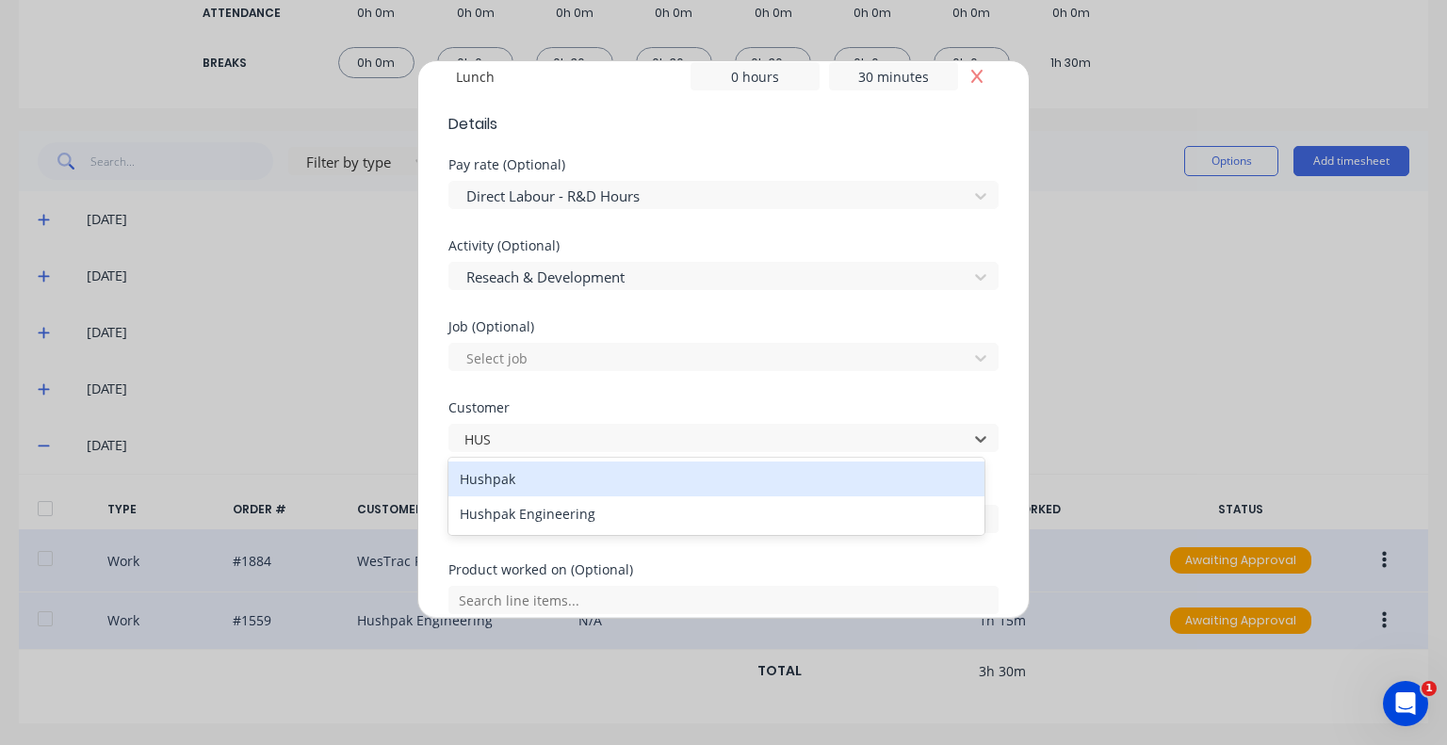
click at [538, 477] on div "Hushpak" at bounding box center [716, 479] width 536 height 35
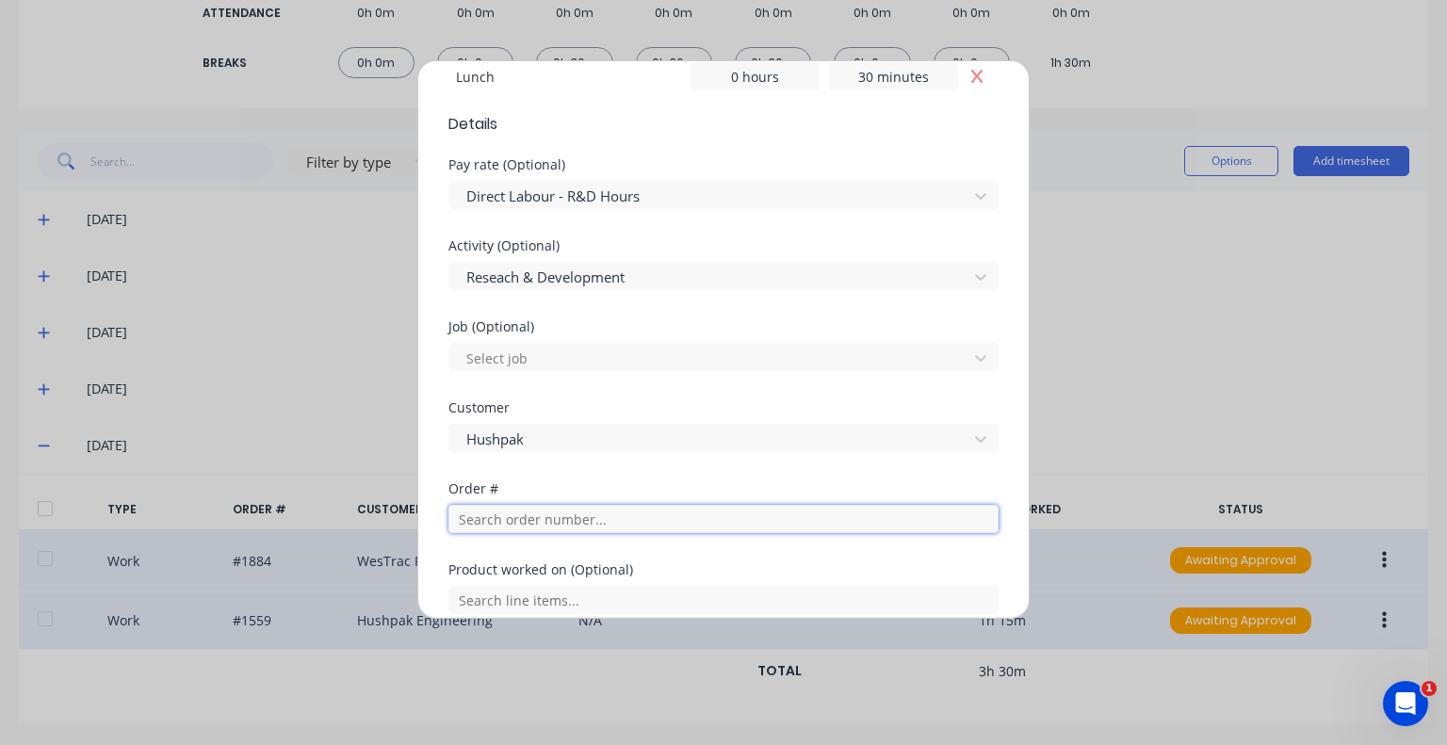
click at [538, 512] on input "text" at bounding box center [723, 519] width 550 height 28
click at [539, 515] on input "text" at bounding box center [723, 519] width 550 height 28
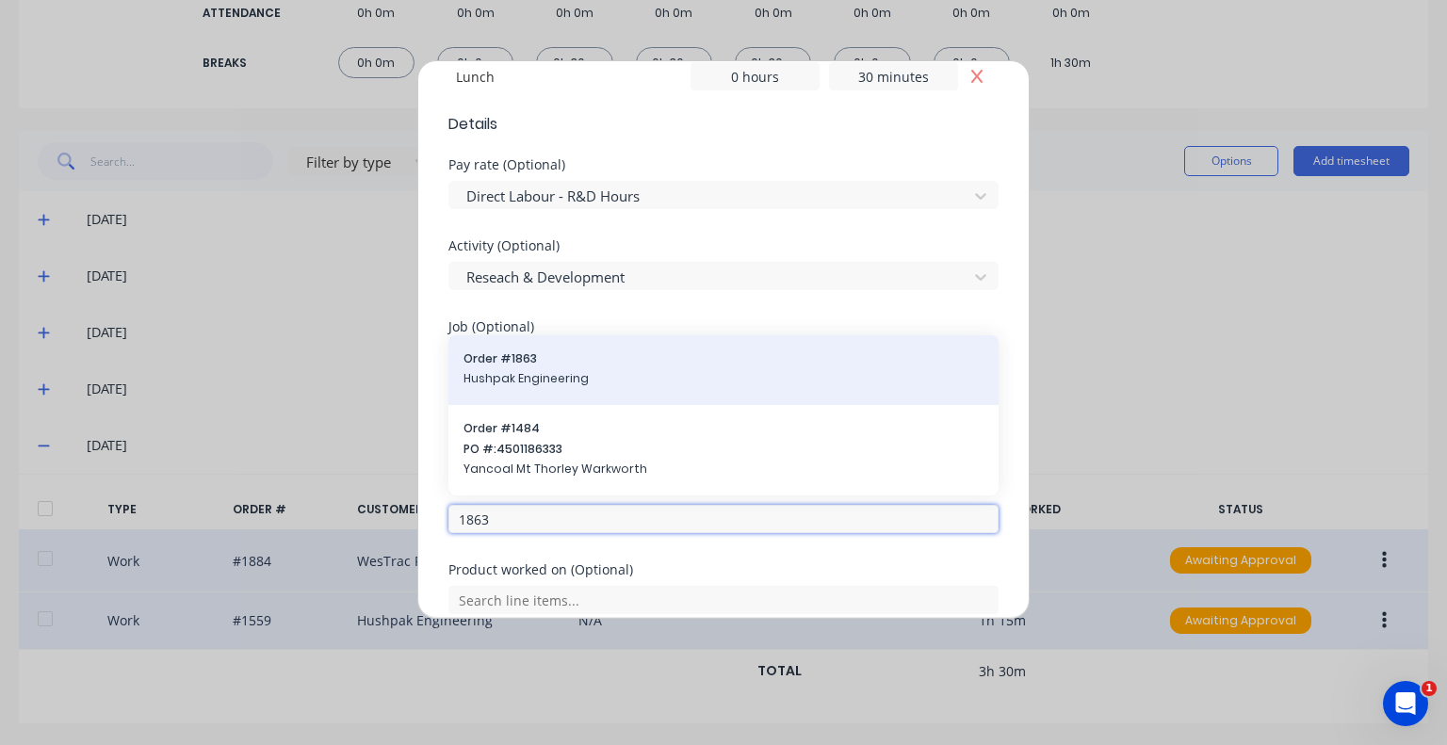
type input "1863"
click at [587, 370] on span "Hushpak Engineering" at bounding box center [723, 378] width 520 height 17
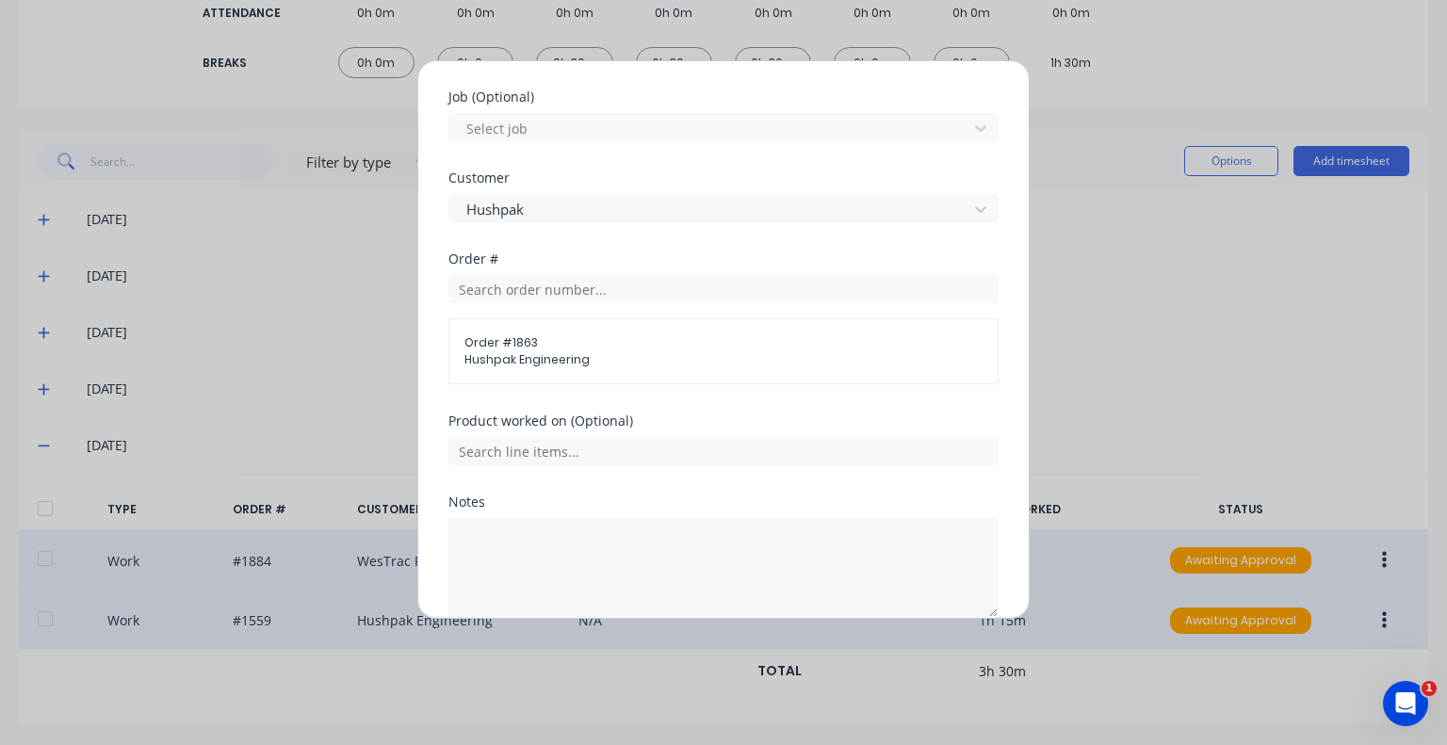
scroll to position [942, 0]
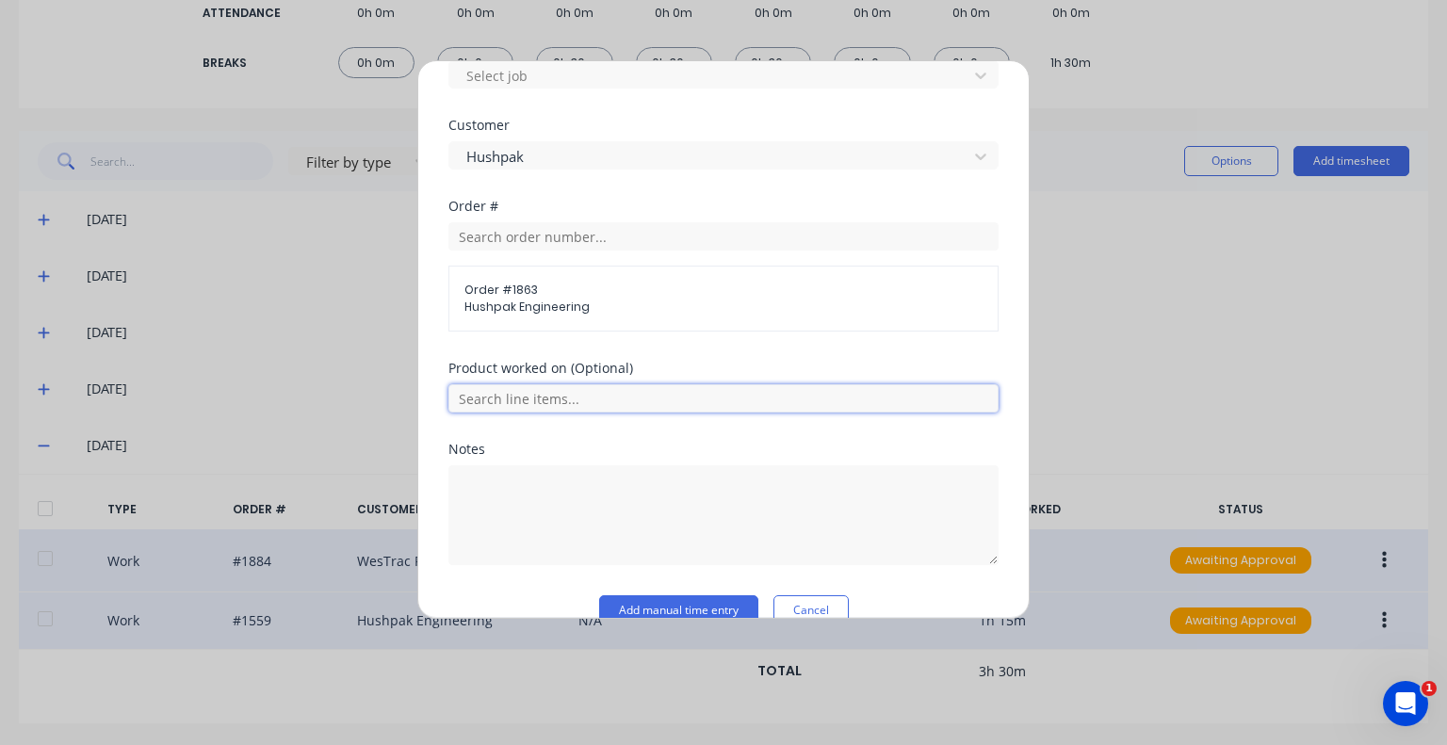
click at [609, 392] on input "text" at bounding box center [723, 398] width 550 height 28
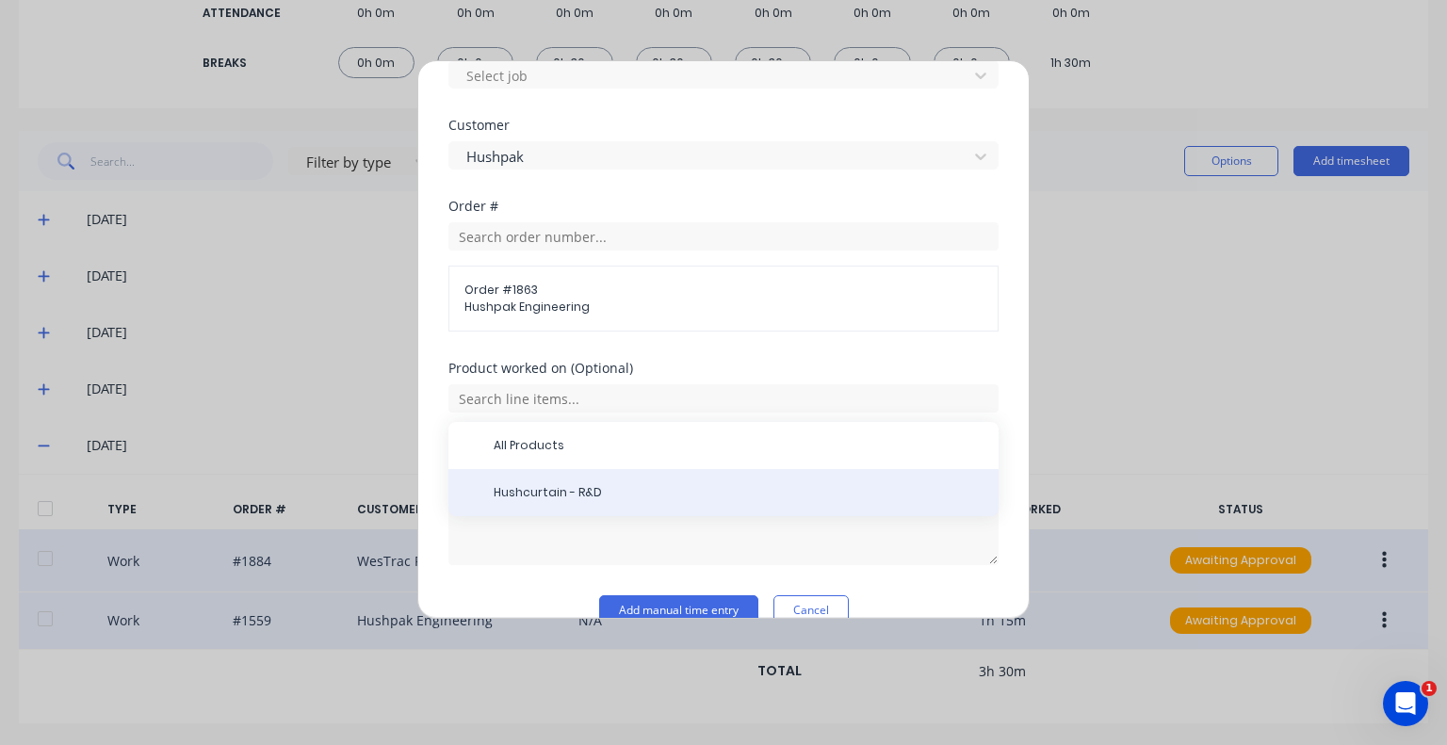
click at [605, 481] on div "Hushcurtain - R&D" at bounding box center [723, 492] width 550 height 47
click at [631, 490] on span "Hushcurtain - R&D" at bounding box center [739, 492] width 490 height 17
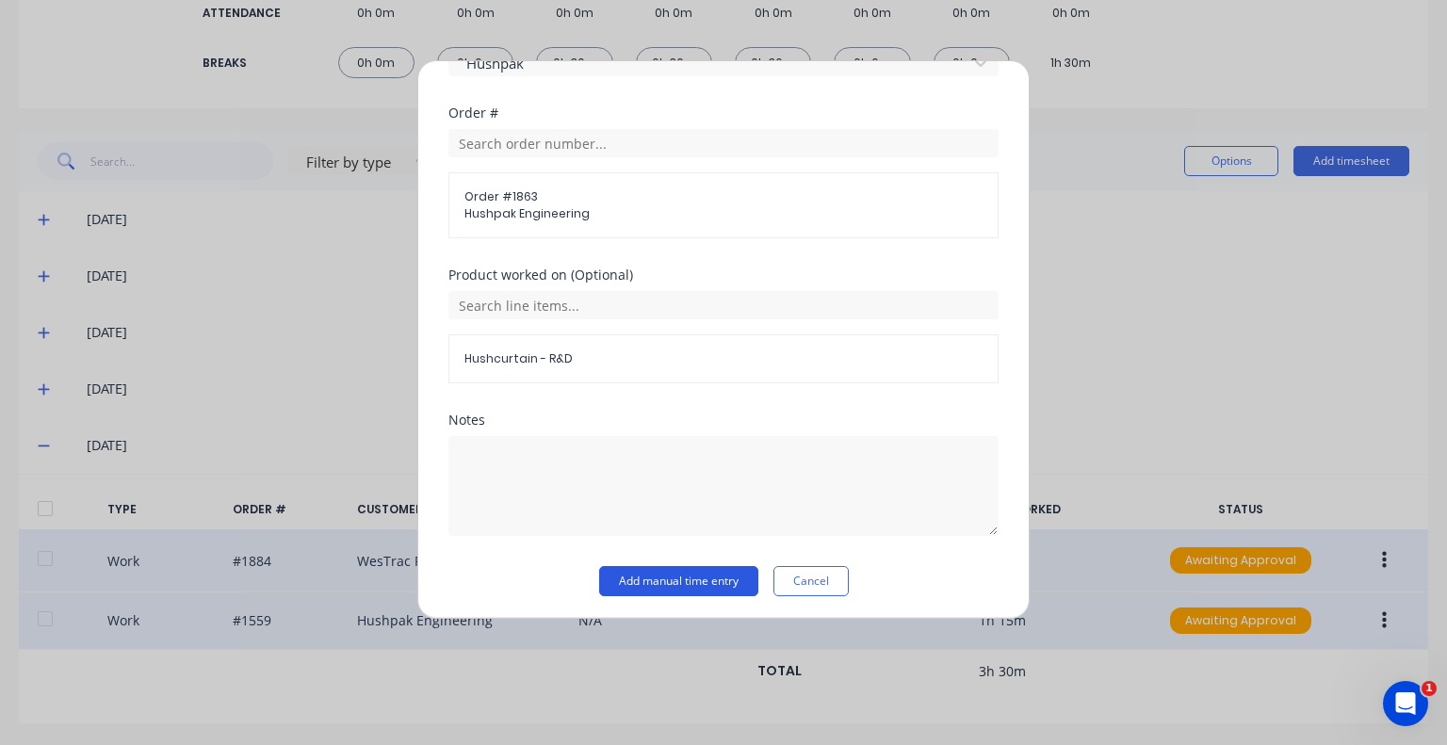
scroll to position [1036, 0]
click at [666, 575] on button "Add manual time entry" at bounding box center [678, 580] width 159 height 30
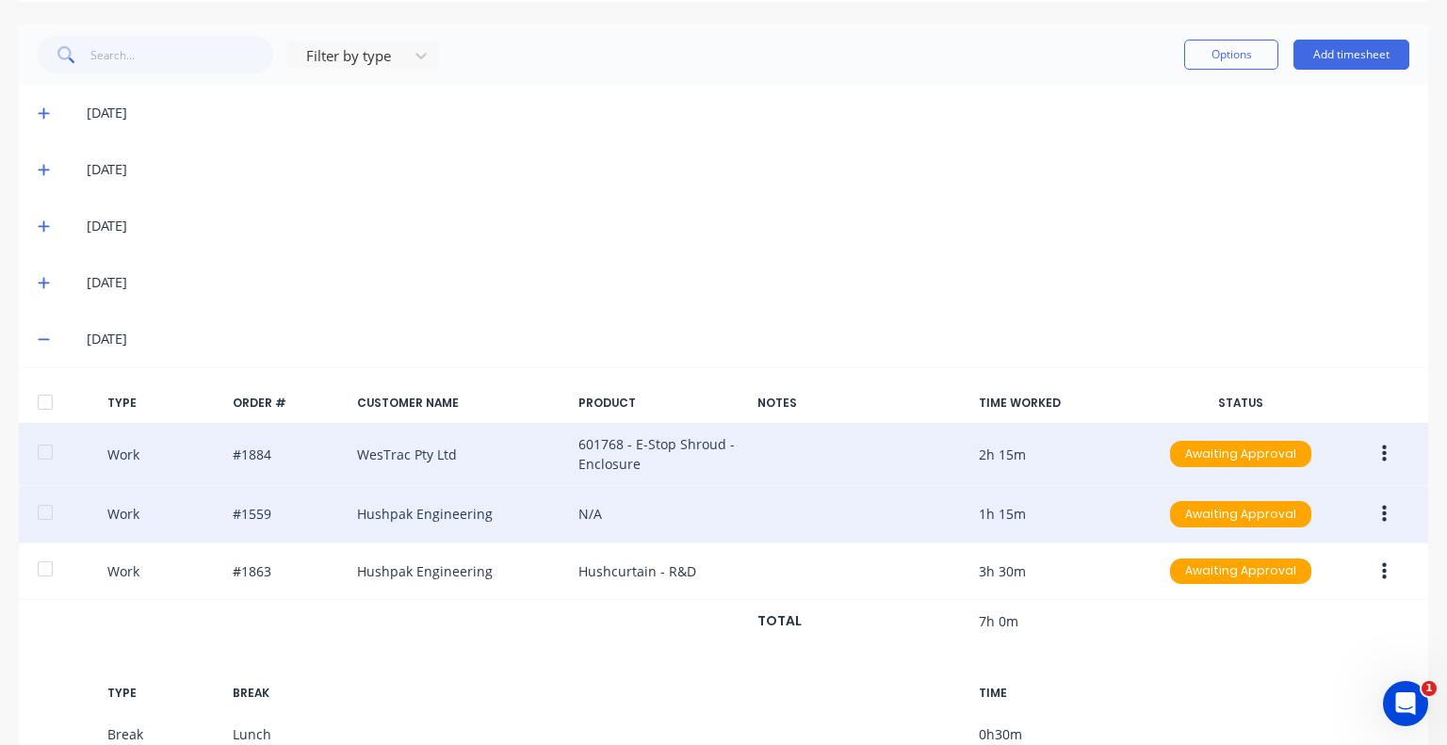
scroll to position [471, 0]
